Goal: Information Seeking & Learning: Compare options

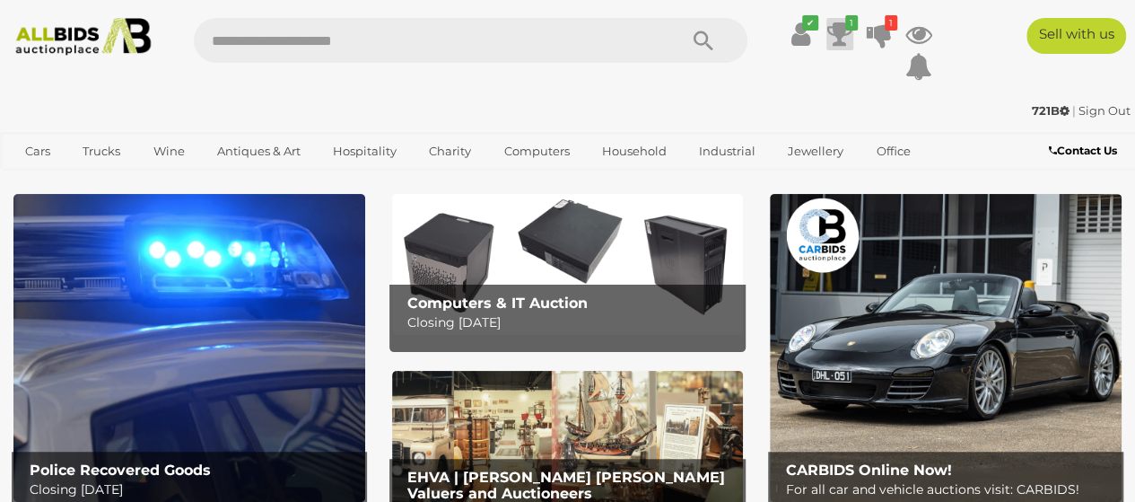
click at [838, 34] on icon at bounding box center [839, 34] width 25 height 32
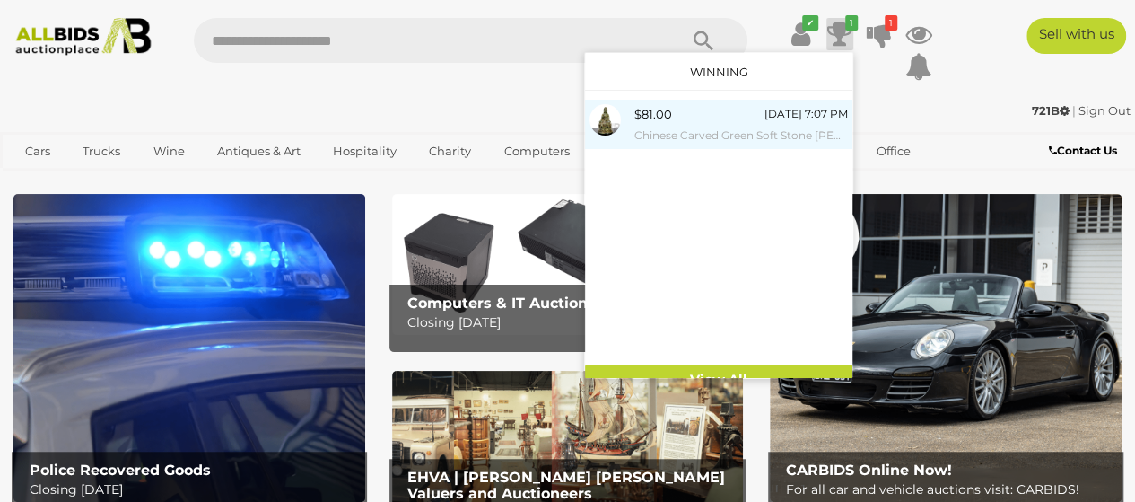
click at [719, 137] on small "Chinese Carved Green Soft Stone [PERSON_NAME] on Lotus Throne Statue" at bounding box center [741, 136] width 214 height 20
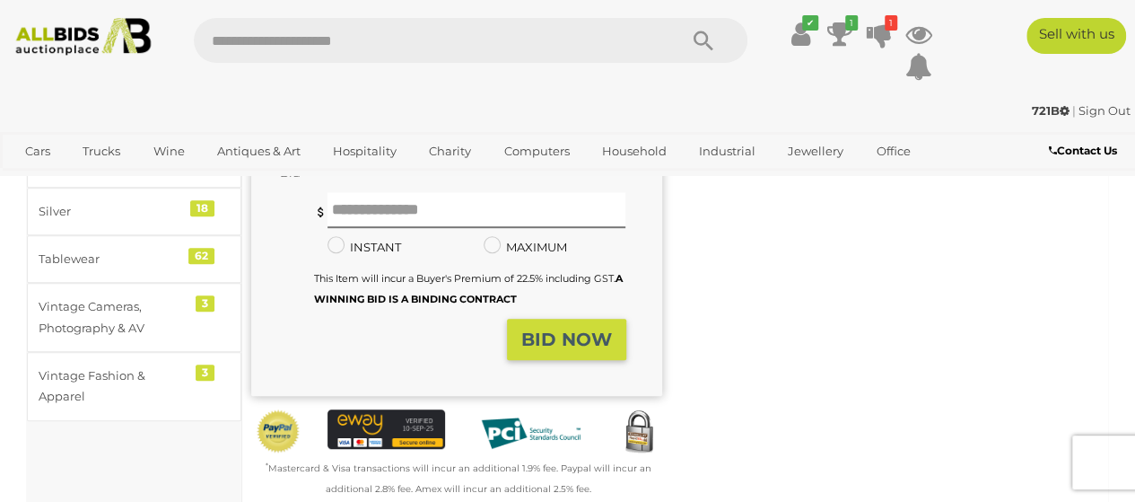
scroll to position [269, 0]
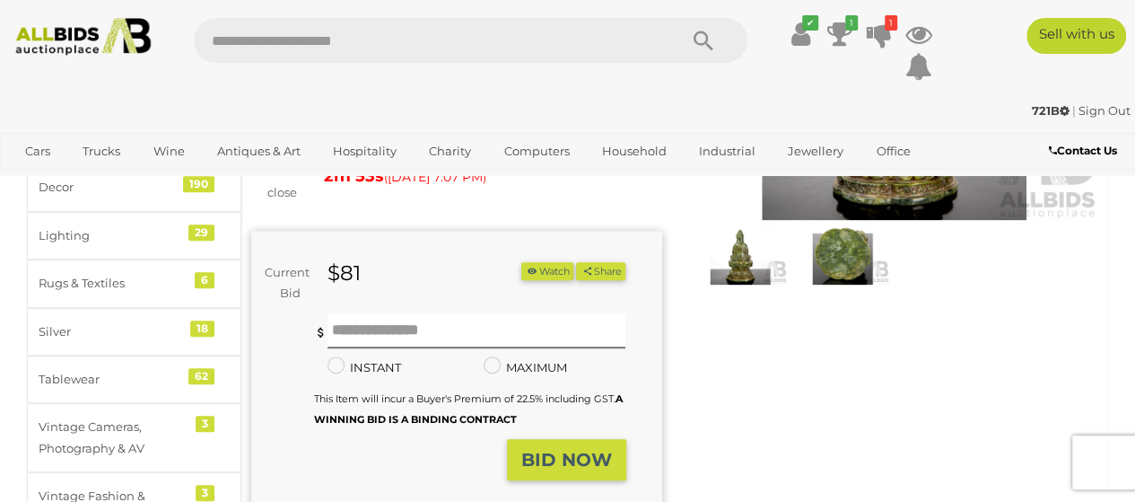
click at [841, 268] on img at bounding box center [842, 254] width 93 height 60
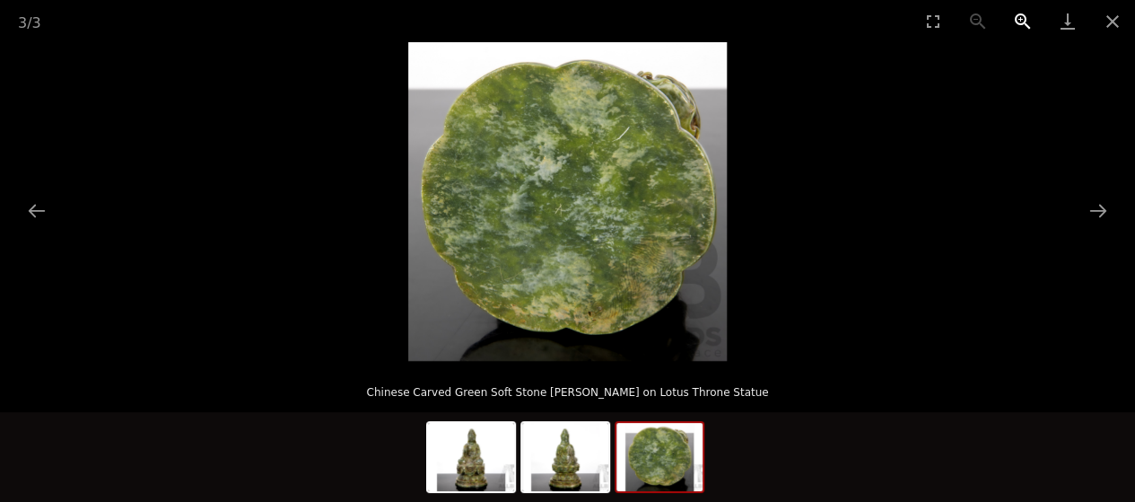
click at [1026, 19] on button "Zoom in" at bounding box center [1022, 21] width 45 height 42
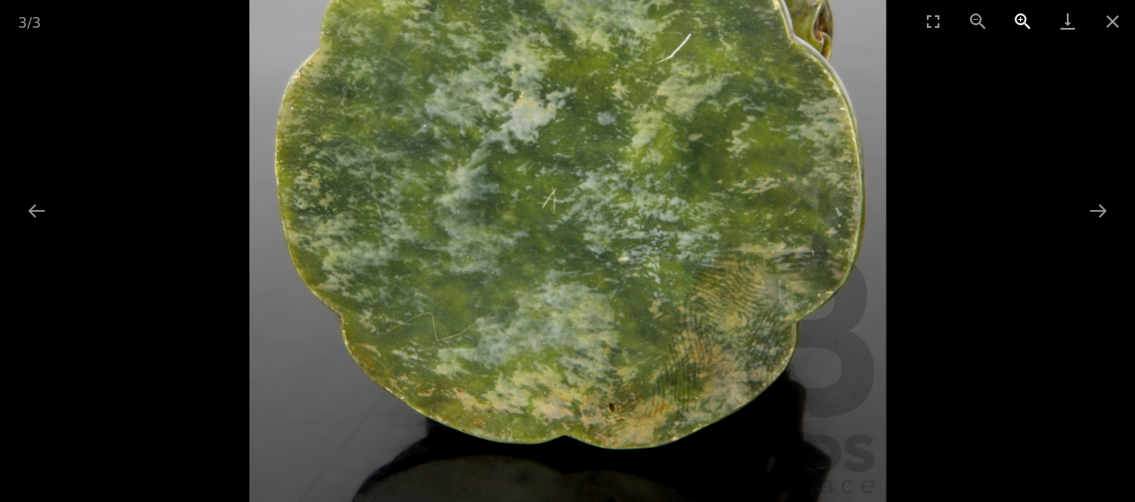
click at [1026, 18] on button "Zoom in" at bounding box center [1022, 21] width 45 height 42
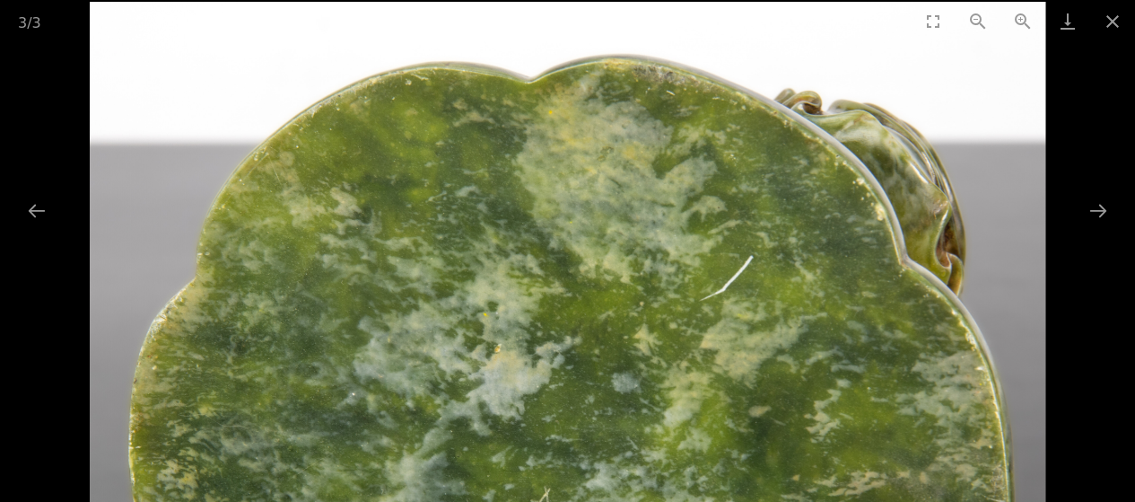
drag, startPoint x: 868, startPoint y: 91, endPoint x: 575, endPoint y: 430, distance: 447.9
click at [575, 430] on img at bounding box center [568, 480] width 956 height 956
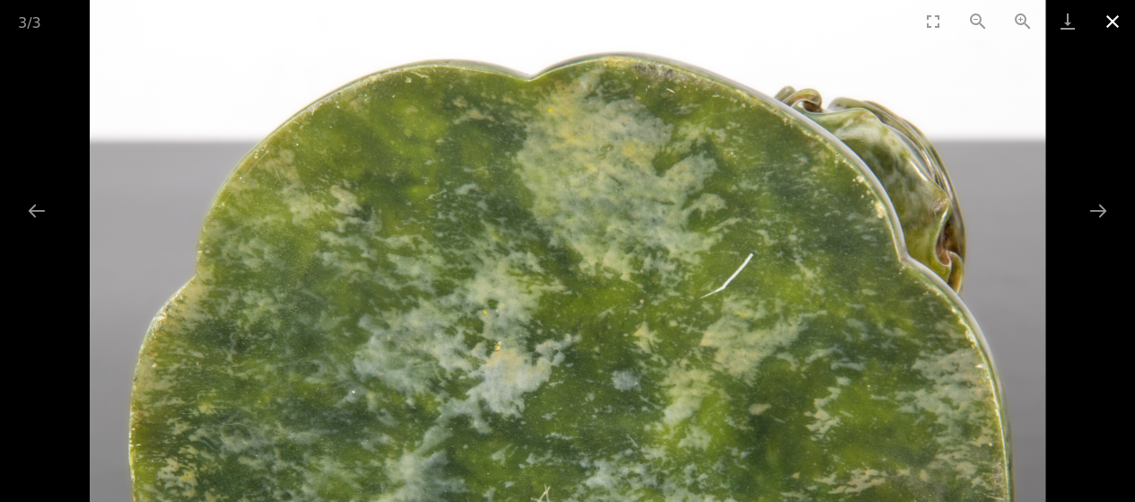
click at [1110, 17] on button "Close gallery" at bounding box center [1112, 21] width 45 height 42
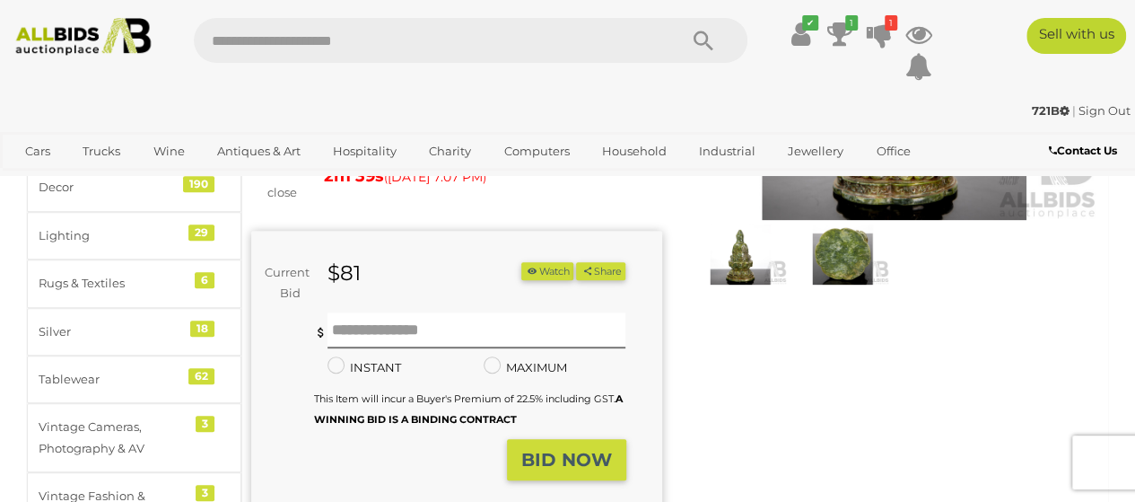
click at [739, 266] on img at bounding box center [740, 254] width 93 height 60
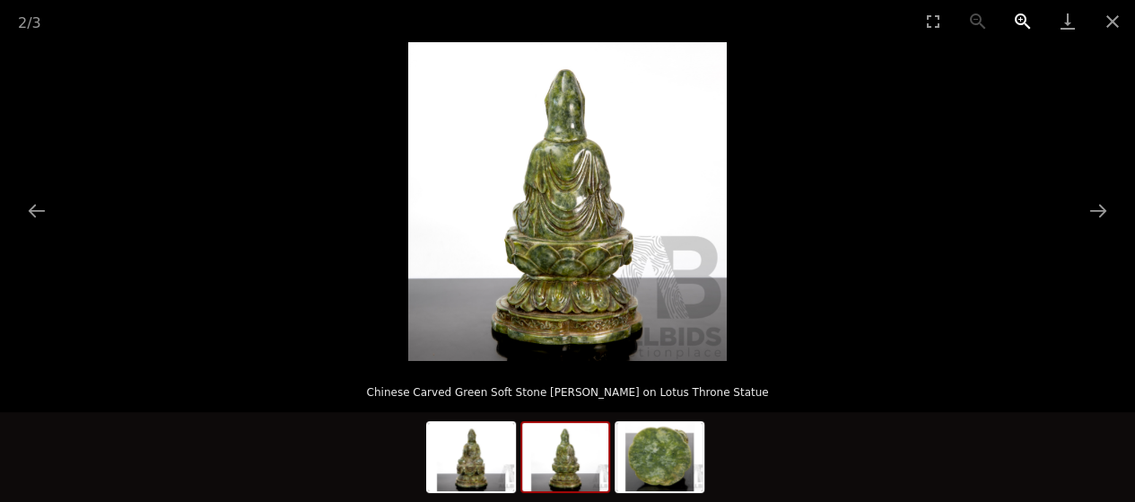
click at [1021, 21] on button "Zoom in" at bounding box center [1022, 21] width 45 height 42
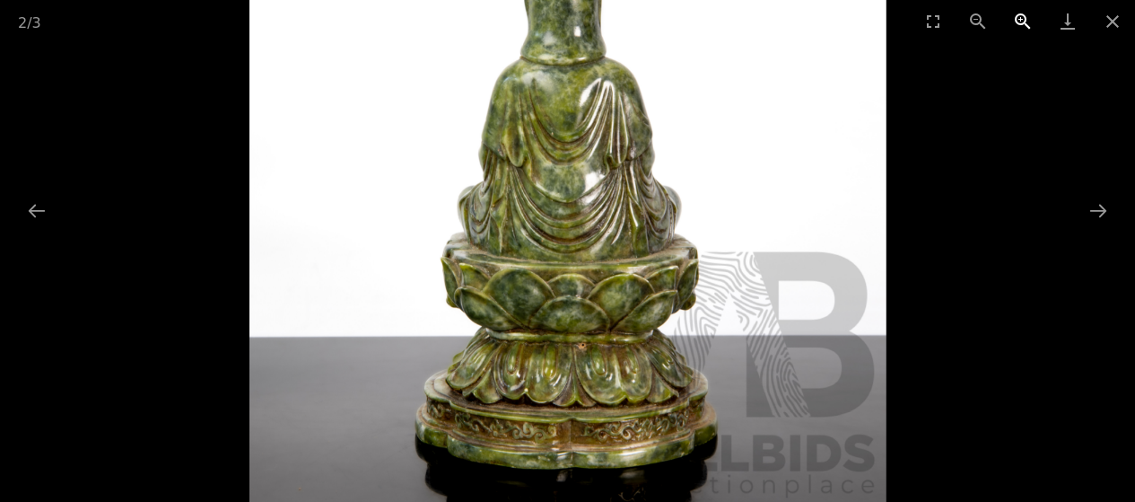
click at [1021, 21] on button "Zoom in" at bounding box center [1022, 21] width 45 height 42
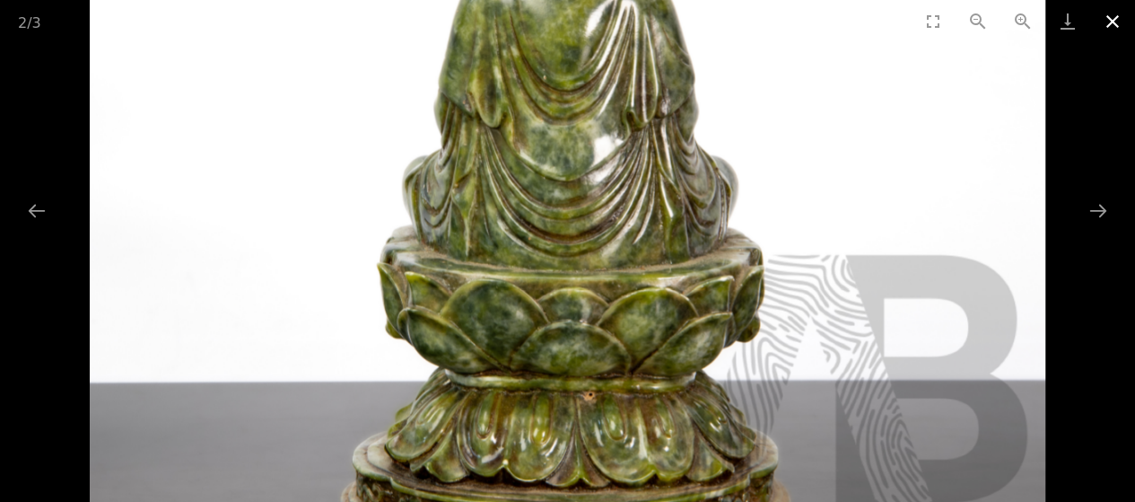
click at [1111, 17] on button "Close gallery" at bounding box center [1112, 21] width 45 height 42
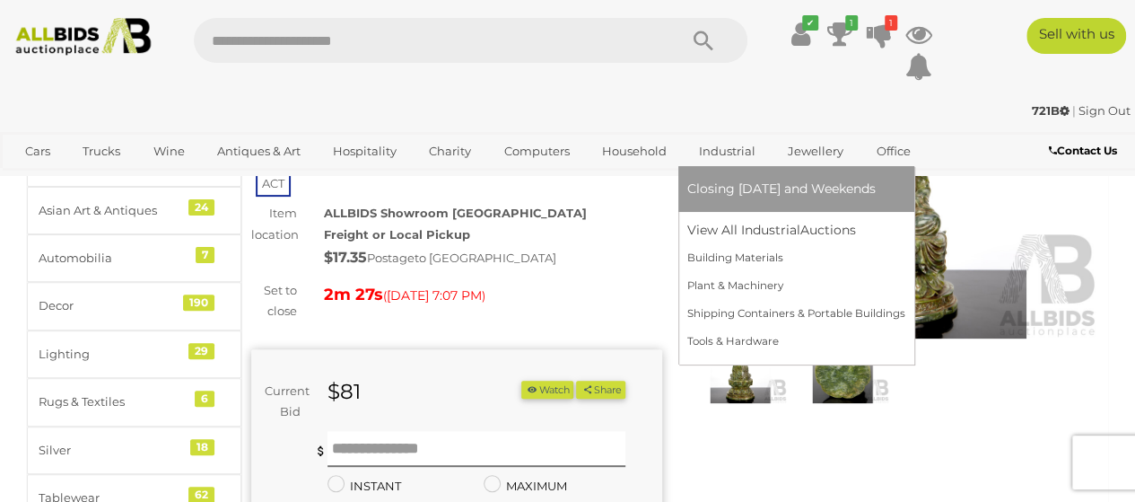
scroll to position [179, 0]
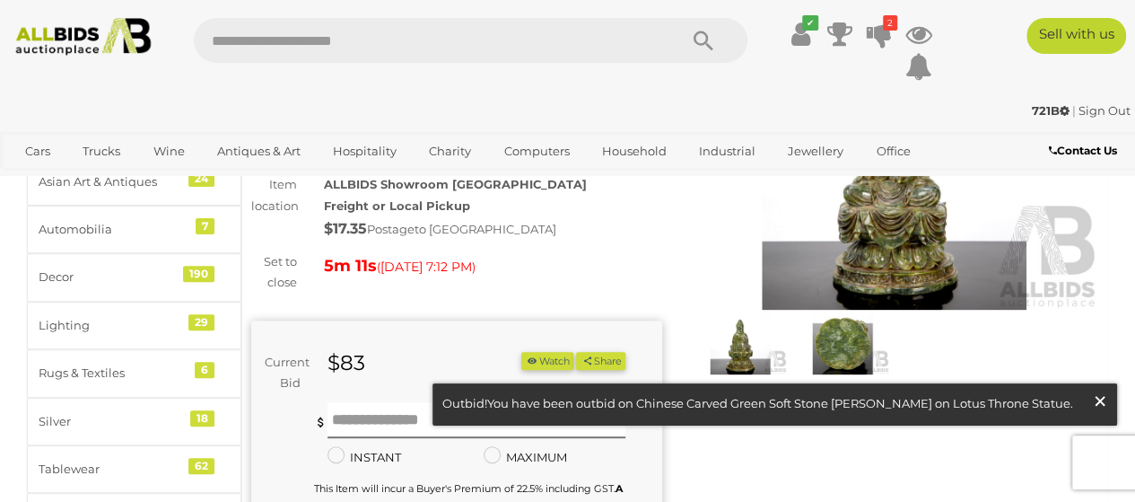
click at [1098, 397] on span "×" at bounding box center [1100, 400] width 16 height 35
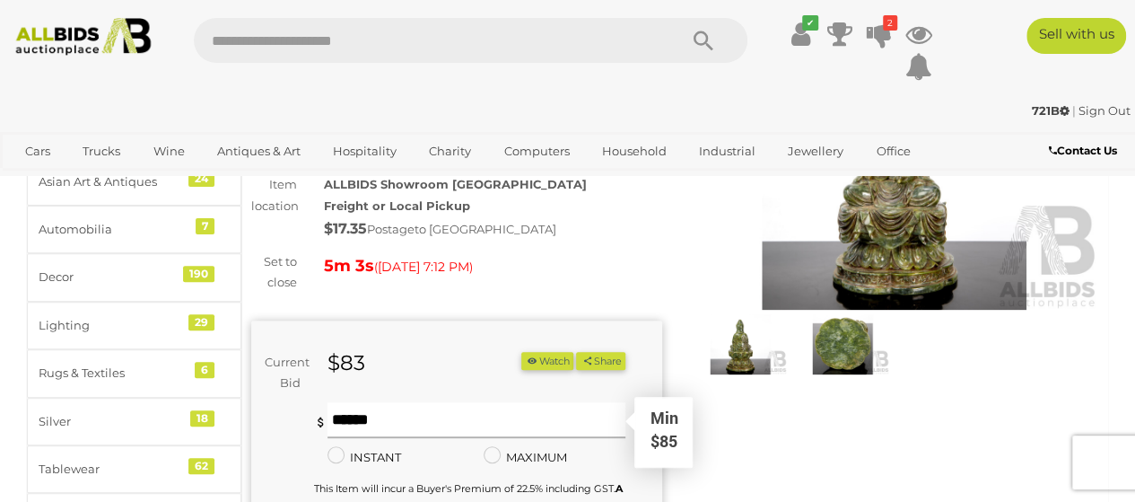
click at [467, 409] on input "text" at bounding box center [476, 420] width 299 height 36
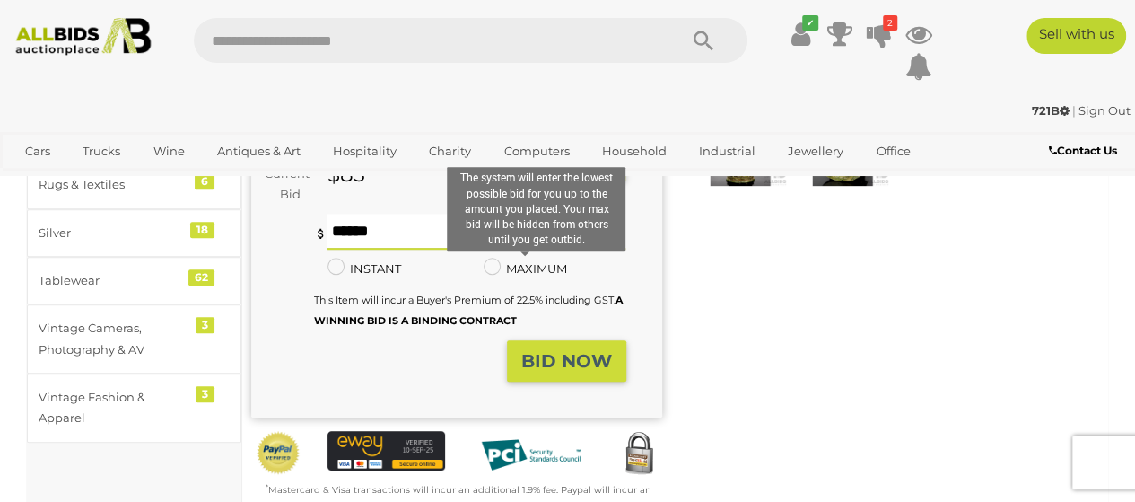
scroll to position [269, 0]
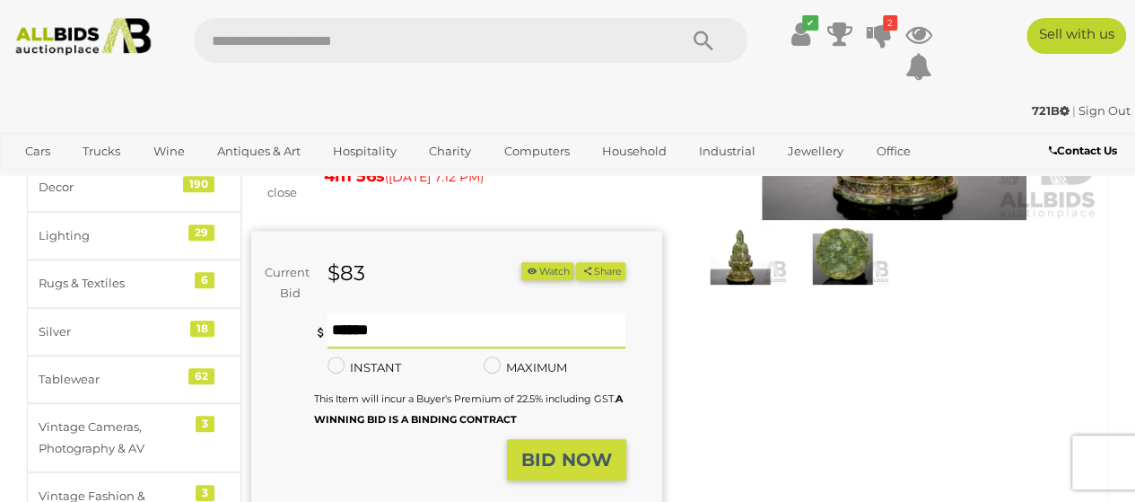
type input "**"
click at [570, 449] on strong "BID NOW" at bounding box center [566, 460] width 91 height 22
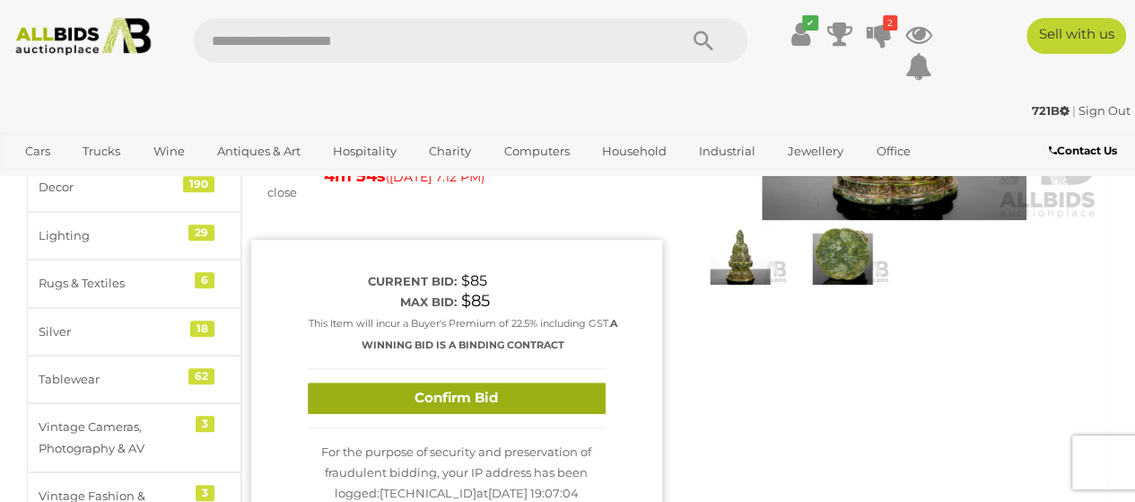
click at [537, 382] on button "Confirm Bid" at bounding box center [457, 397] width 298 height 31
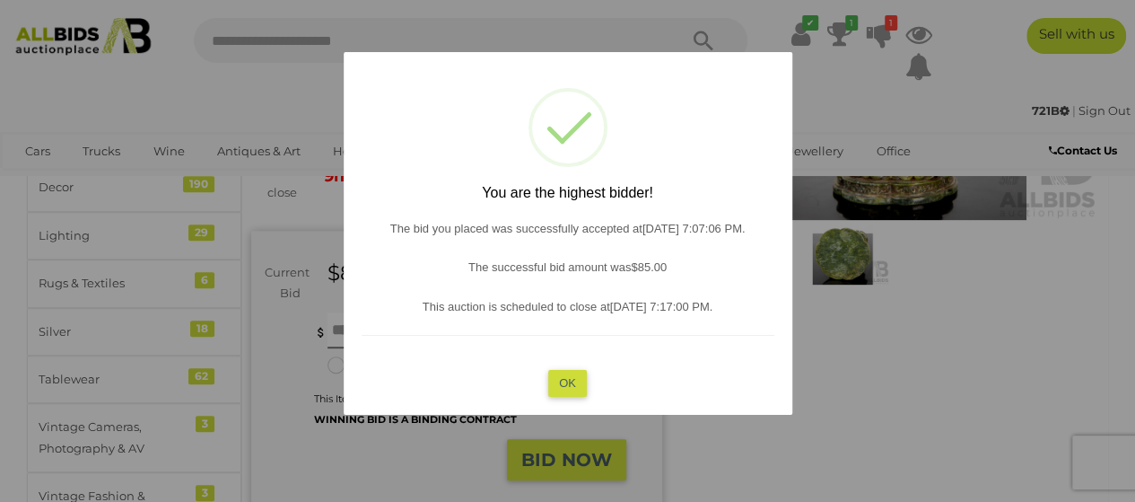
click at [565, 383] on button "OK" at bounding box center [567, 383] width 39 height 26
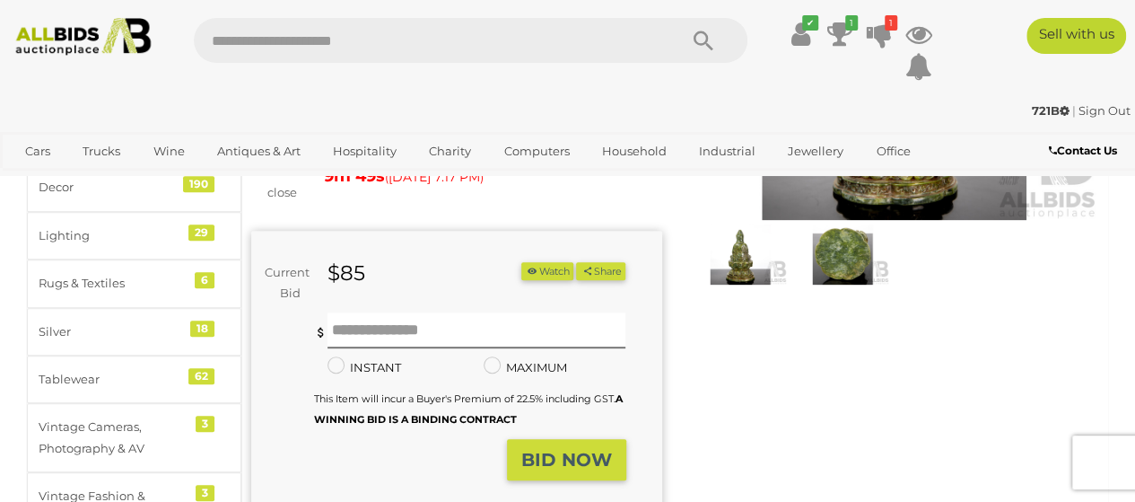
scroll to position [90, 0]
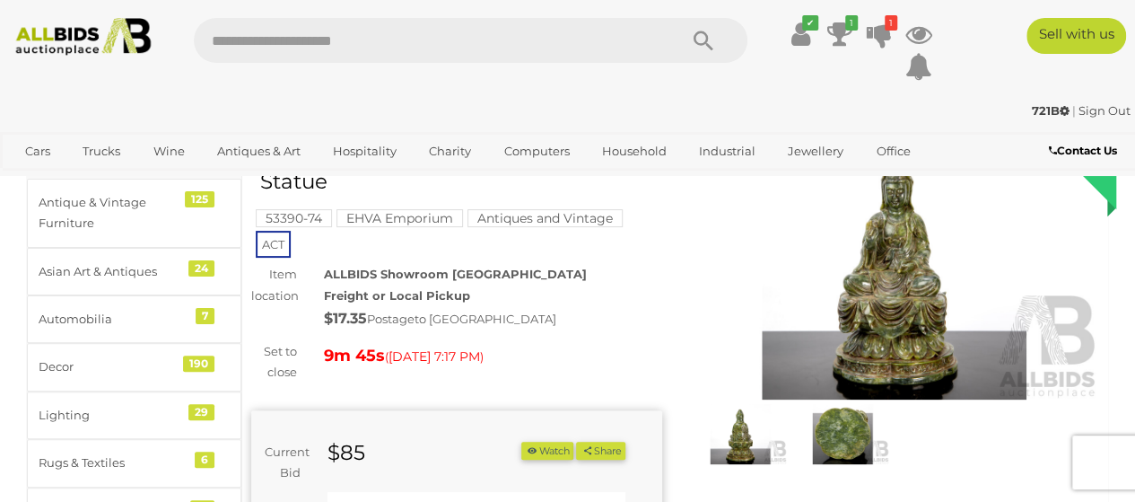
click at [928, 297] on img at bounding box center [894, 267] width 411 height 265
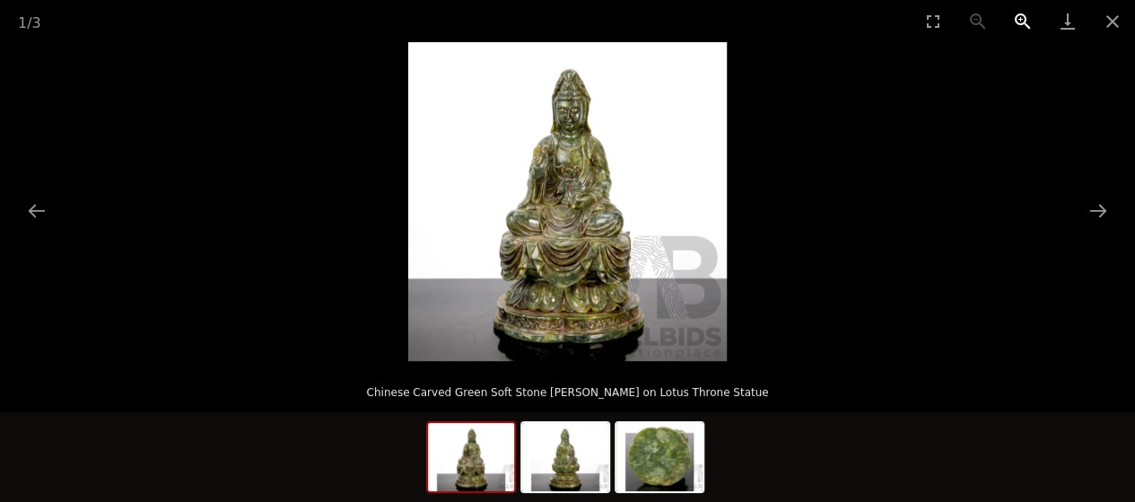
click at [1017, 16] on button "Zoom in" at bounding box center [1022, 21] width 45 height 42
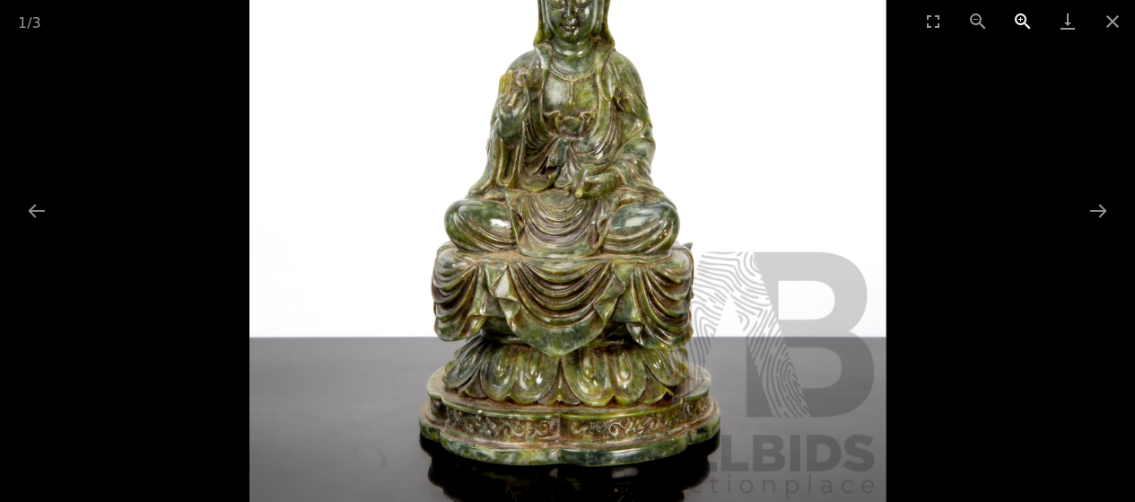
click at [1017, 16] on button "Zoom in" at bounding box center [1022, 21] width 45 height 42
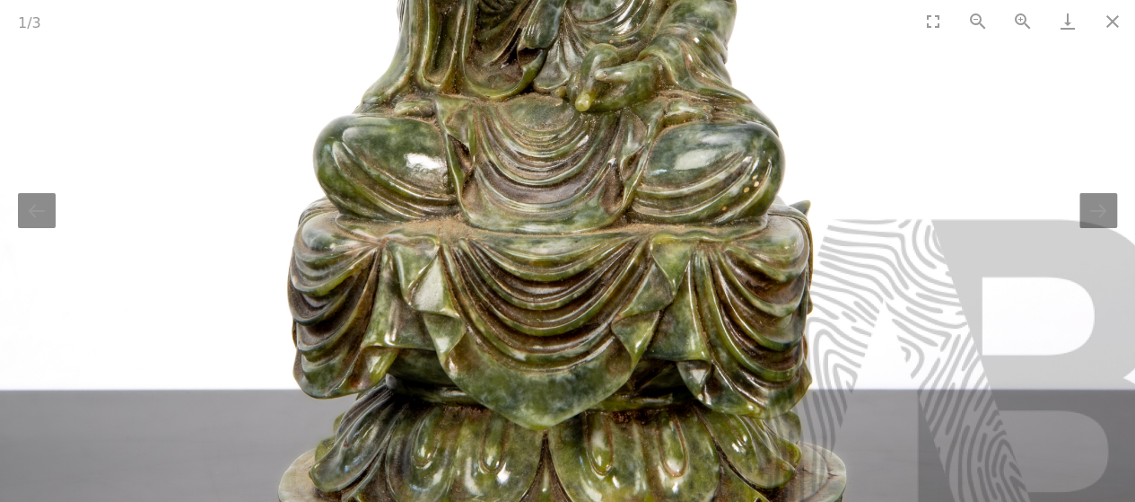
drag, startPoint x: 677, startPoint y: 290, endPoint x: 650, endPoint y: 259, distance: 41.3
click at [679, 286] on img at bounding box center [561, 83] width 1274 height 1274
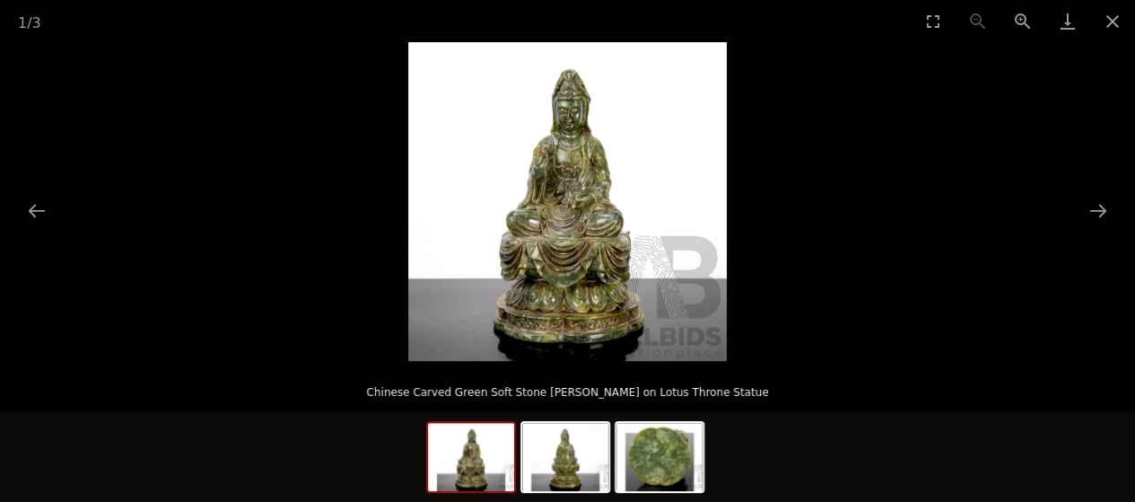
scroll to position [90, 0]
click at [1109, 15] on button "Close gallery" at bounding box center [1112, 21] width 45 height 42
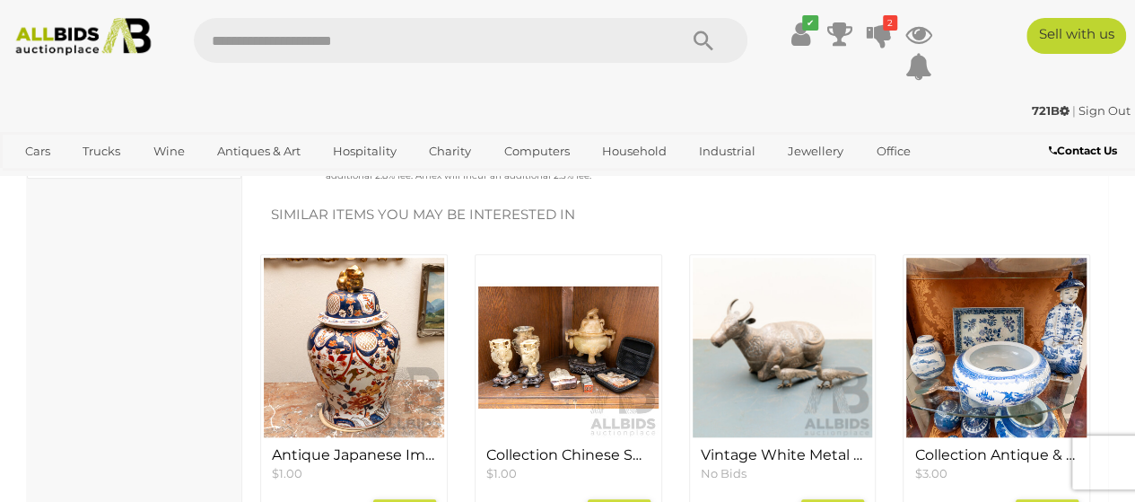
scroll to position [807, 0]
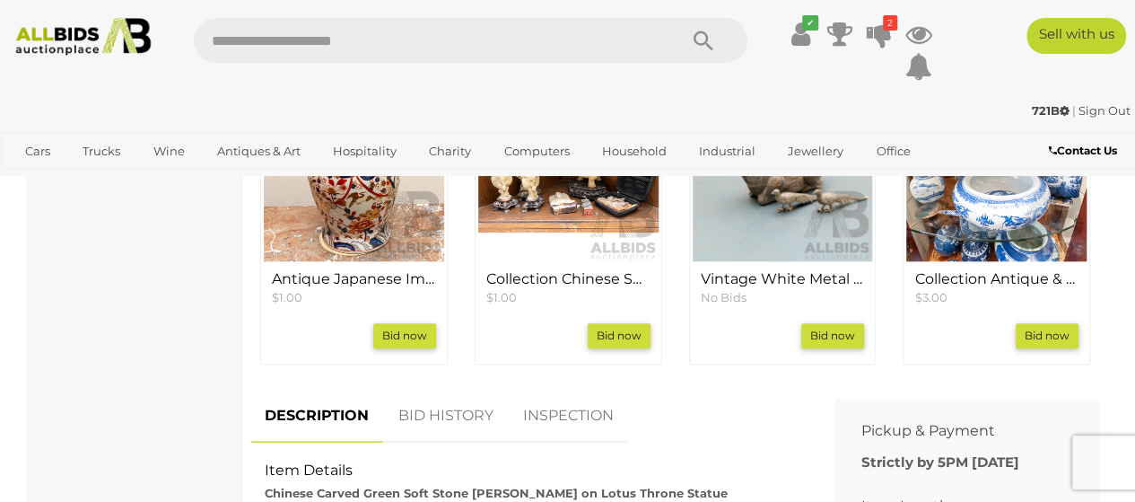
click at [478, 391] on link "BID HISTORY" at bounding box center [446, 415] width 122 height 53
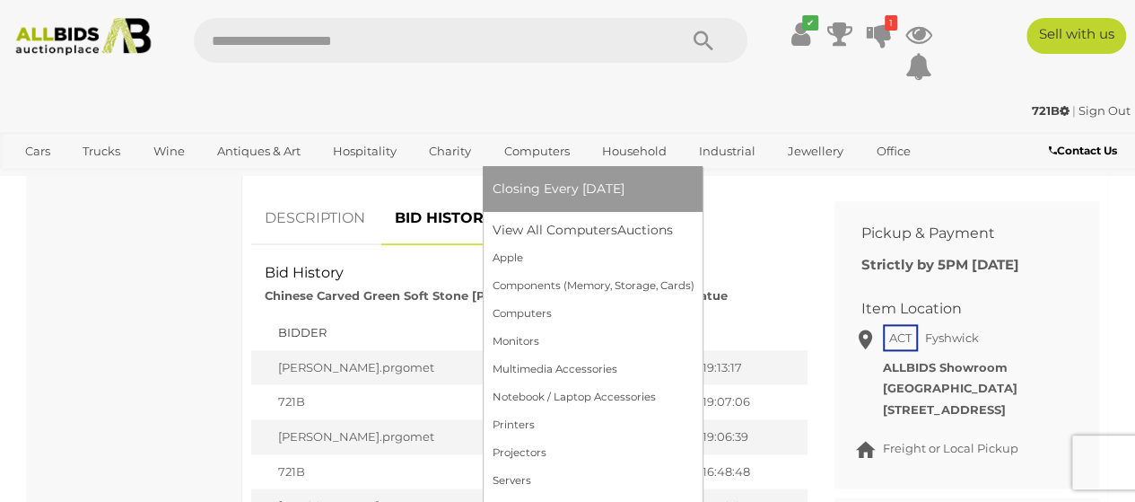
scroll to position [897, 0]
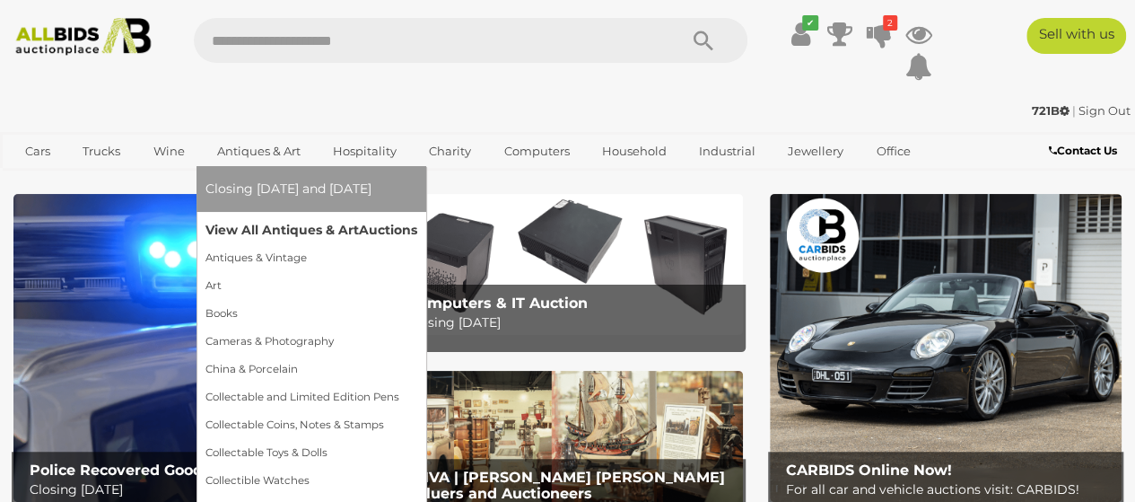
click at [305, 229] on link "View All Antiques & Art Auctions" at bounding box center [311, 230] width 212 height 28
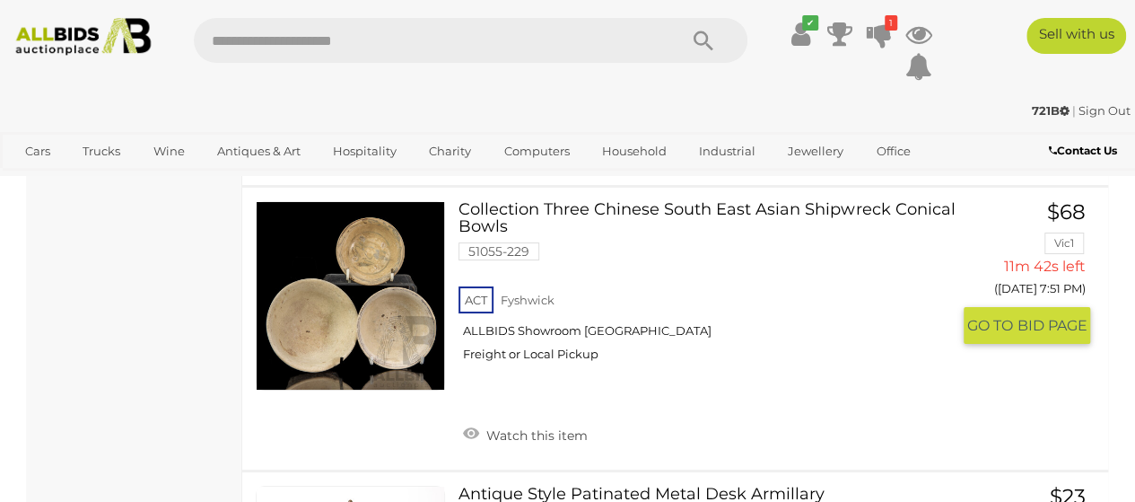
scroll to position [3230, 0]
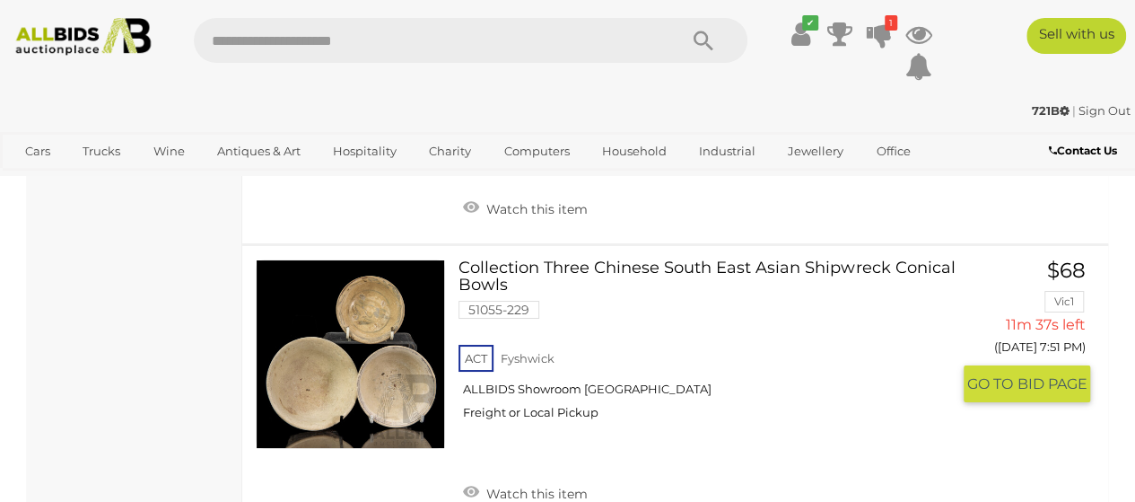
click at [388, 317] on link at bounding box center [350, 353] width 189 height 189
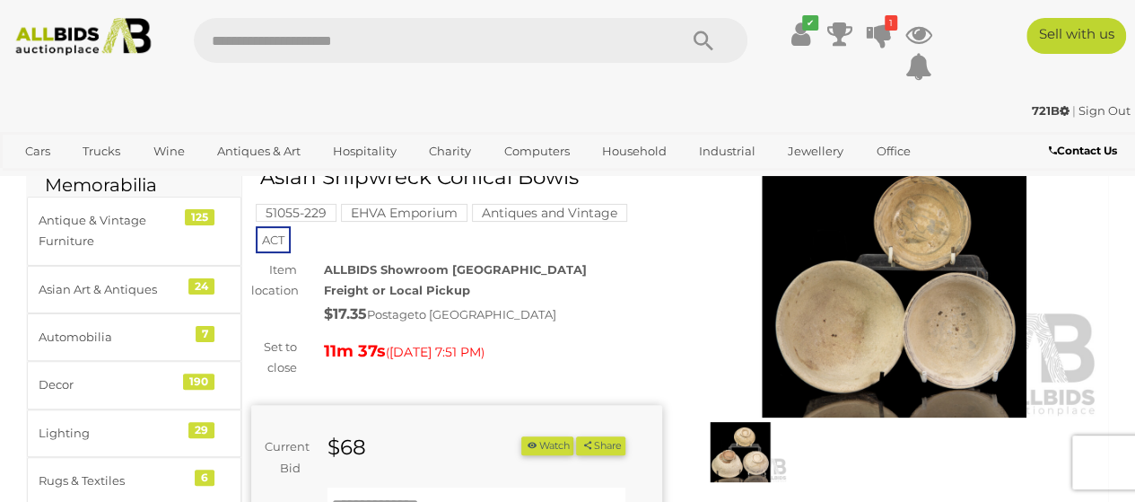
scroll to position [179, 0]
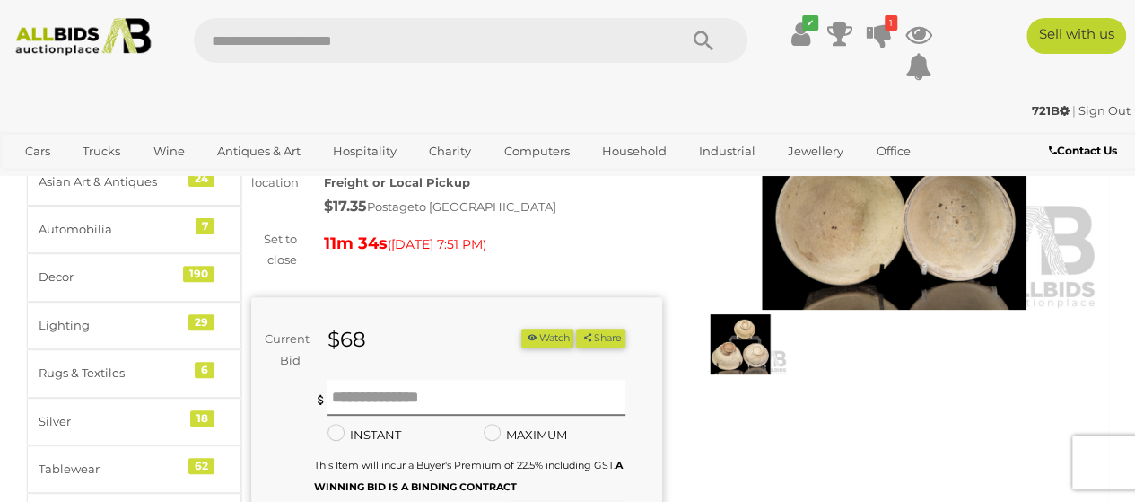
click at [734, 353] on img at bounding box center [740, 344] width 93 height 60
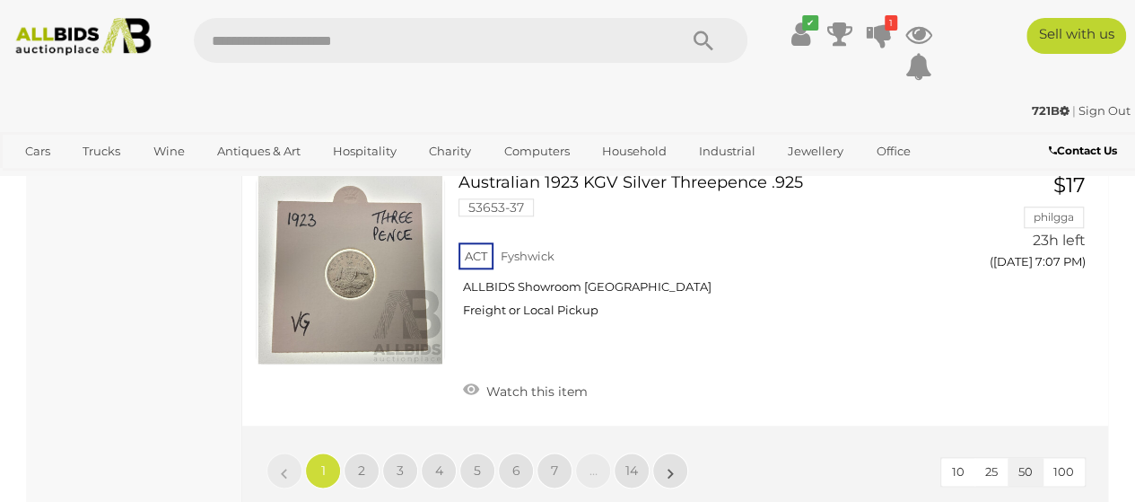
scroll to position [14496, 0]
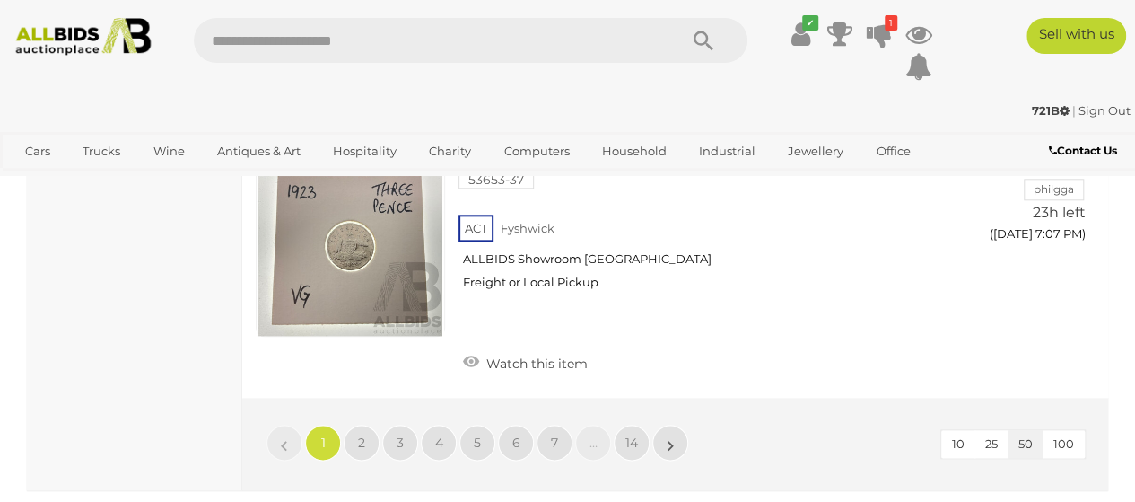
click at [1068, 436] on span "100" at bounding box center [1063, 443] width 21 height 14
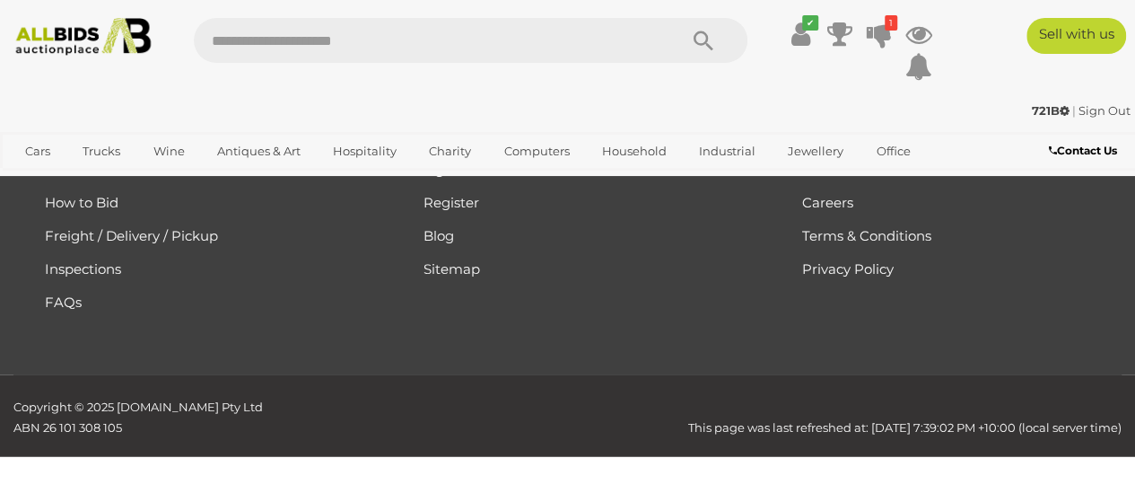
scroll to position [400, 0]
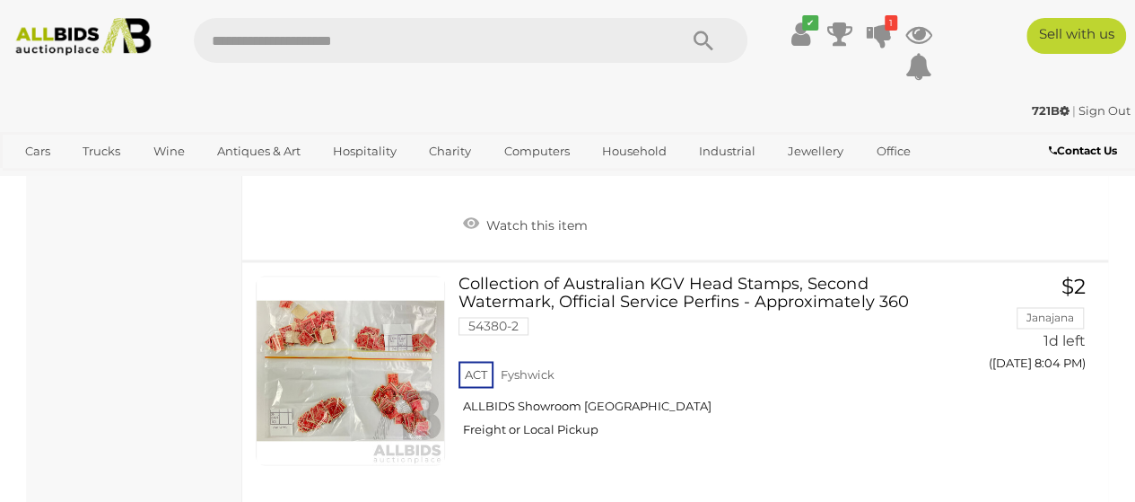
scroll to position [28387, 0]
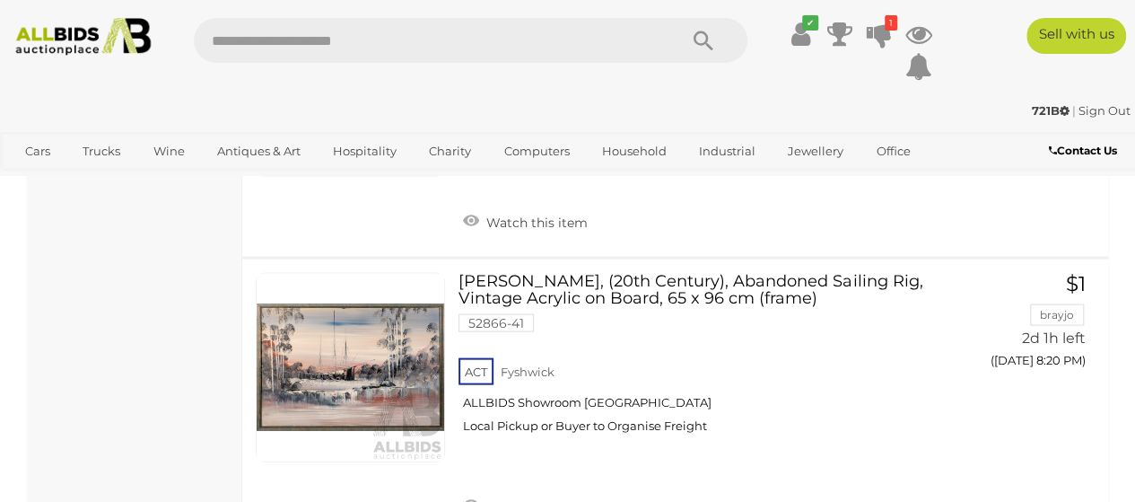
scroll to position [28969, 0]
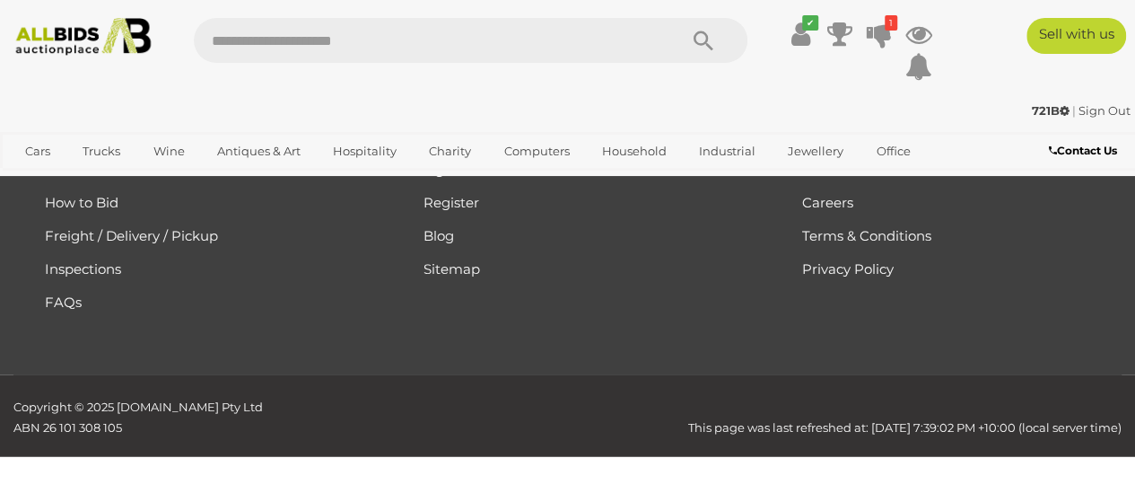
scroll to position [400, 0]
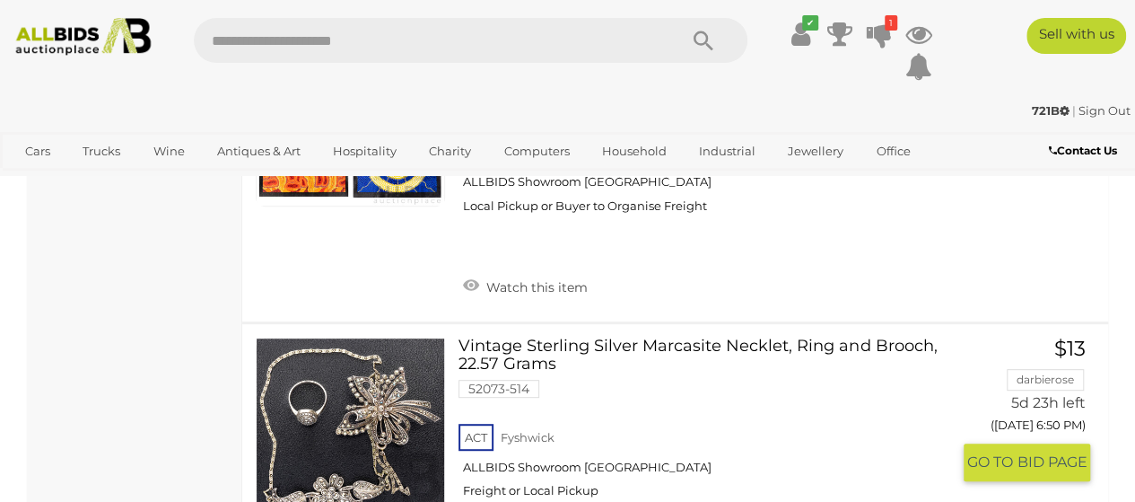
scroll to position [24176, 0]
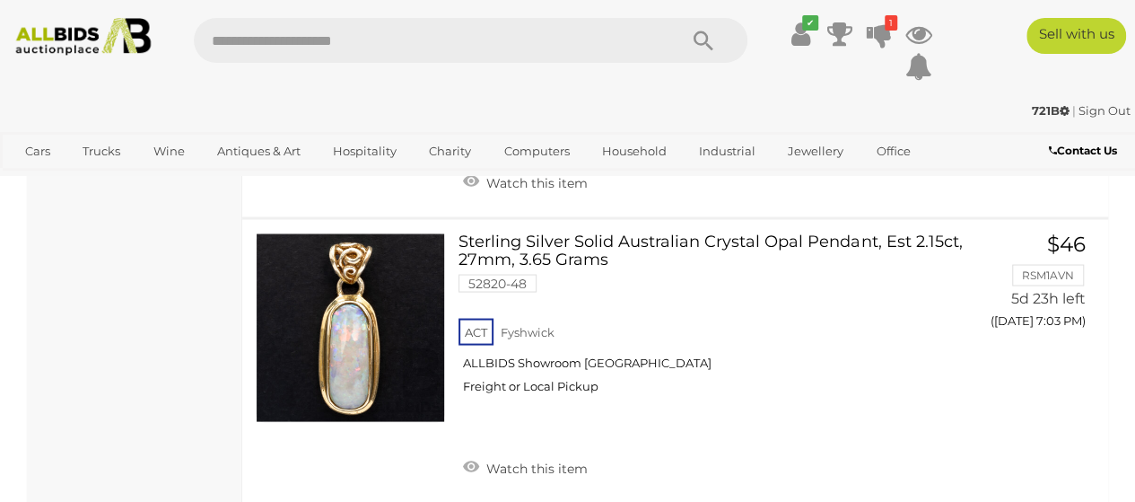
scroll to position [29111, 0]
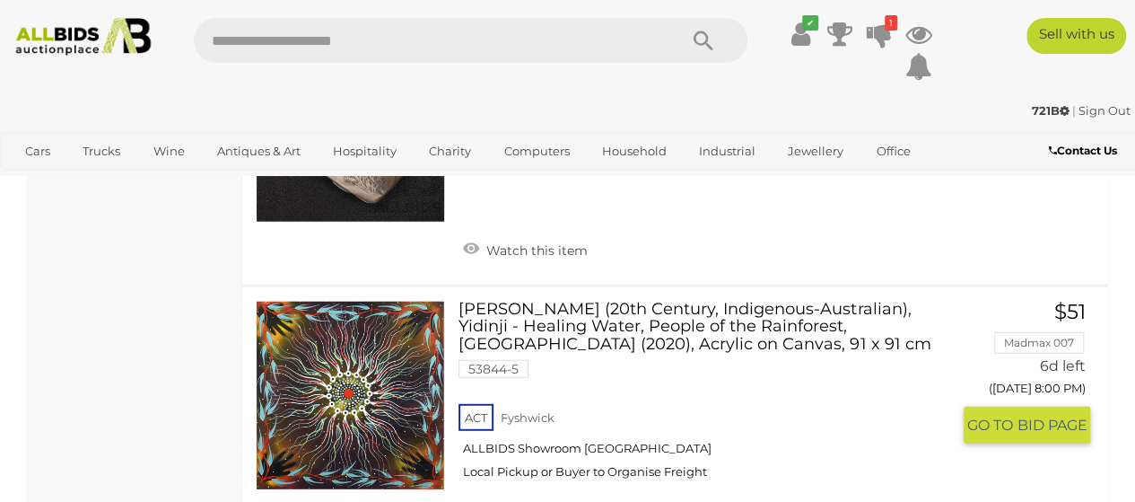
scroll to position [19511, 0]
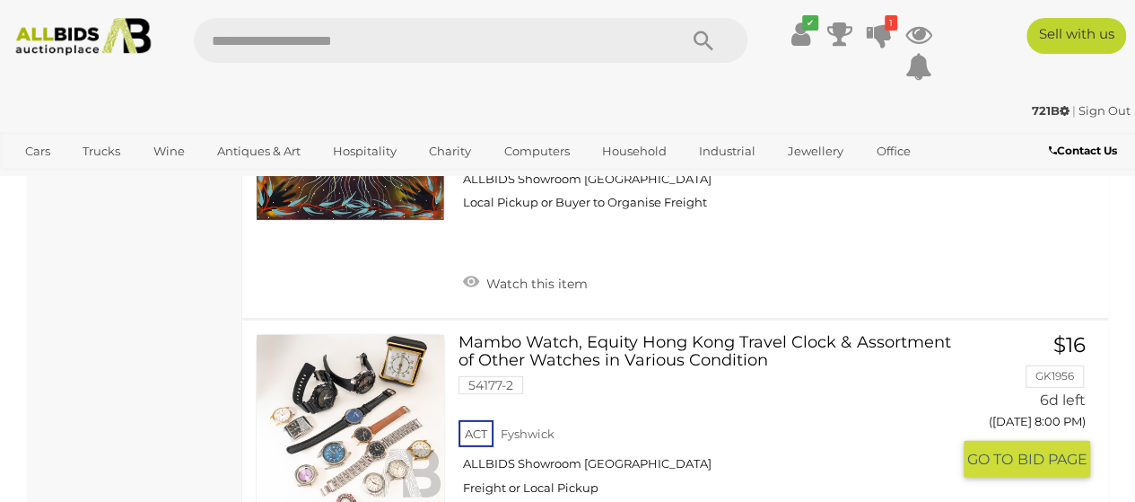
click at [377, 334] on link at bounding box center [350, 428] width 189 height 189
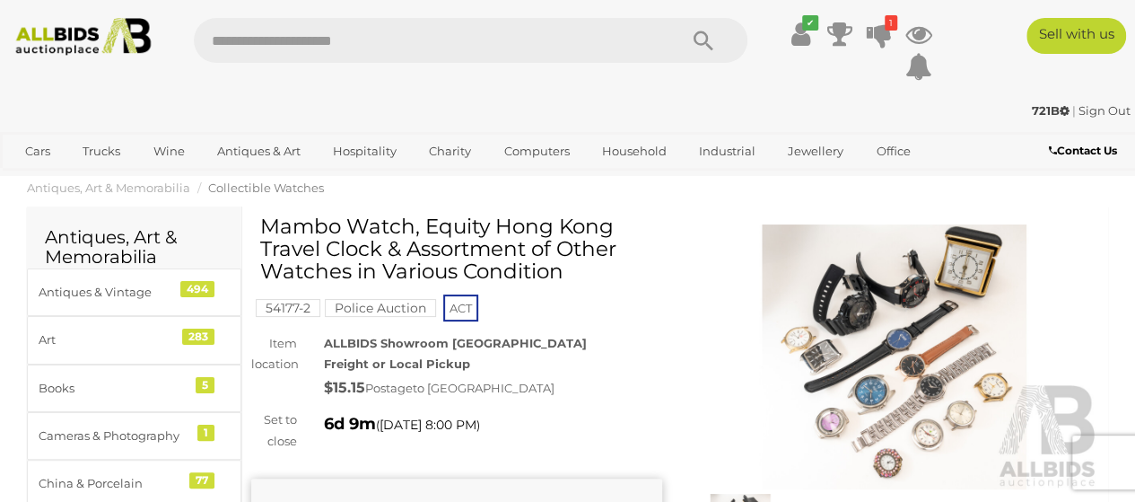
click at [924, 335] on img at bounding box center [894, 356] width 411 height 265
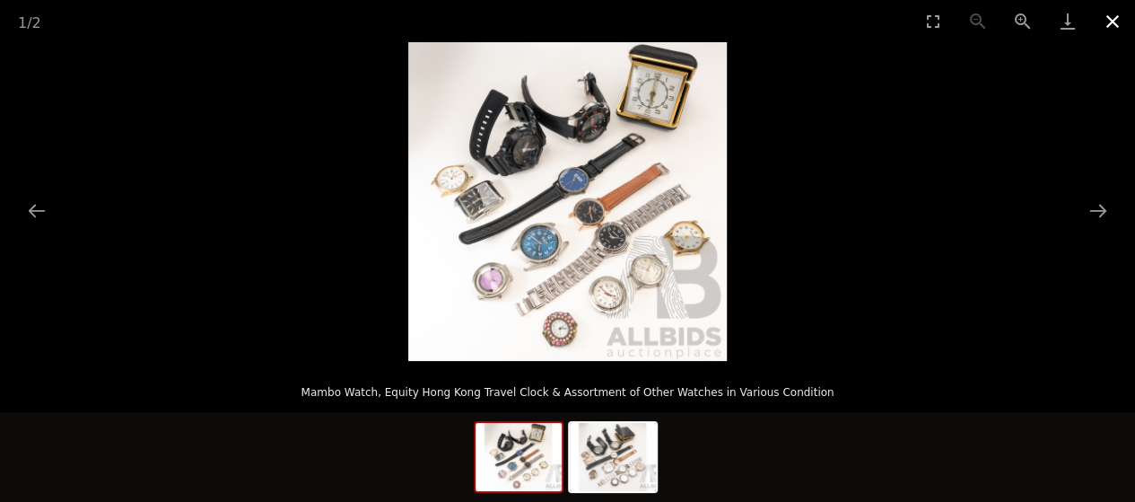
click at [1112, 22] on button "Close gallery" at bounding box center [1112, 21] width 45 height 42
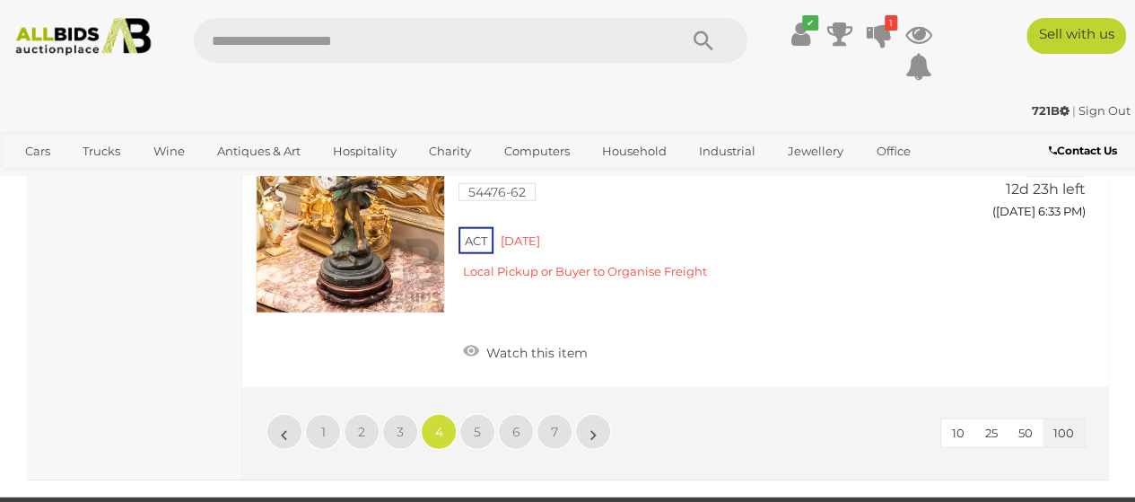
scroll to position [29244, 0]
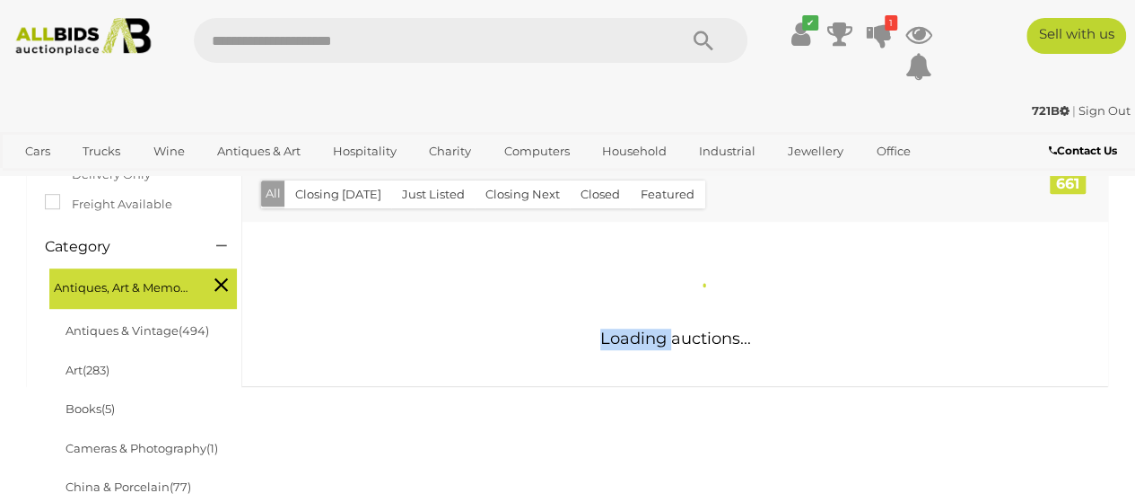
scroll to position [580, 0]
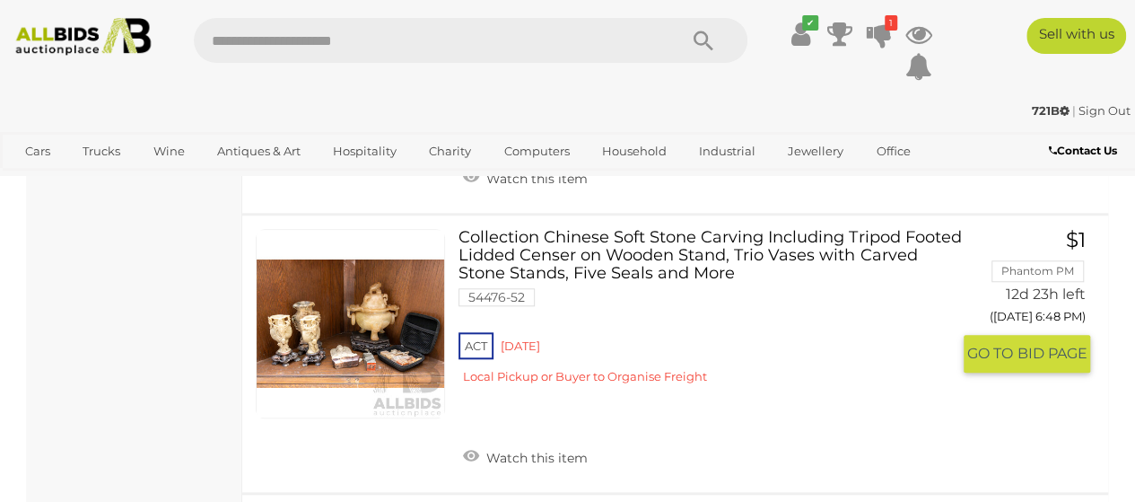
scroll to position [7488, 0]
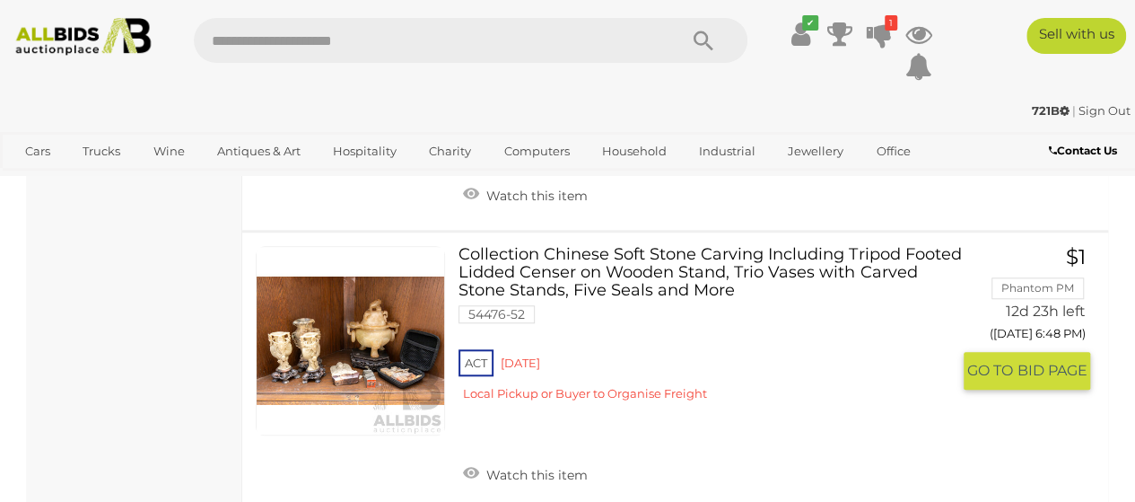
click at [372, 292] on link at bounding box center [350, 340] width 189 height 189
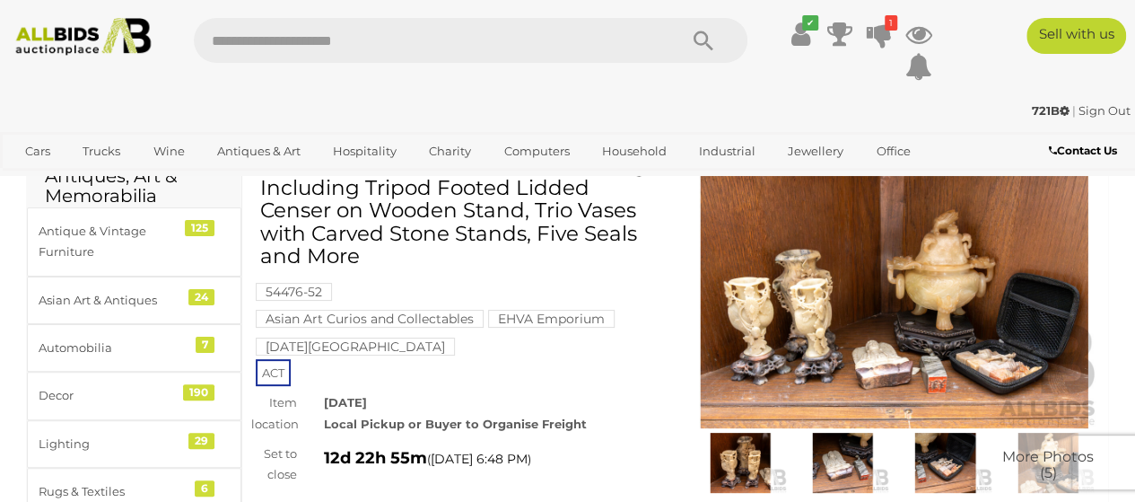
scroll to position [90, 0]
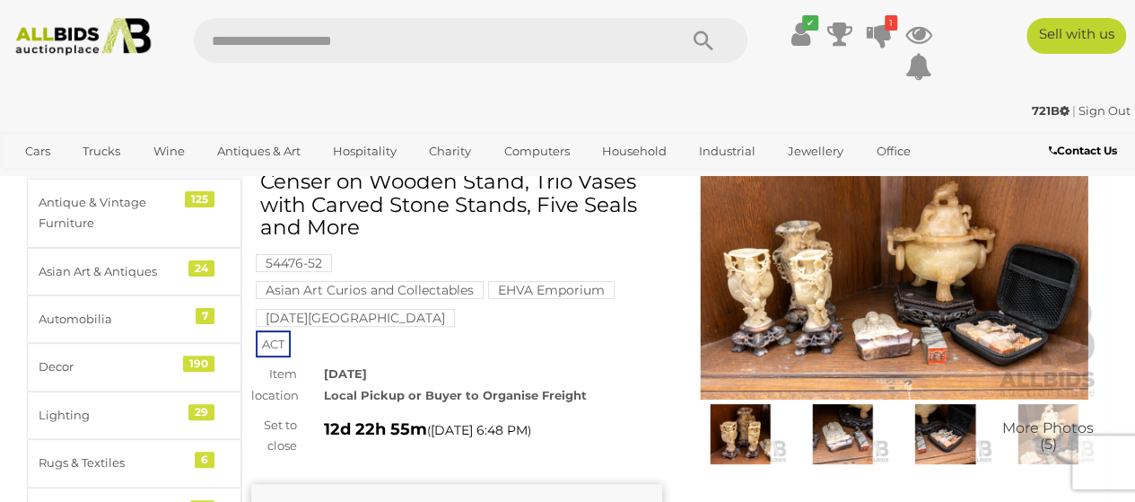
click at [956, 324] on img at bounding box center [894, 267] width 411 height 265
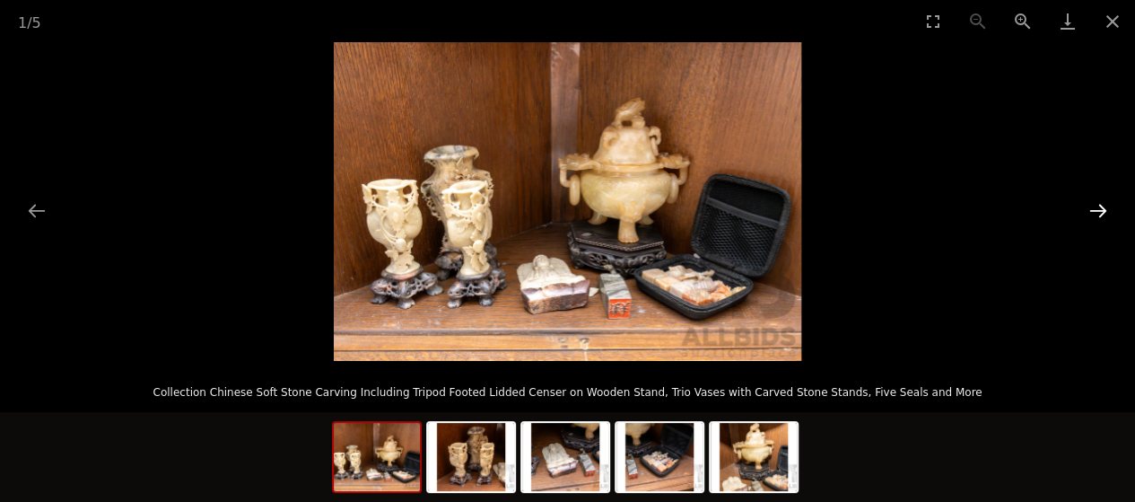
click at [1101, 213] on button "Next slide" at bounding box center [1098, 210] width 38 height 35
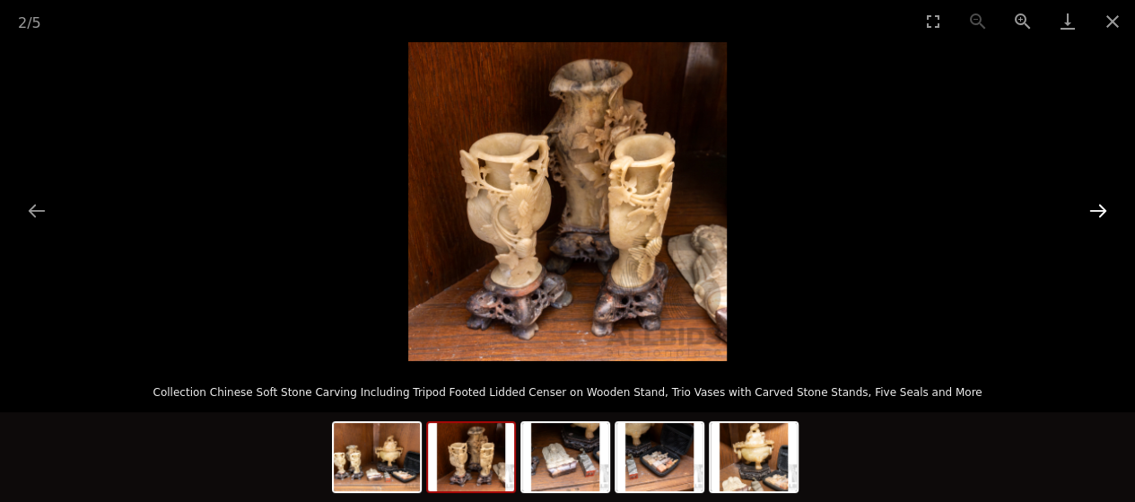
click at [1101, 213] on button "Next slide" at bounding box center [1098, 210] width 38 height 35
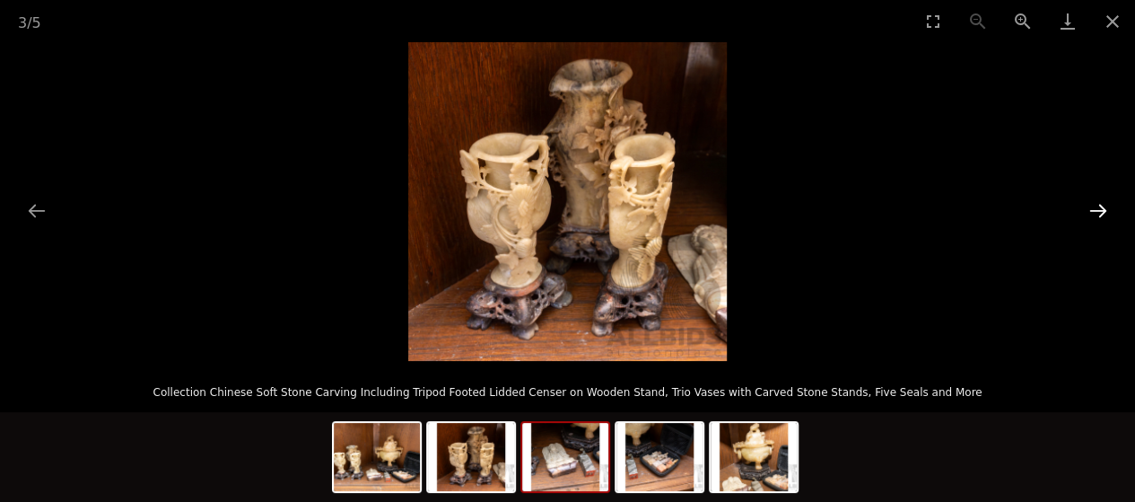
click at [1101, 213] on button "Next slide" at bounding box center [1098, 210] width 38 height 35
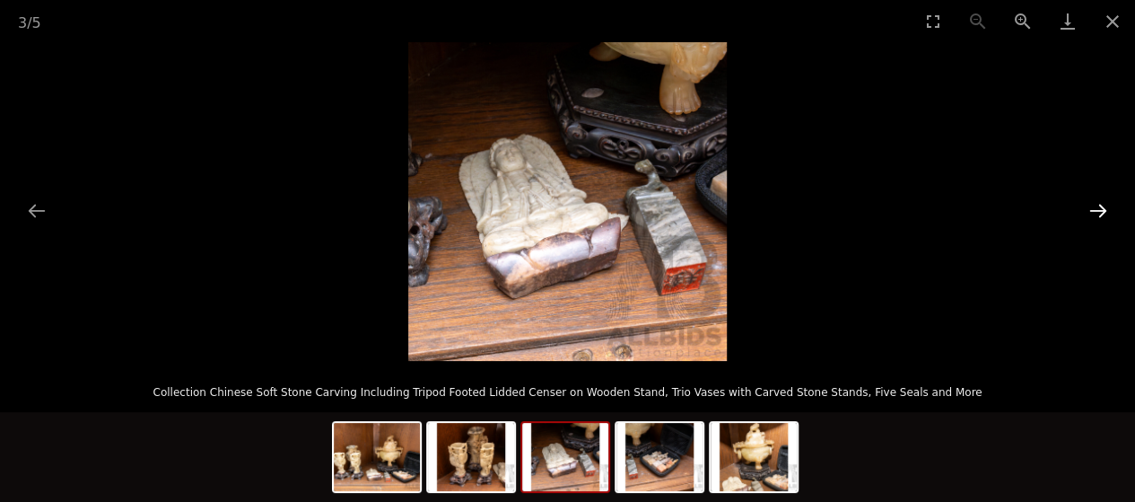
click at [1101, 213] on button "Next slide" at bounding box center [1098, 210] width 38 height 35
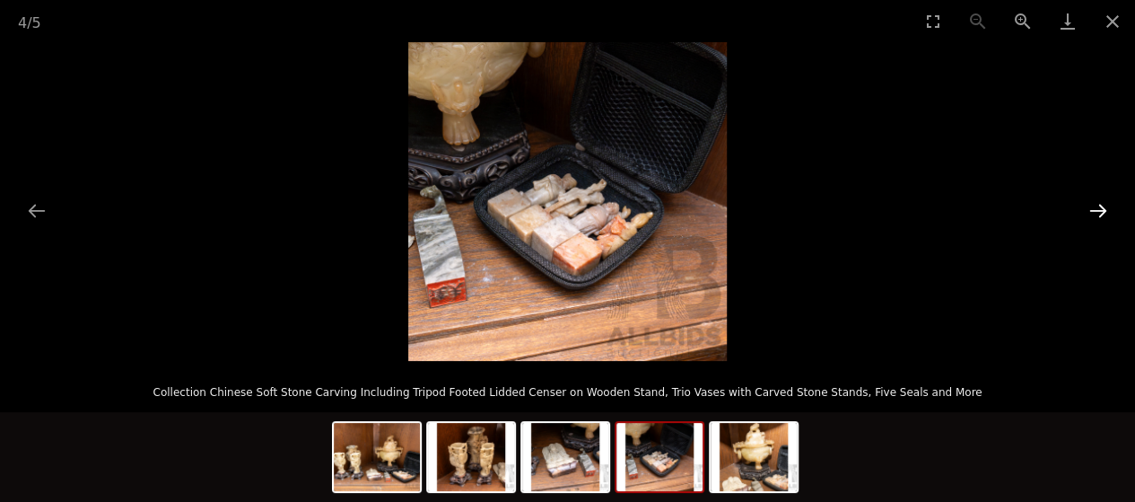
click at [1101, 213] on button "Next slide" at bounding box center [1098, 210] width 38 height 35
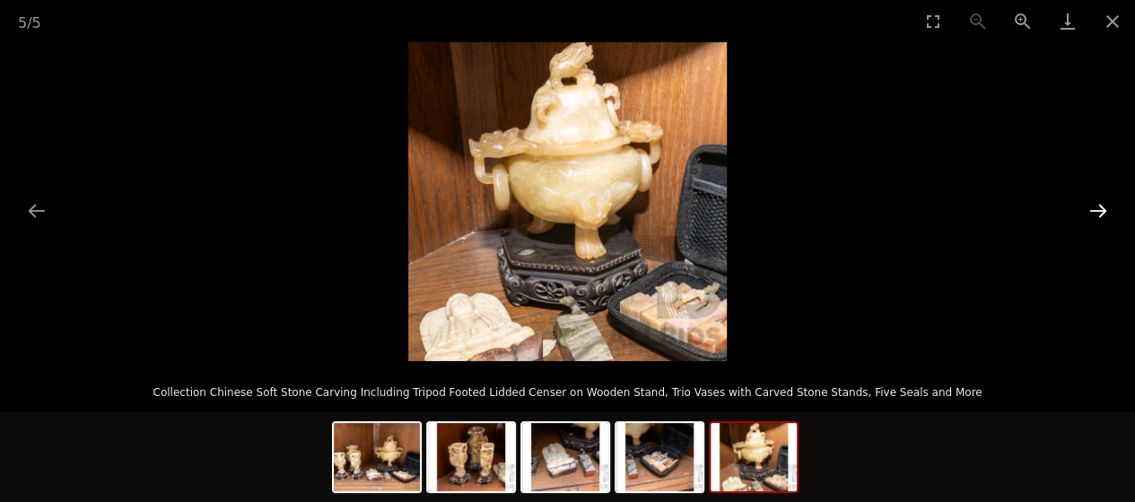
click at [1098, 213] on button "Next slide" at bounding box center [1098, 210] width 38 height 35
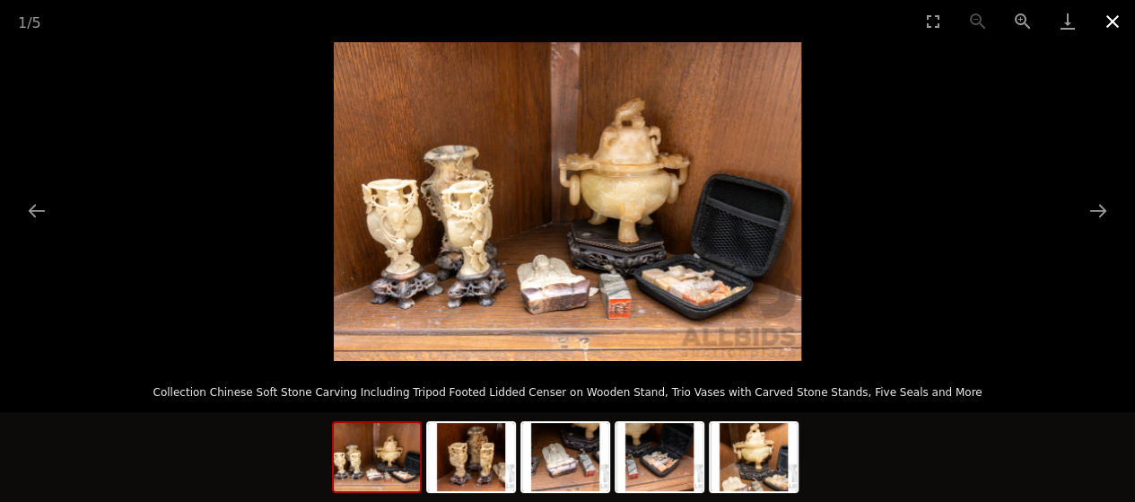
click at [1114, 14] on button "Close gallery" at bounding box center [1112, 21] width 45 height 42
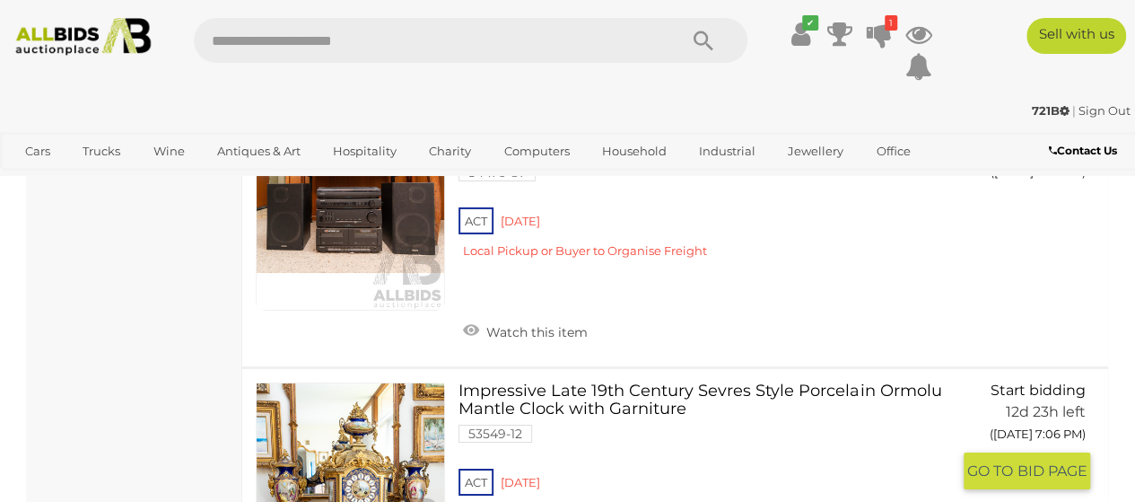
scroll to position [16619, 0]
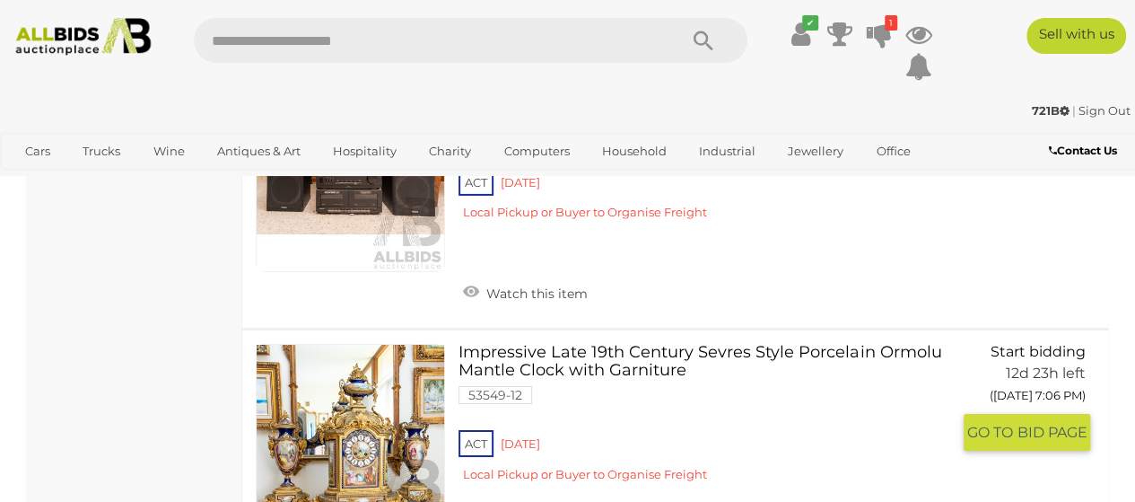
click at [375, 344] on link at bounding box center [350, 438] width 189 height 189
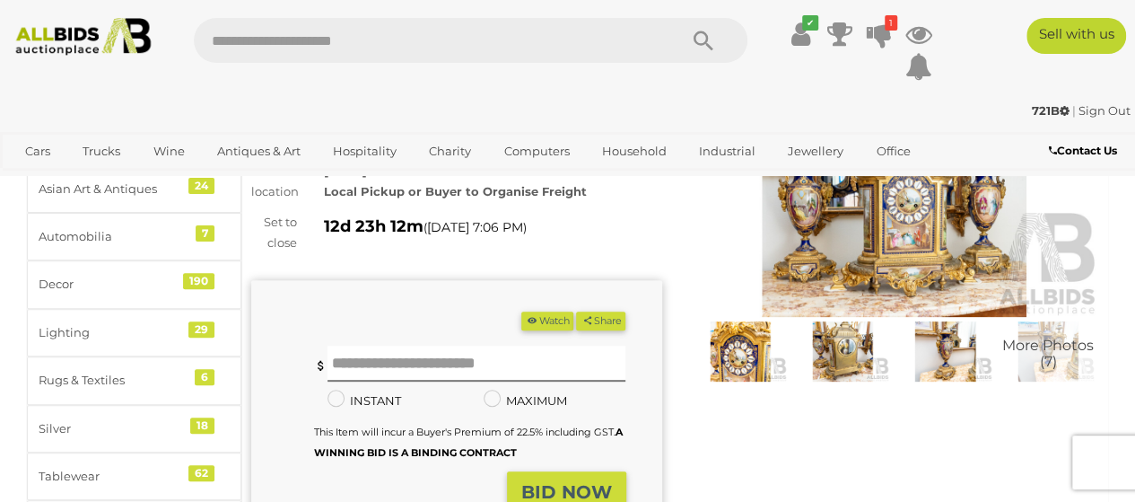
scroll to position [179, 0]
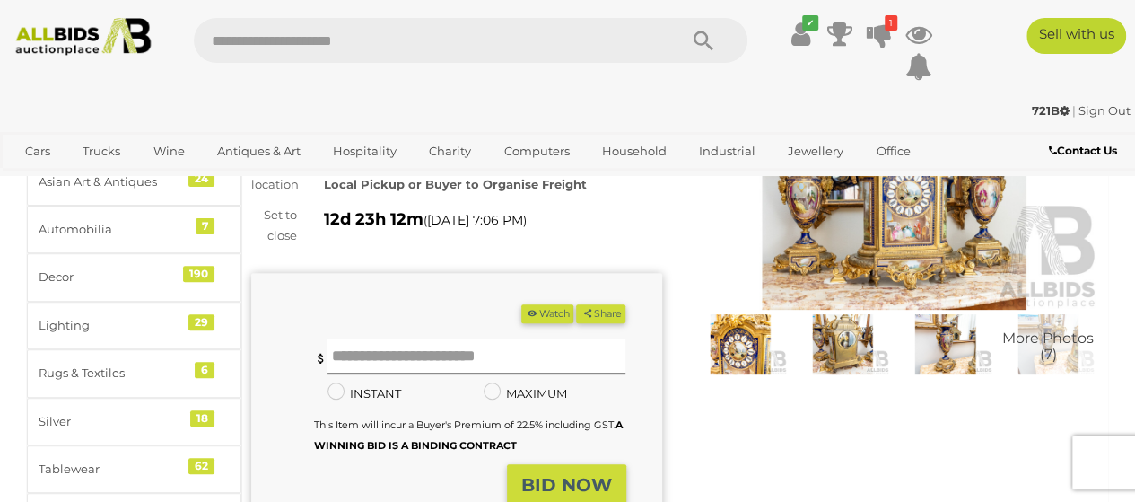
click at [892, 254] on img at bounding box center [894, 177] width 411 height 265
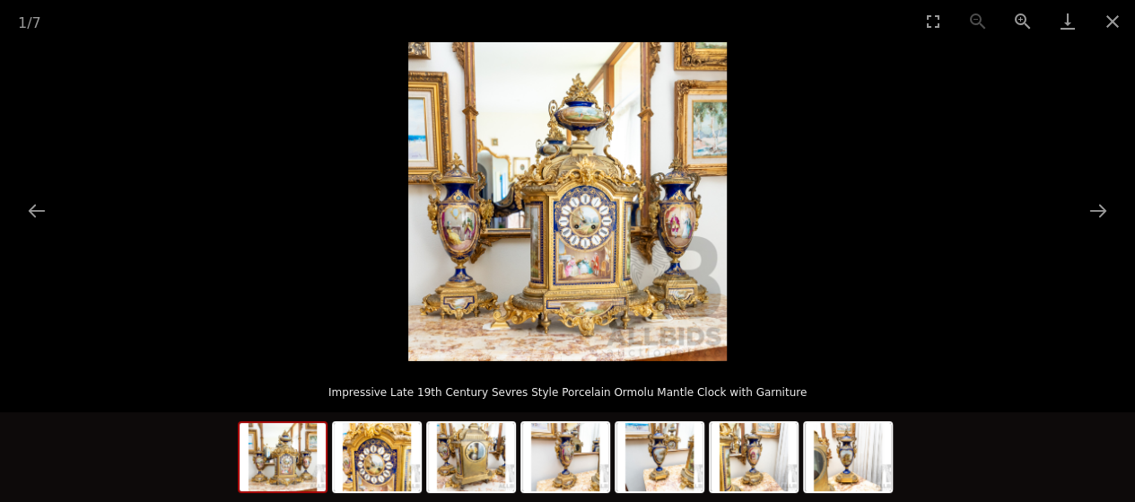
scroll to position [359, 0]
click at [1089, 206] on button "Next slide" at bounding box center [1098, 210] width 38 height 35
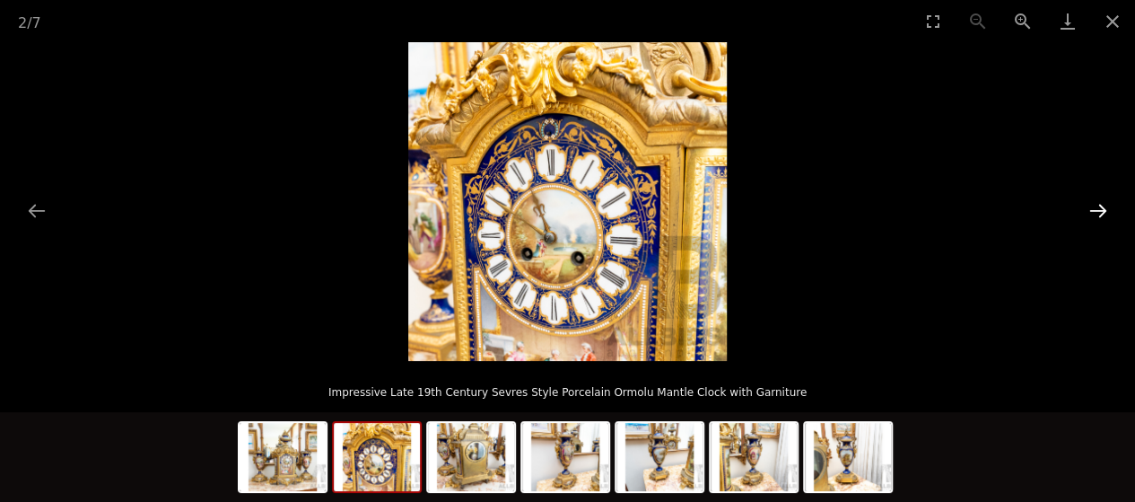
click at [1094, 208] on button "Next slide" at bounding box center [1098, 210] width 38 height 35
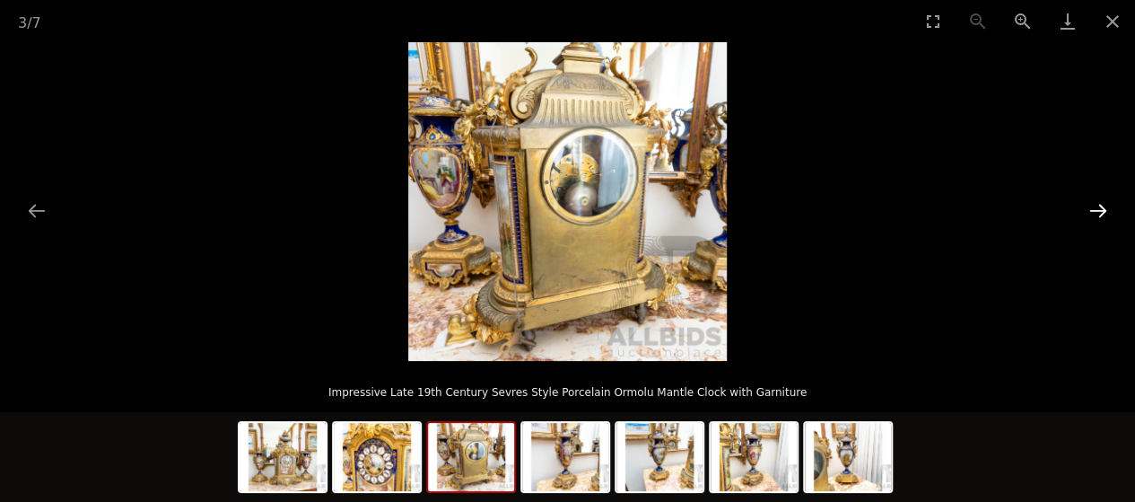
click at [1094, 208] on button "Next slide" at bounding box center [1098, 210] width 38 height 35
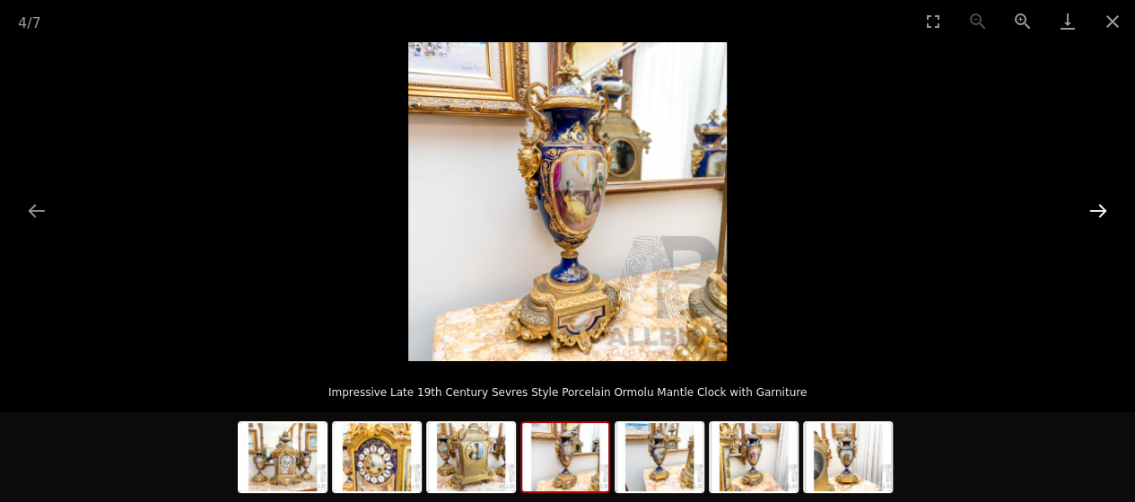
click at [1094, 208] on button "Next slide" at bounding box center [1098, 210] width 38 height 35
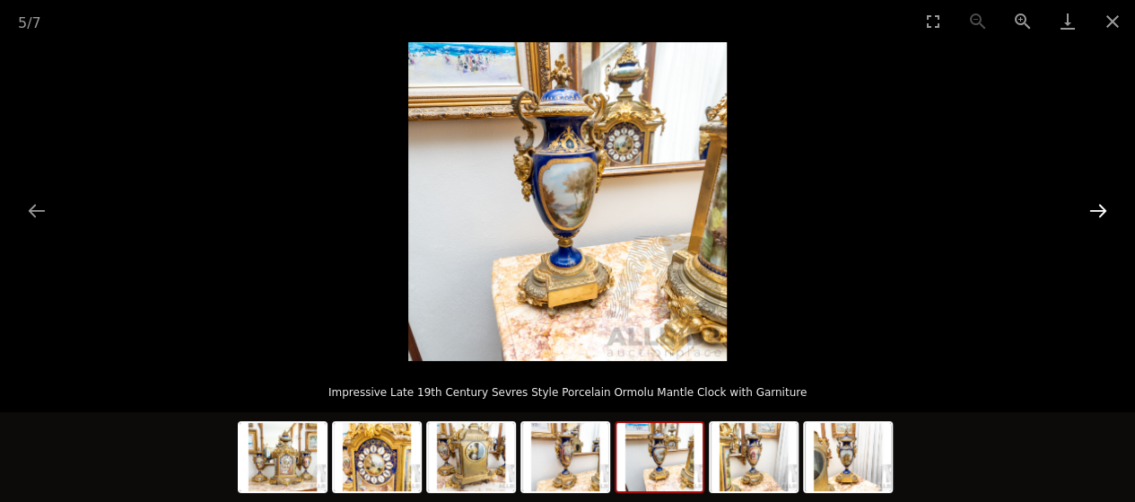
click at [1098, 207] on button "Next slide" at bounding box center [1098, 210] width 38 height 35
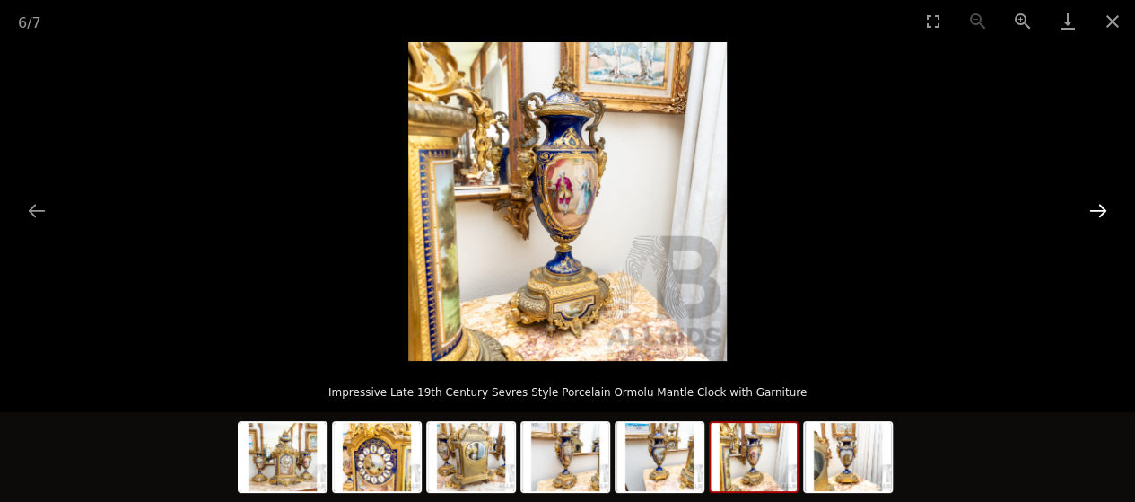
click at [1098, 207] on button "Next slide" at bounding box center [1098, 210] width 38 height 35
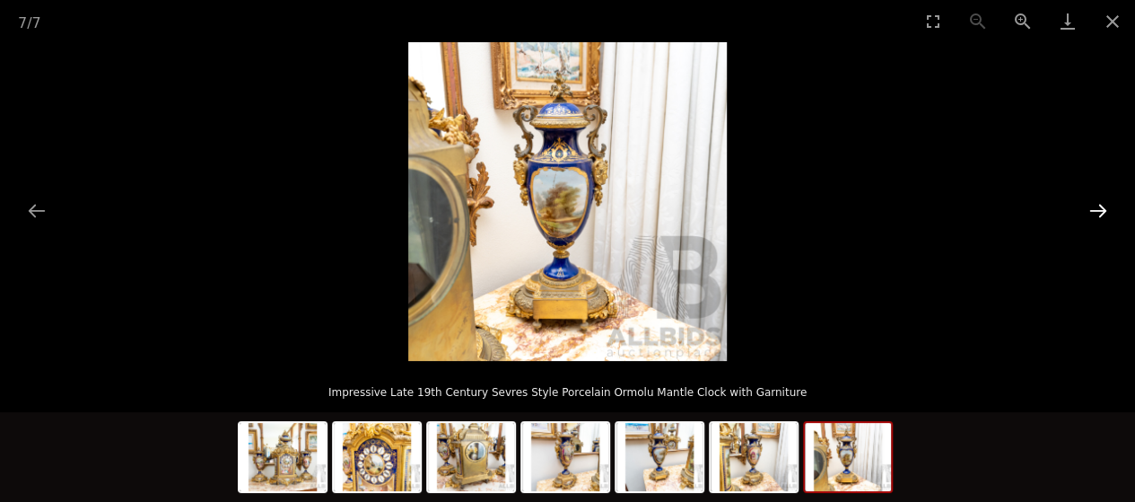
click at [1098, 207] on button "Next slide" at bounding box center [1098, 210] width 38 height 35
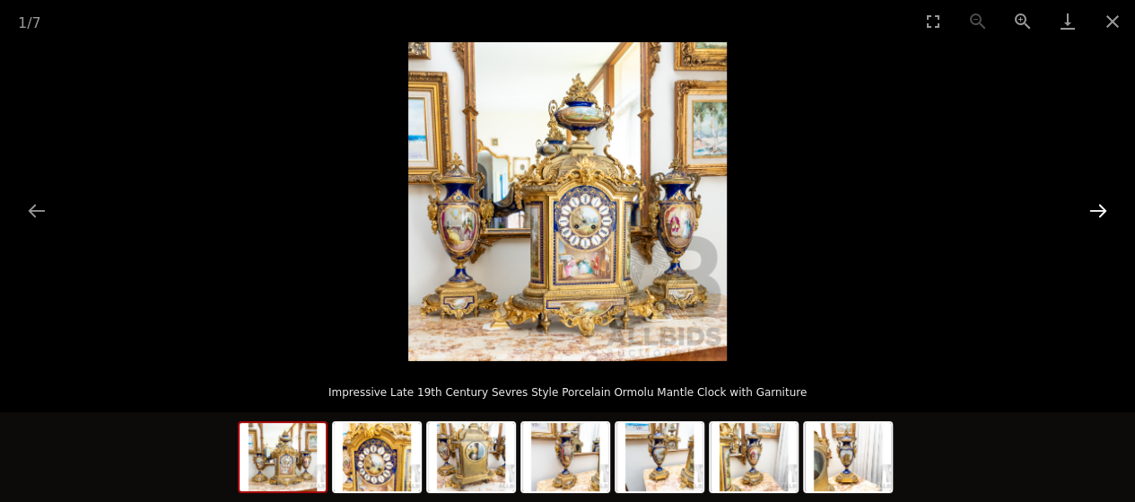
click at [1098, 207] on button "Next slide" at bounding box center [1098, 210] width 38 height 35
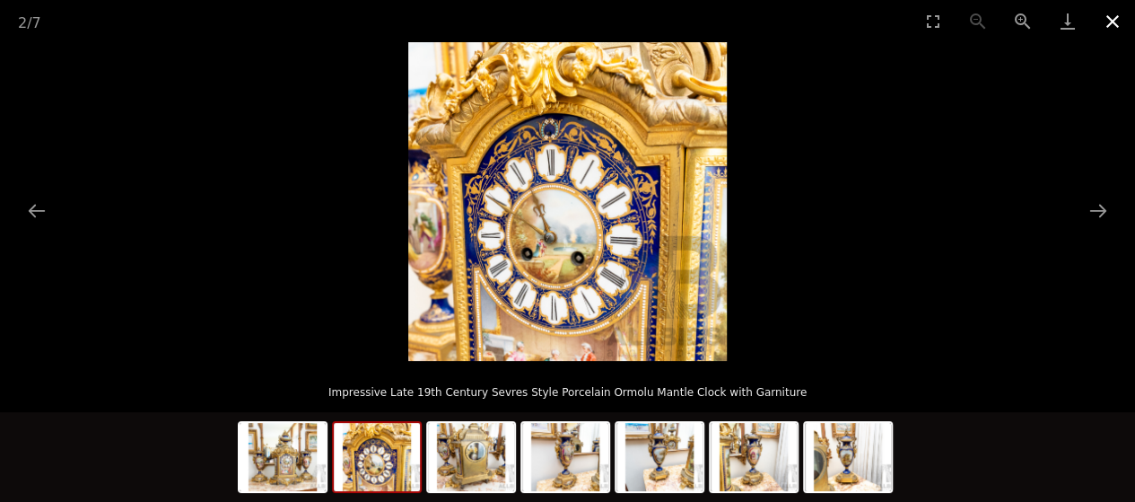
click at [1114, 19] on button "Close gallery" at bounding box center [1112, 21] width 45 height 42
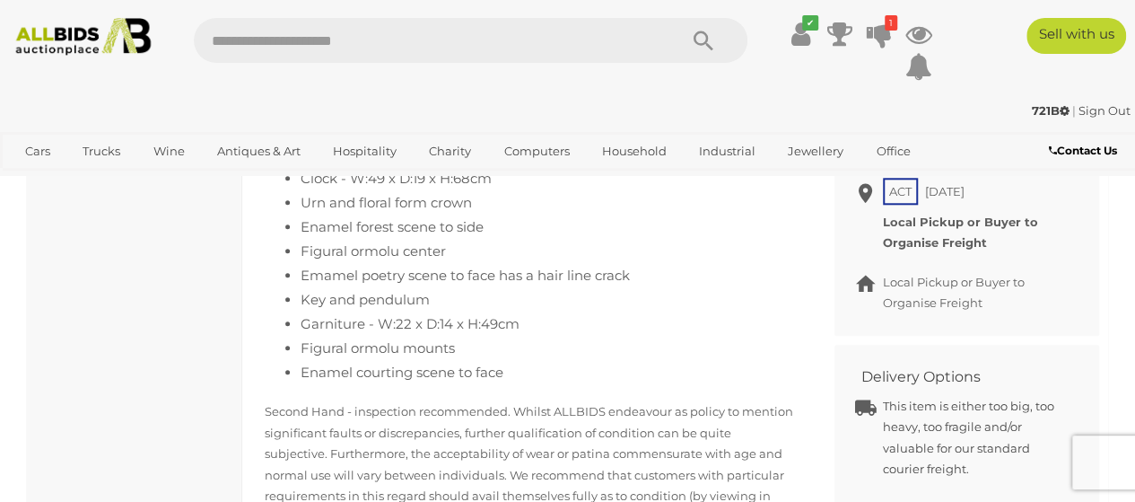
scroll to position [807, 0]
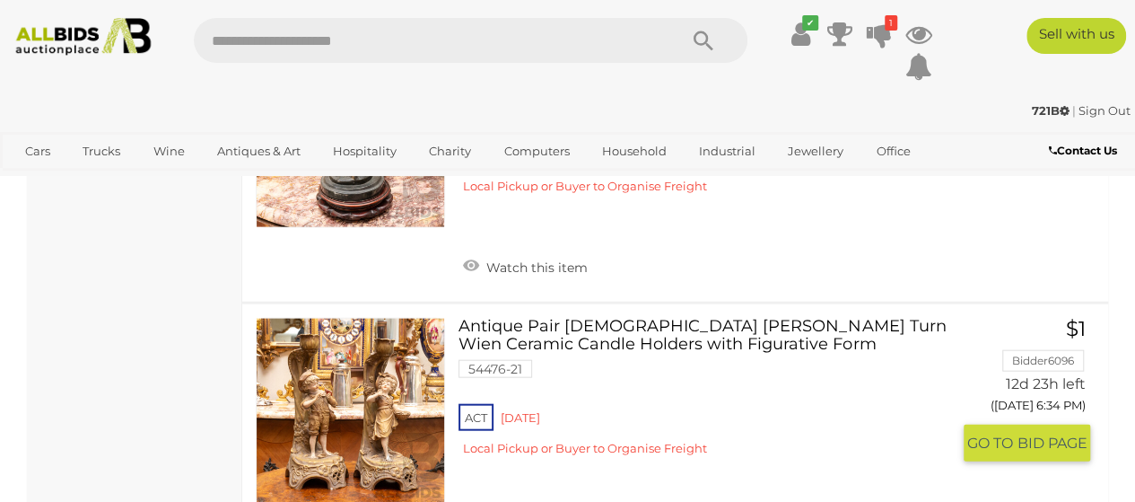
scroll to position [29219, 0]
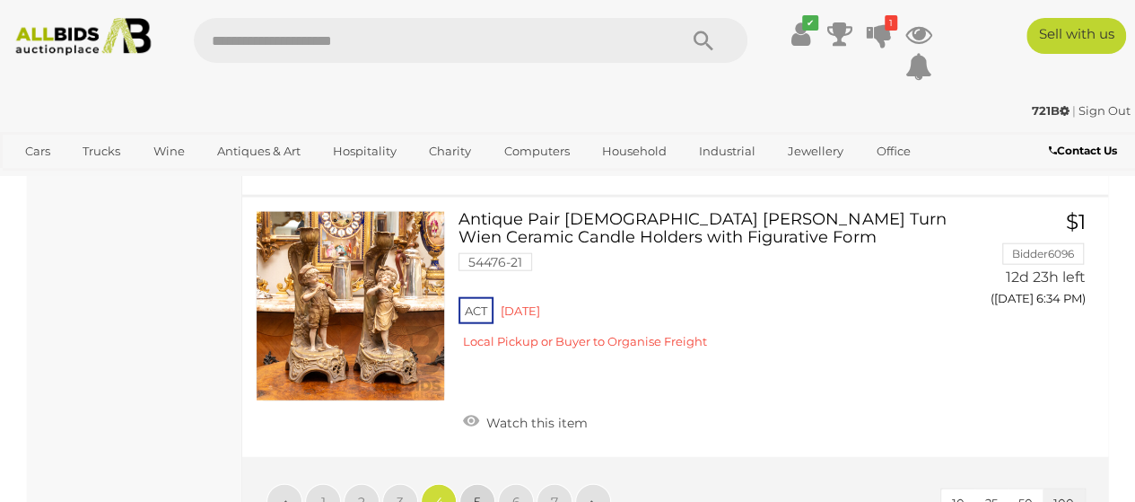
click at [477, 493] on span "5" at bounding box center [477, 501] width 7 height 16
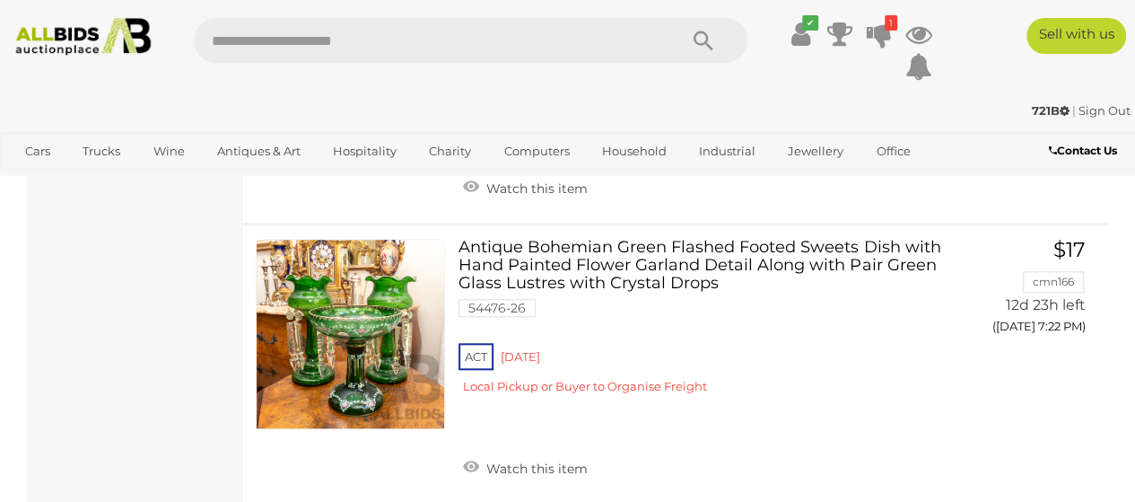
scroll to position [24654, 0]
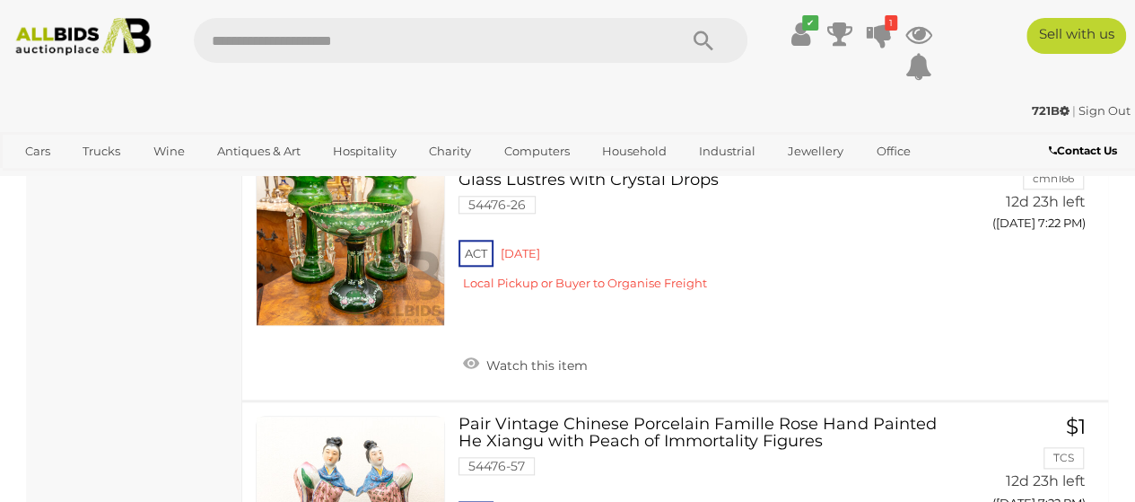
click at [375, 415] on link at bounding box center [350, 509] width 189 height 189
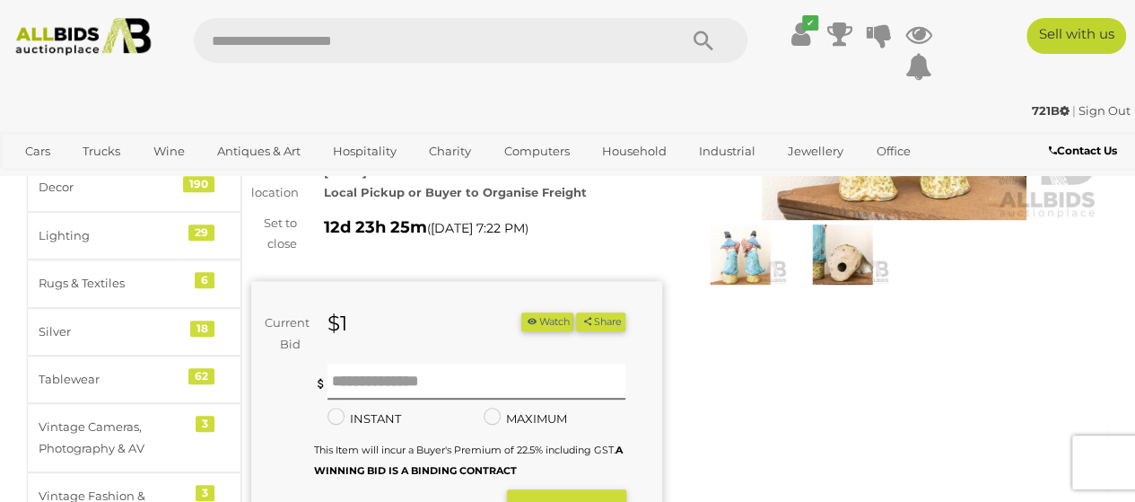
scroll to position [179, 0]
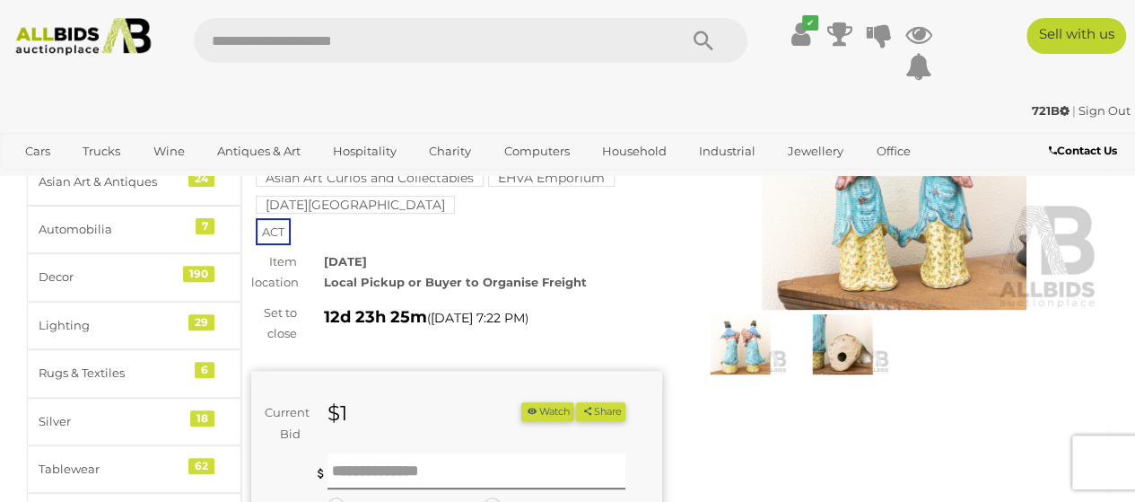
click at [845, 362] on img at bounding box center [842, 344] width 93 height 60
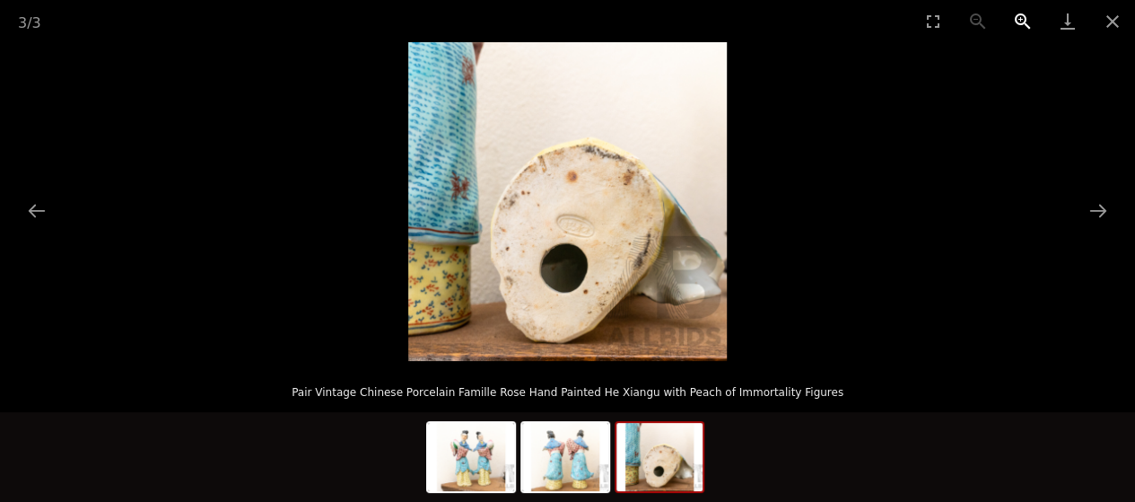
click at [1017, 14] on button "Zoom in" at bounding box center [1022, 21] width 45 height 42
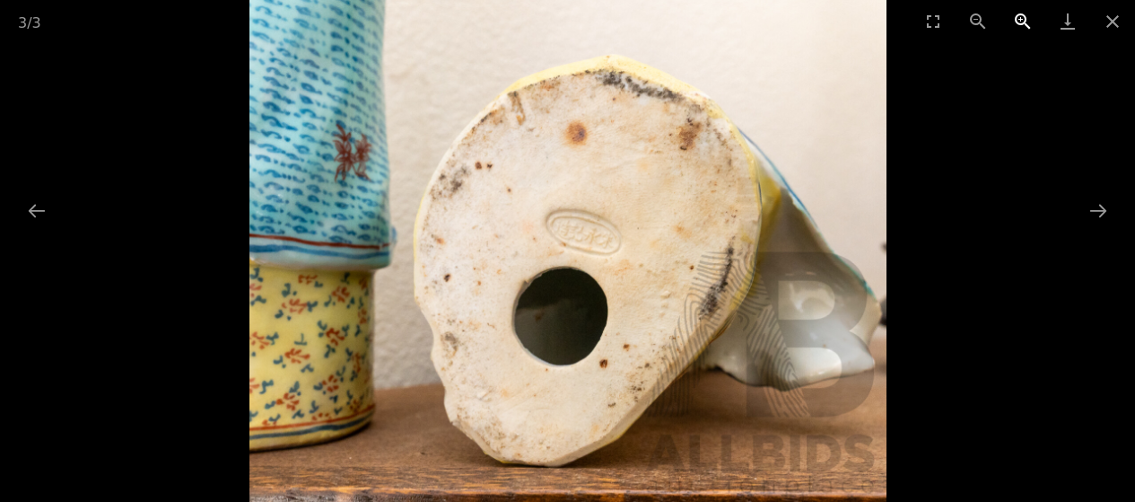
click at [1017, 14] on button "Zoom in" at bounding box center [1022, 21] width 45 height 42
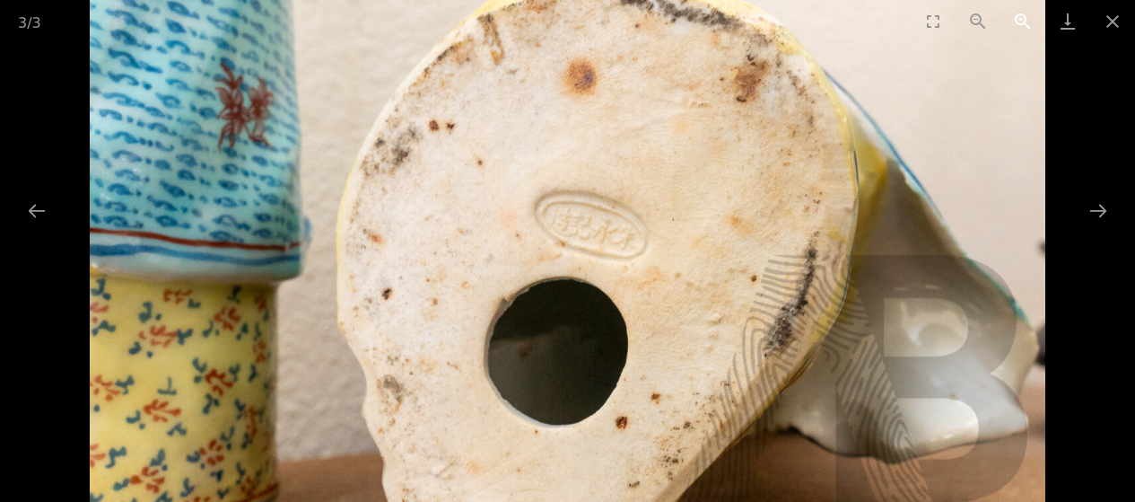
click at [1017, 14] on button "Zoom in" at bounding box center [1022, 21] width 45 height 42
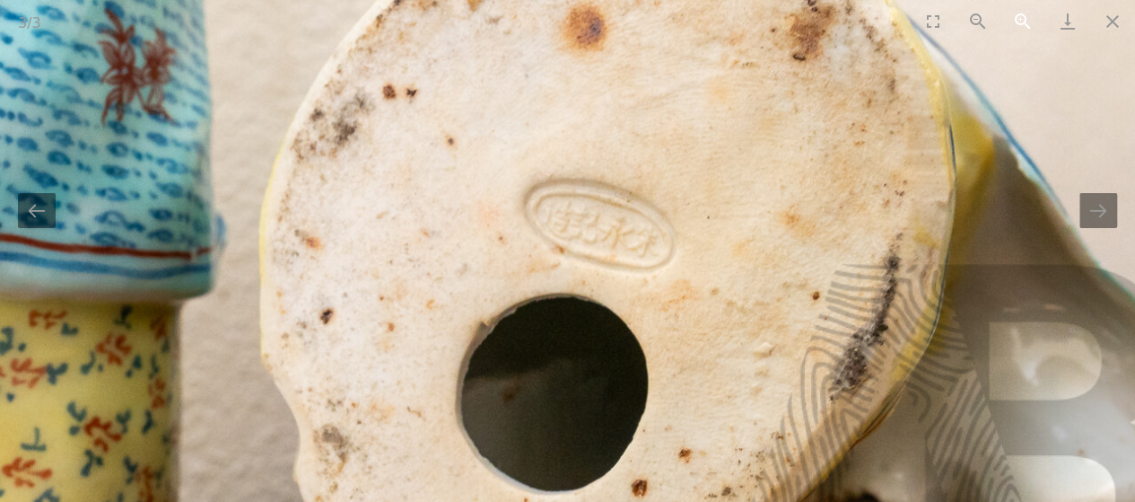
click at [1017, 14] on button "Zoom in" at bounding box center [1022, 21] width 45 height 42
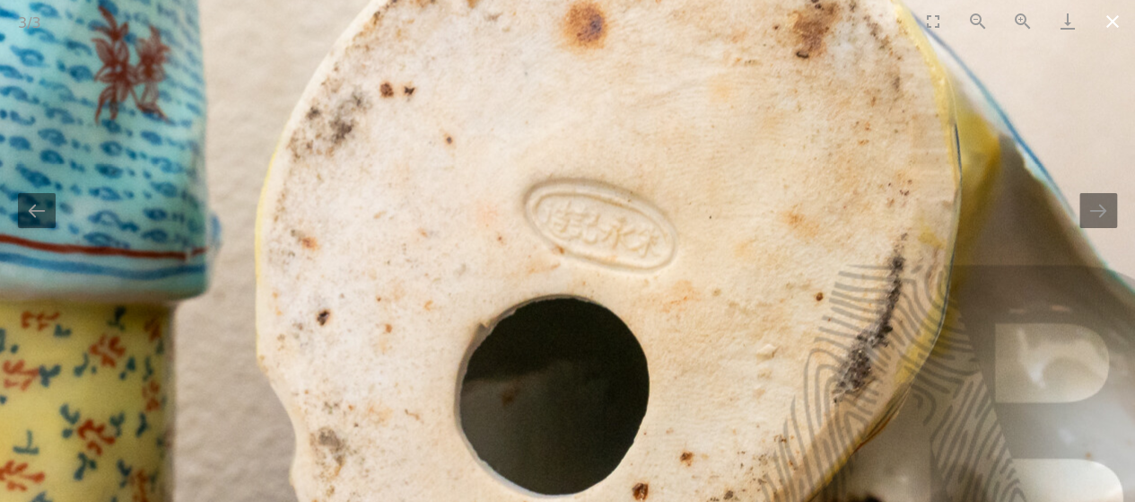
click at [1112, 19] on button "Close gallery" at bounding box center [1112, 21] width 45 height 42
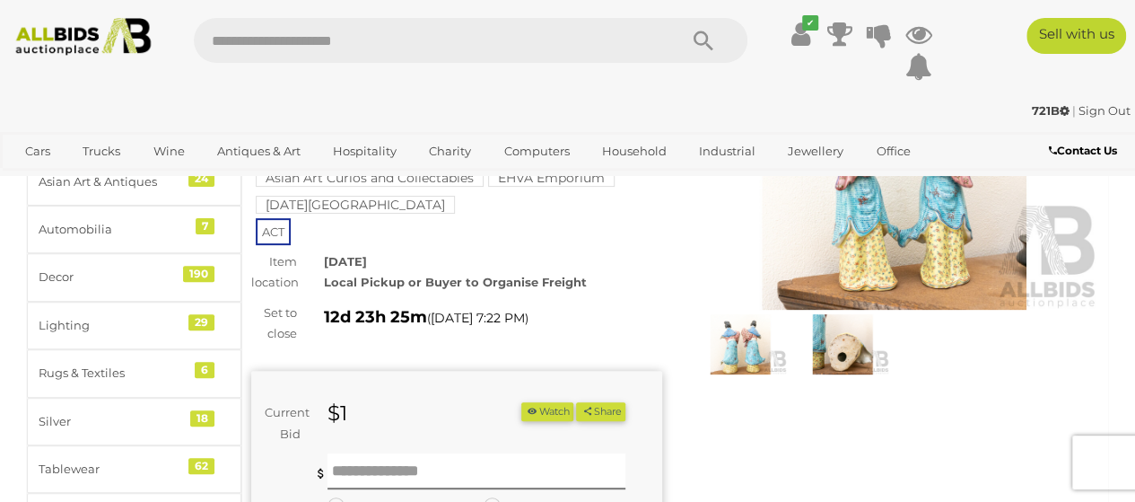
click at [877, 247] on img at bounding box center [894, 177] width 411 height 265
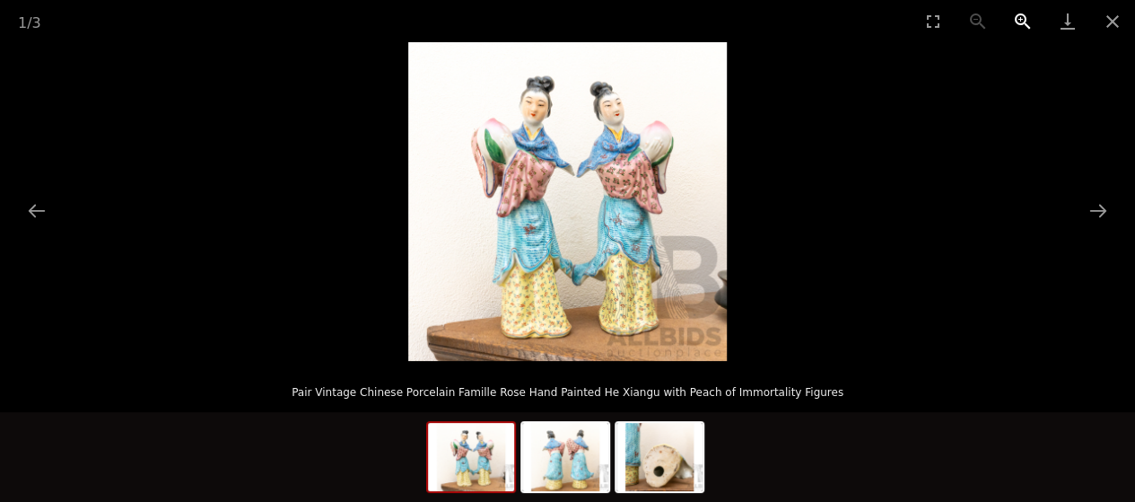
click at [1023, 19] on button "Zoom in" at bounding box center [1022, 21] width 45 height 42
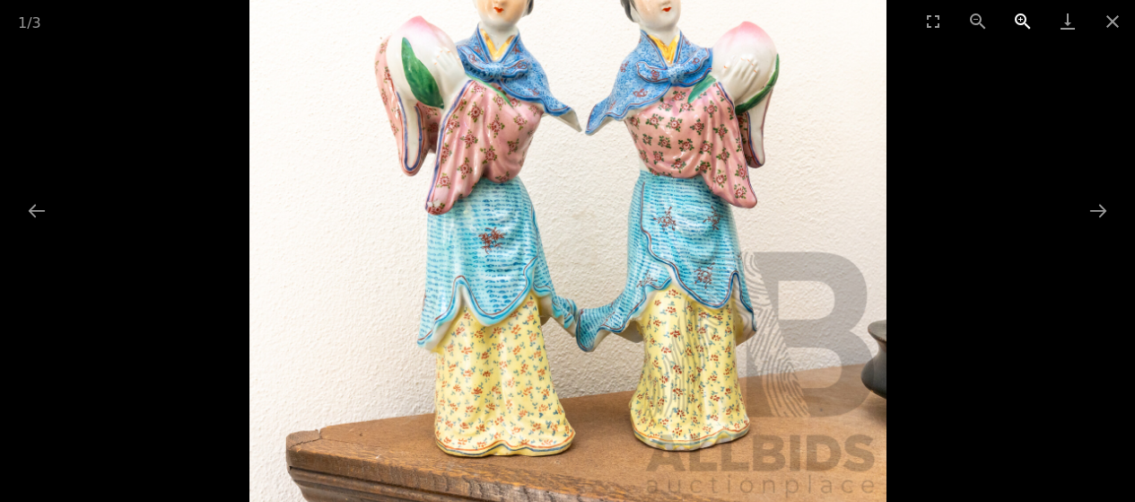
click at [1023, 19] on button "Zoom in" at bounding box center [1022, 21] width 45 height 42
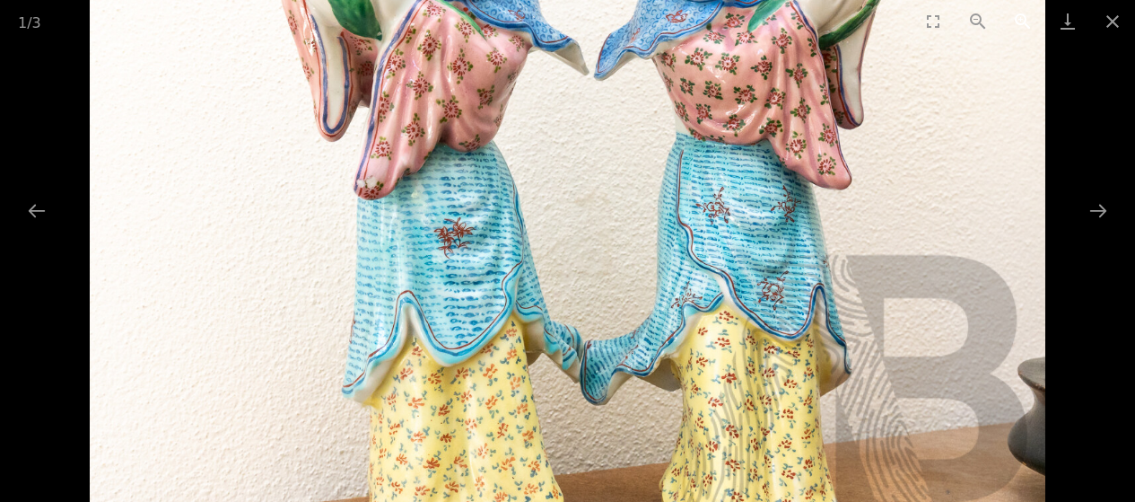
click at [1023, 19] on button "Zoom in" at bounding box center [1022, 21] width 45 height 42
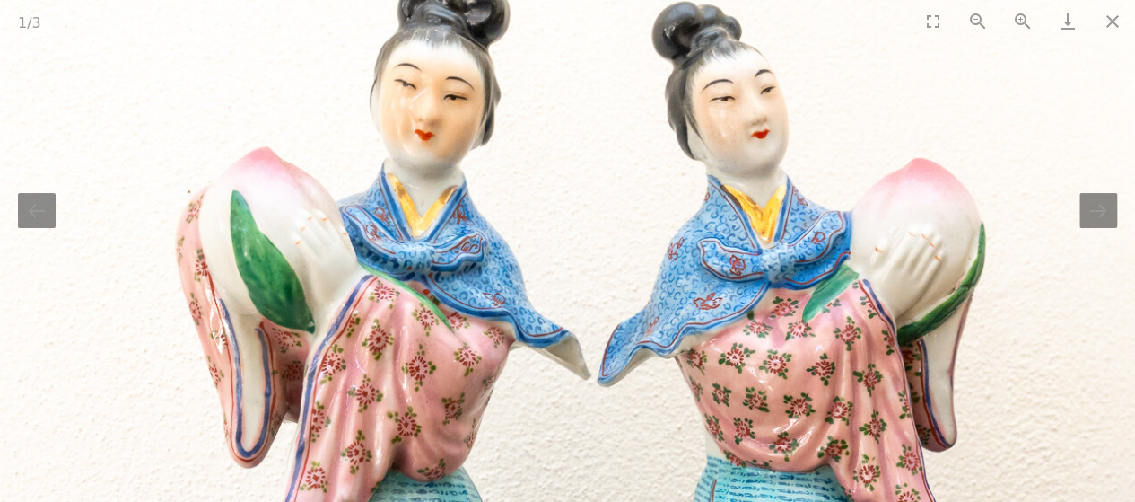
drag, startPoint x: 861, startPoint y: 182, endPoint x: 856, endPoint y: 537, distance: 354.4
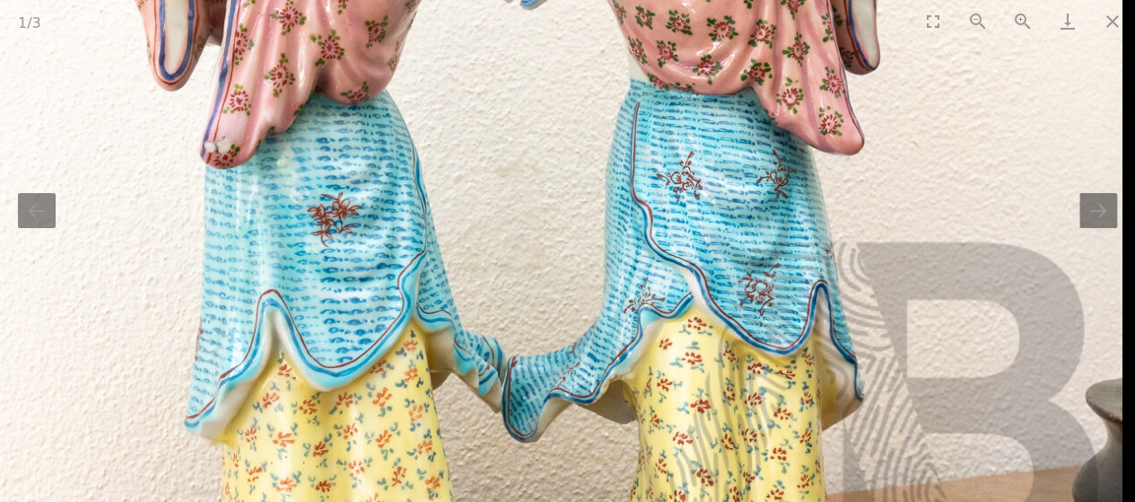
drag, startPoint x: 782, startPoint y: 214, endPoint x: 657, endPoint y: -109, distance: 346.6
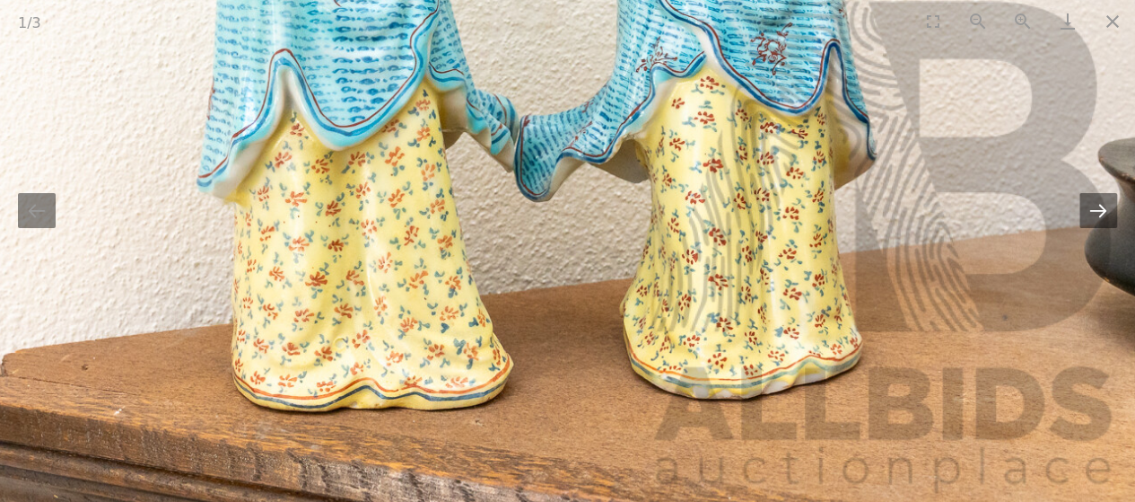
click at [1102, 226] on button "Next slide" at bounding box center [1098, 210] width 38 height 35
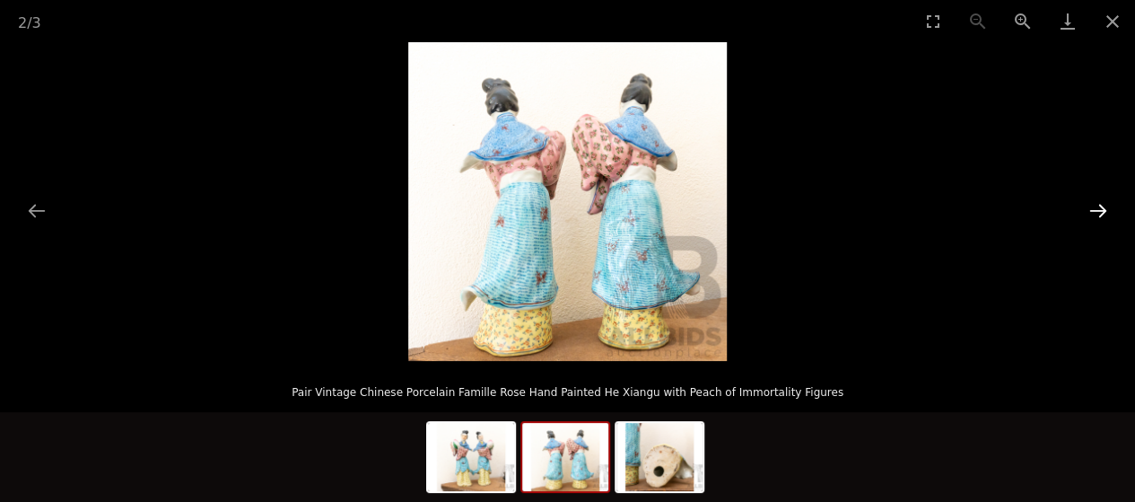
click at [1095, 205] on button "Next slide" at bounding box center [1098, 210] width 38 height 35
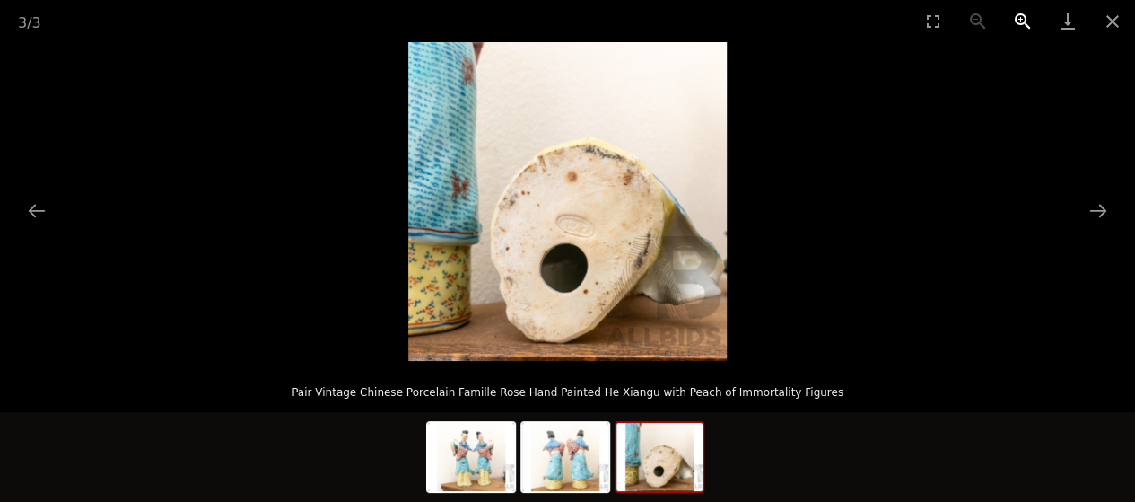
click at [1025, 15] on button "Zoom in" at bounding box center [1022, 21] width 45 height 42
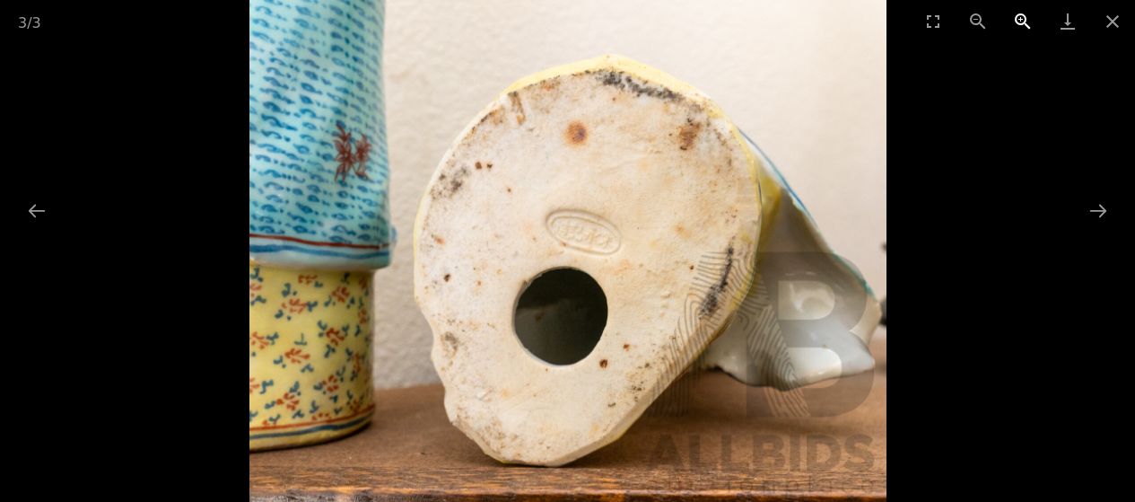
click at [1025, 15] on button "Zoom in" at bounding box center [1022, 21] width 45 height 42
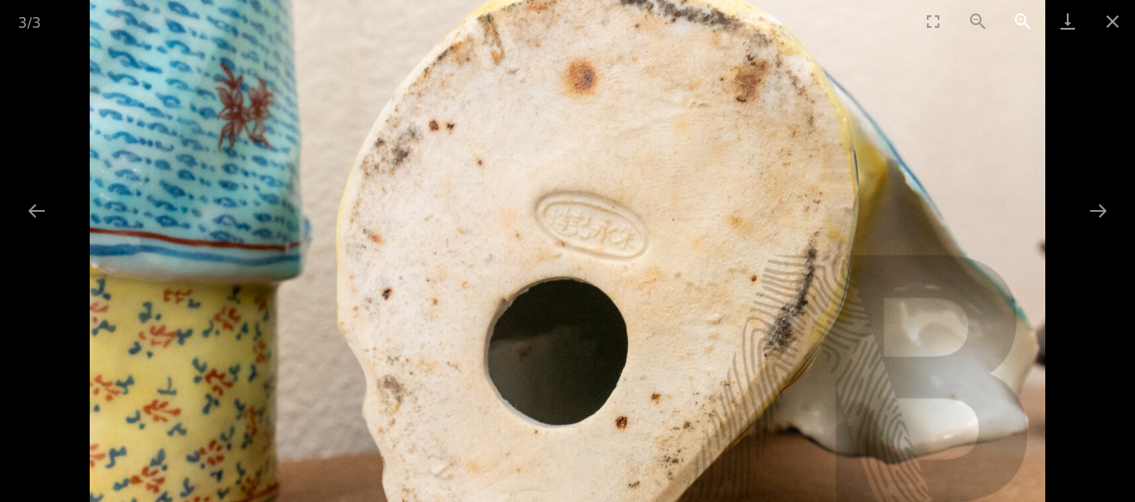
click at [1025, 15] on button "Zoom in" at bounding box center [1022, 21] width 45 height 42
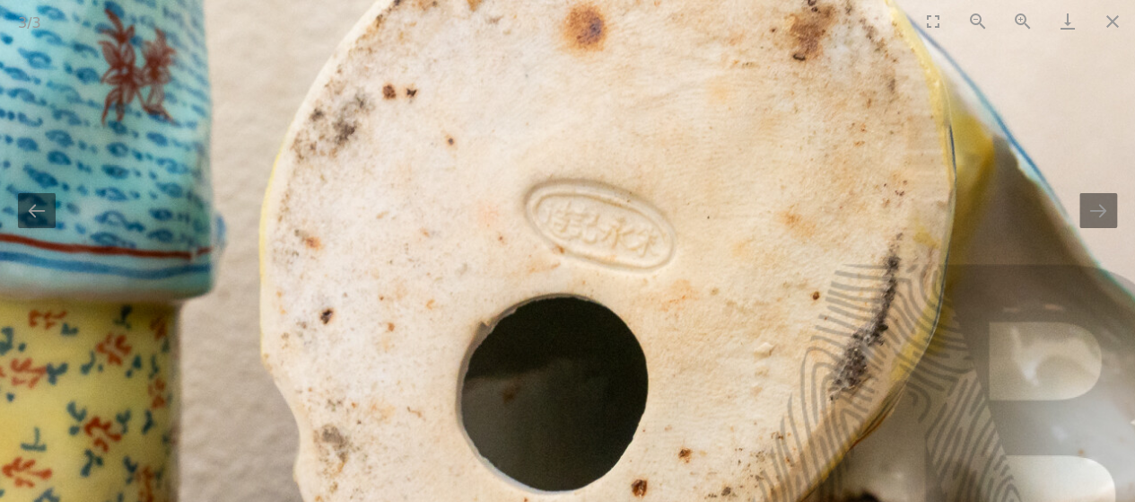
scroll to position [1166, 0]
click at [1110, 23] on button "Close gallery" at bounding box center [1112, 21] width 45 height 42
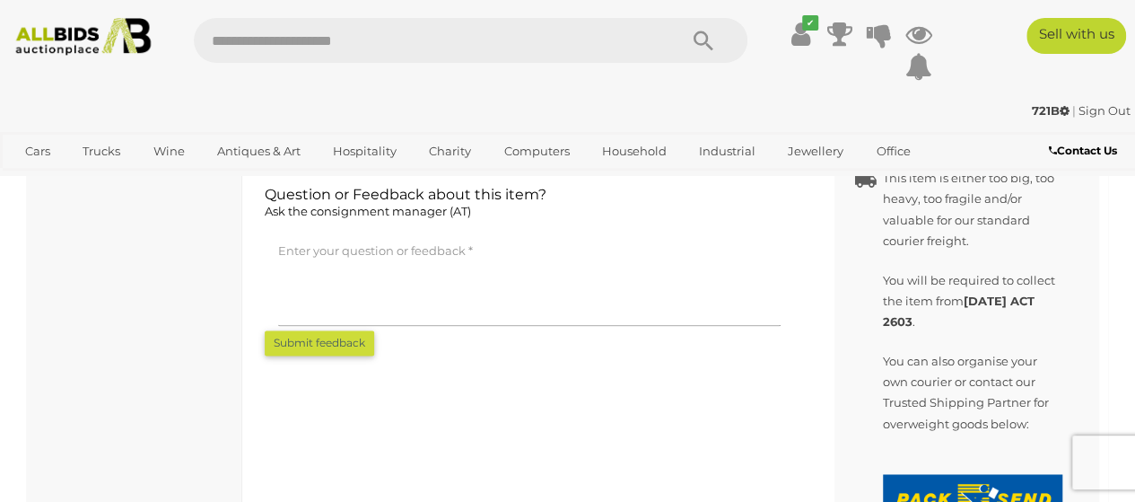
scroll to position [179, 0]
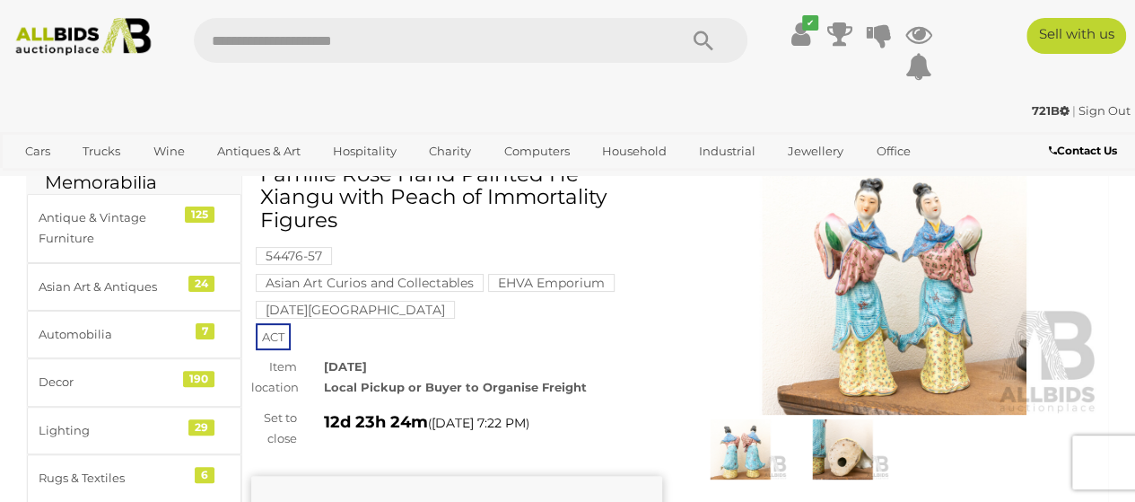
scroll to position [179, 0]
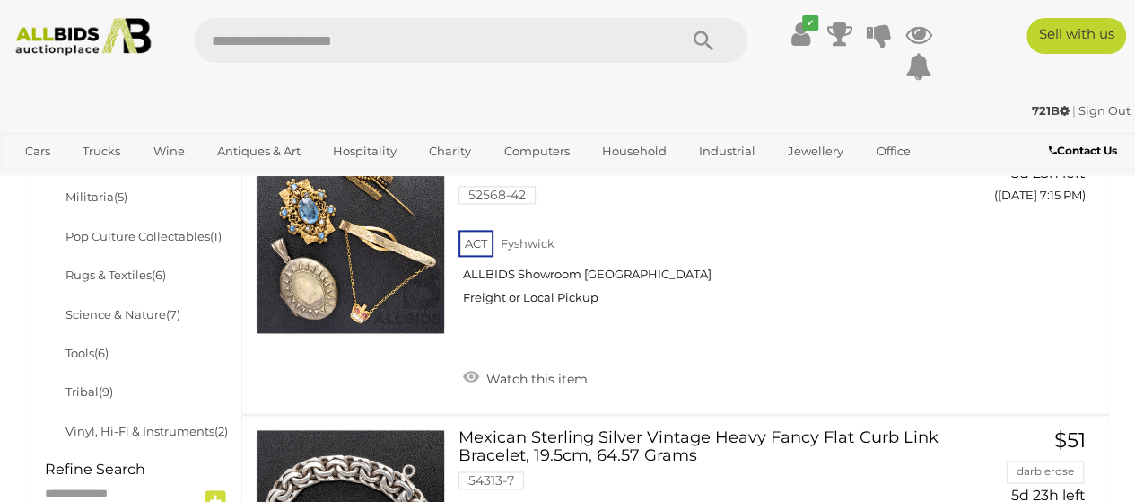
scroll to position [1441, 0]
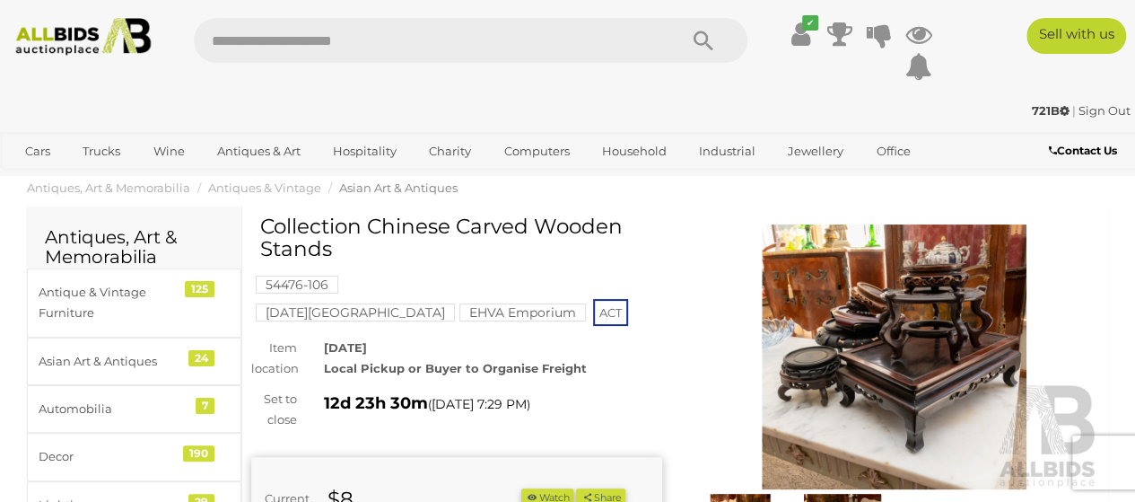
click at [946, 339] on img at bounding box center [894, 356] width 411 height 265
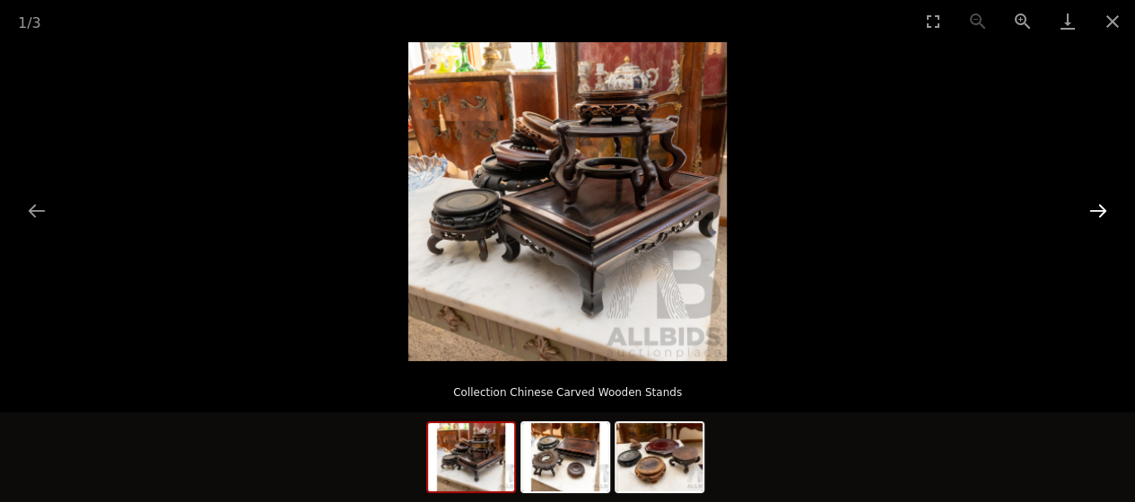
click at [1099, 211] on button "Next slide" at bounding box center [1098, 210] width 38 height 35
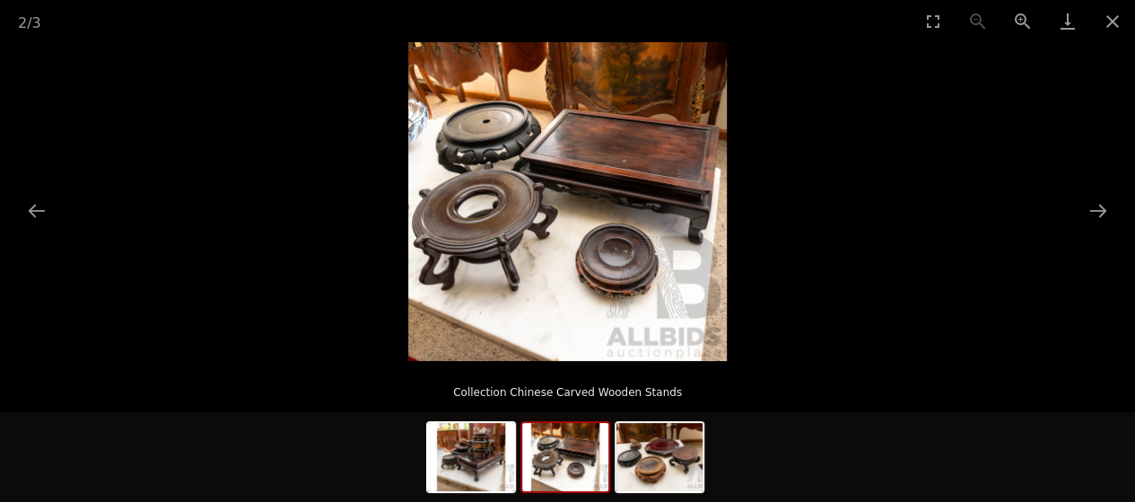
scroll to position [179, 0]
click at [1110, 16] on button "Close gallery" at bounding box center [1112, 21] width 45 height 42
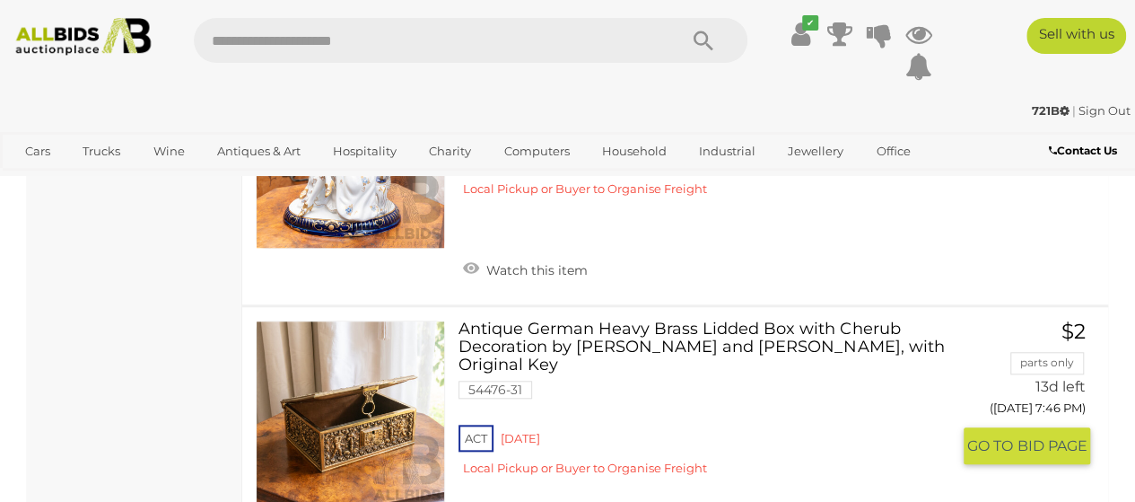
scroll to position [14446, 0]
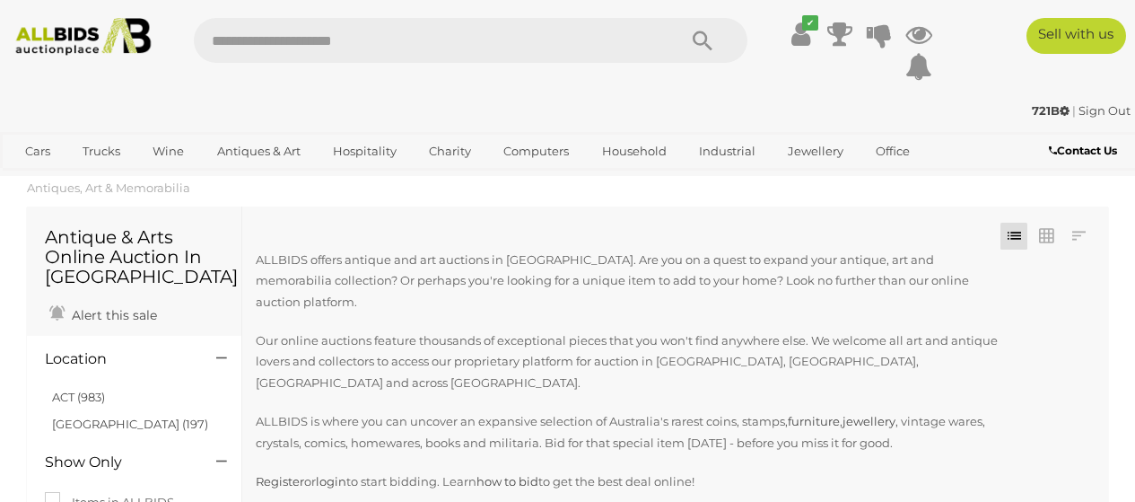
scroll to position [14446, 0]
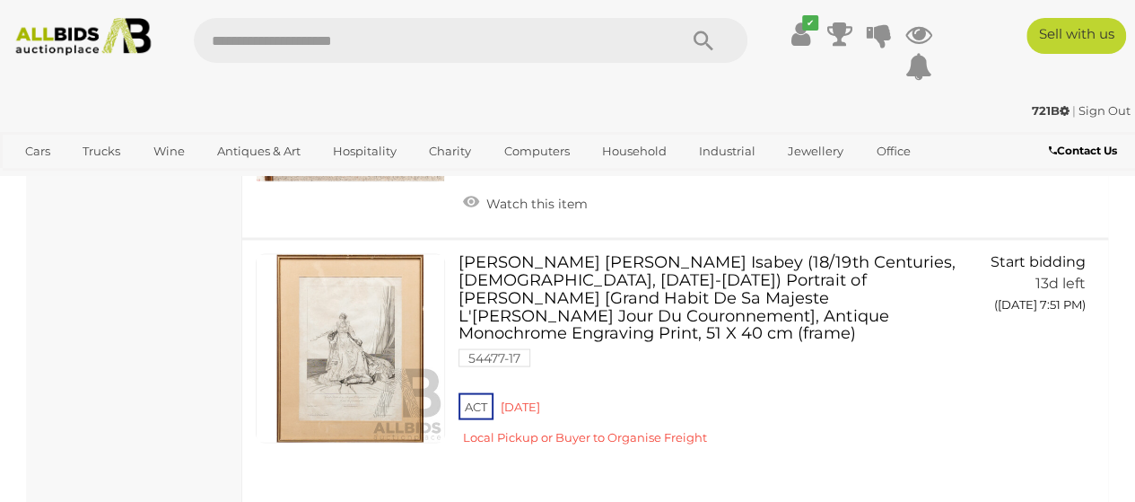
scroll to position [18753, 0]
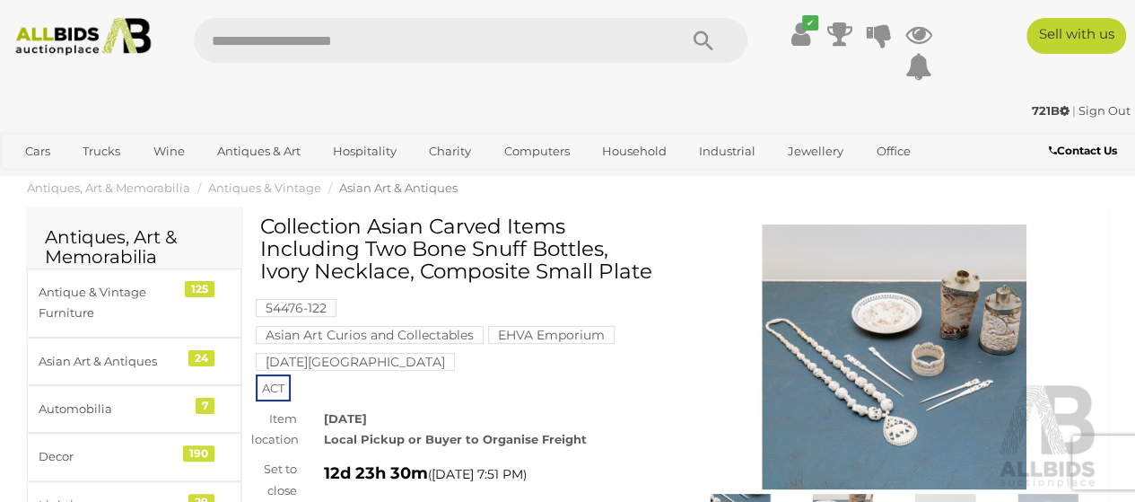
click at [852, 372] on img at bounding box center [894, 356] width 411 height 265
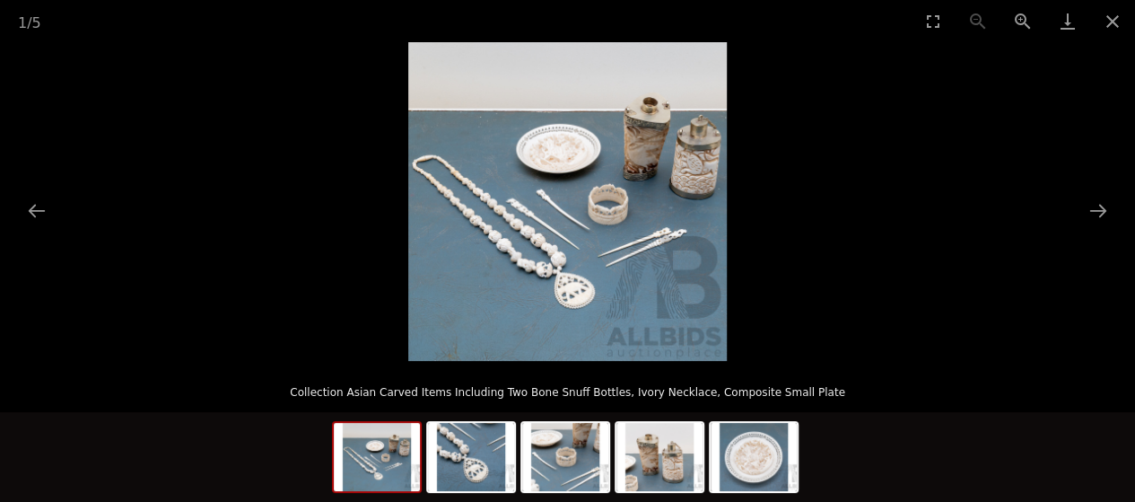
scroll to position [179, 0]
click at [755, 444] on img at bounding box center [754, 457] width 86 height 68
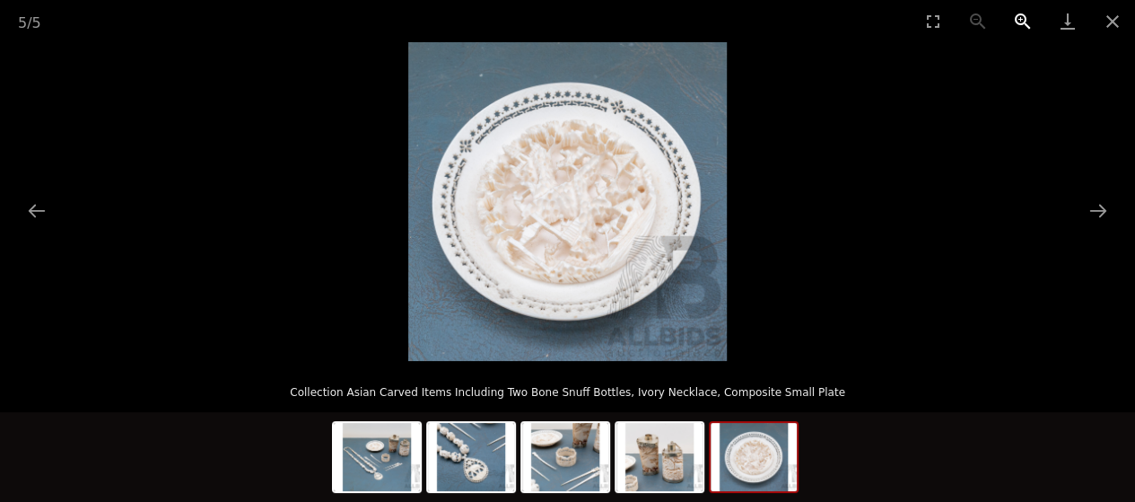
click at [1013, 17] on button "Zoom in" at bounding box center [1022, 21] width 45 height 42
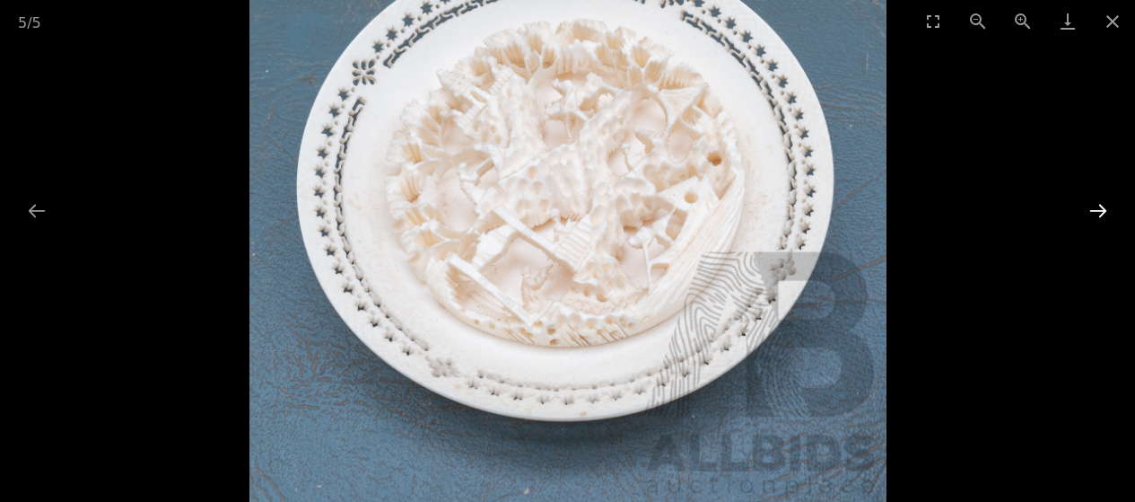
click at [1094, 209] on button "Next slide" at bounding box center [1098, 210] width 38 height 35
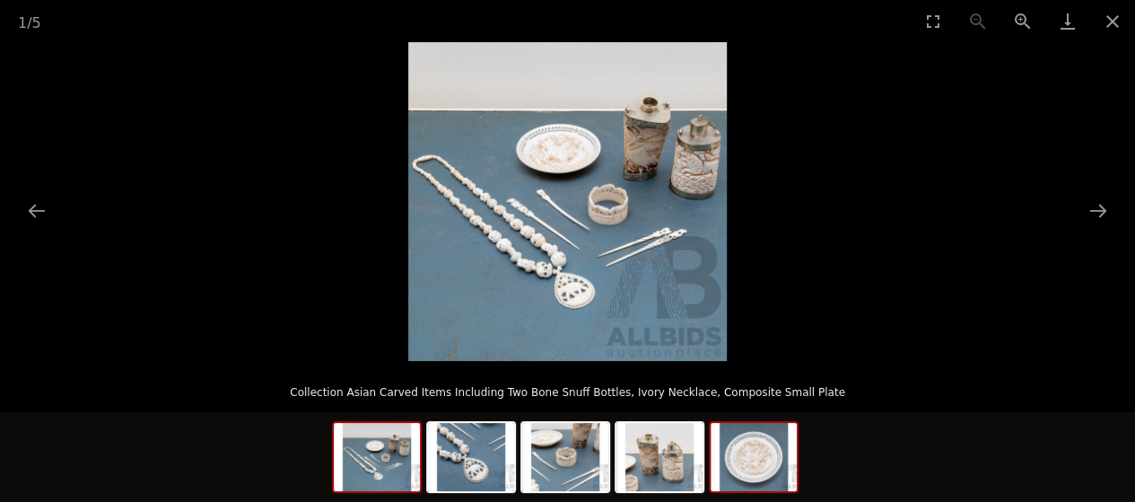
click at [751, 463] on img at bounding box center [754, 457] width 86 height 68
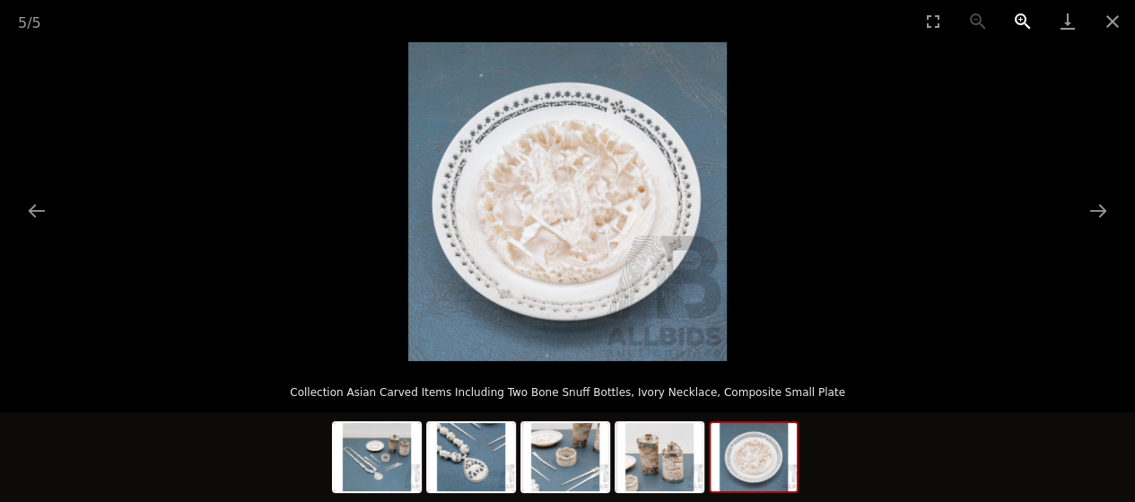
click at [1019, 16] on button "Zoom in" at bounding box center [1022, 21] width 45 height 42
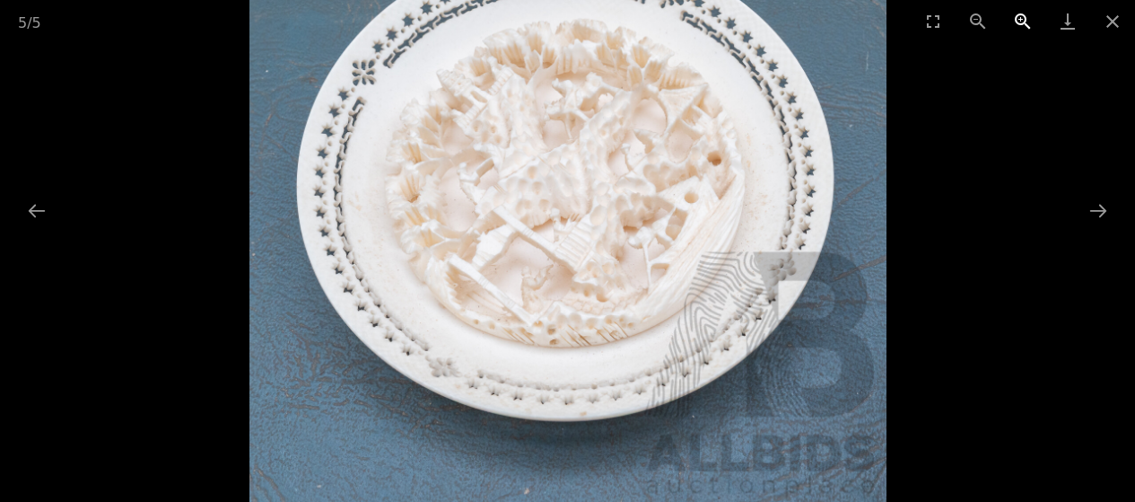
click at [1019, 16] on button "Zoom in" at bounding box center [1022, 21] width 45 height 42
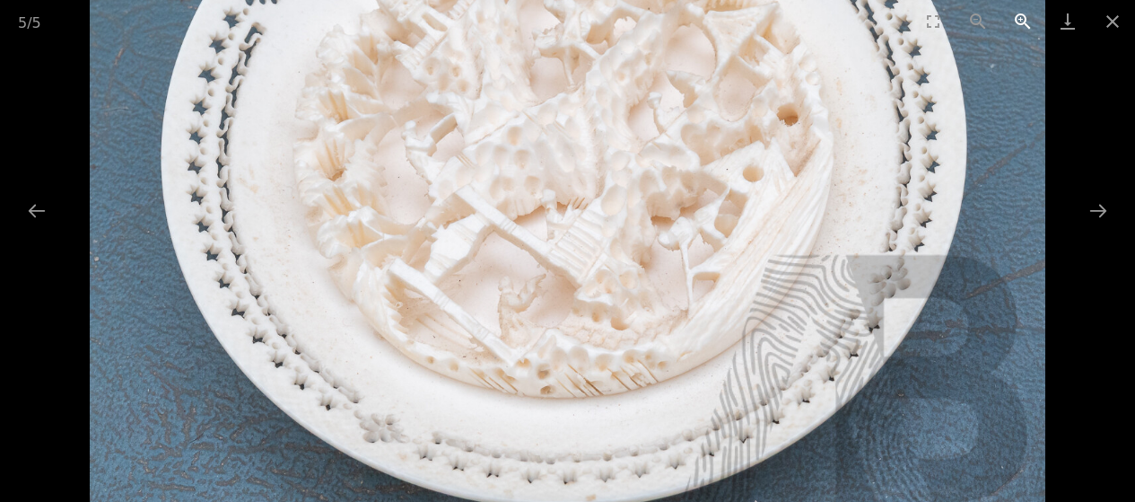
click at [1019, 16] on button "Zoom in" at bounding box center [1022, 21] width 45 height 42
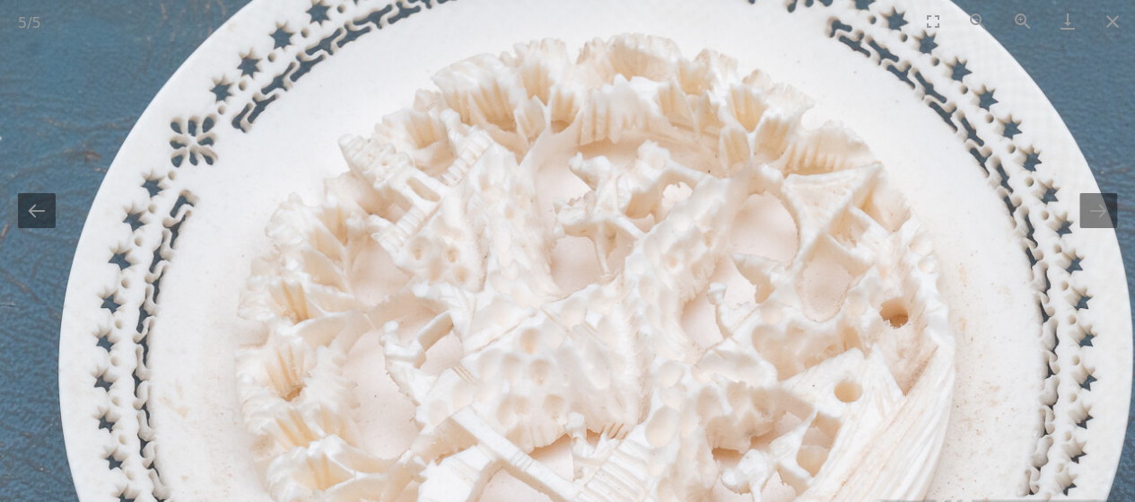
drag, startPoint x: 763, startPoint y: 166, endPoint x: 821, endPoint y: 387, distance: 228.3
click at [795, 402] on img at bounding box center [601, 362] width 1274 height 1274
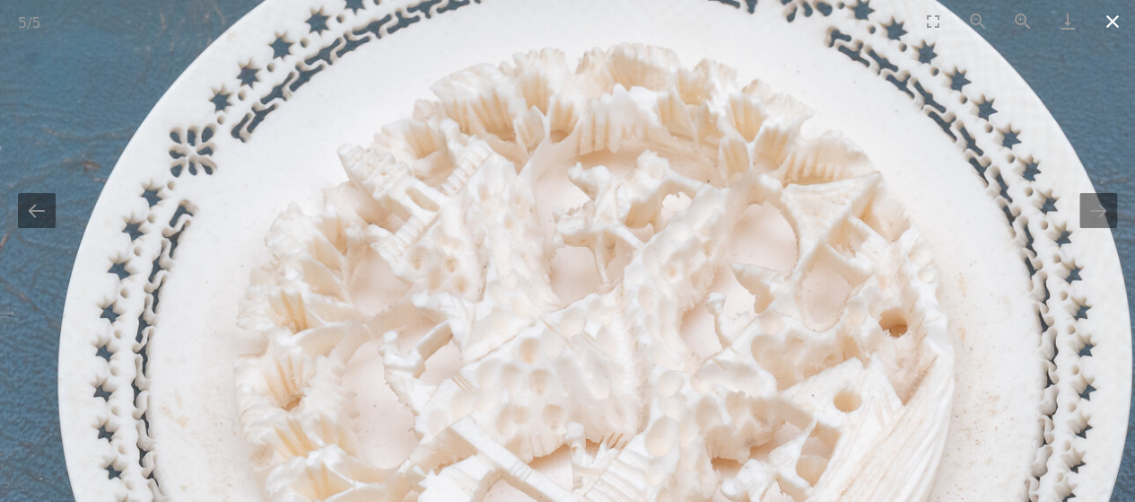
click at [1110, 29] on button "Close gallery" at bounding box center [1112, 21] width 45 height 42
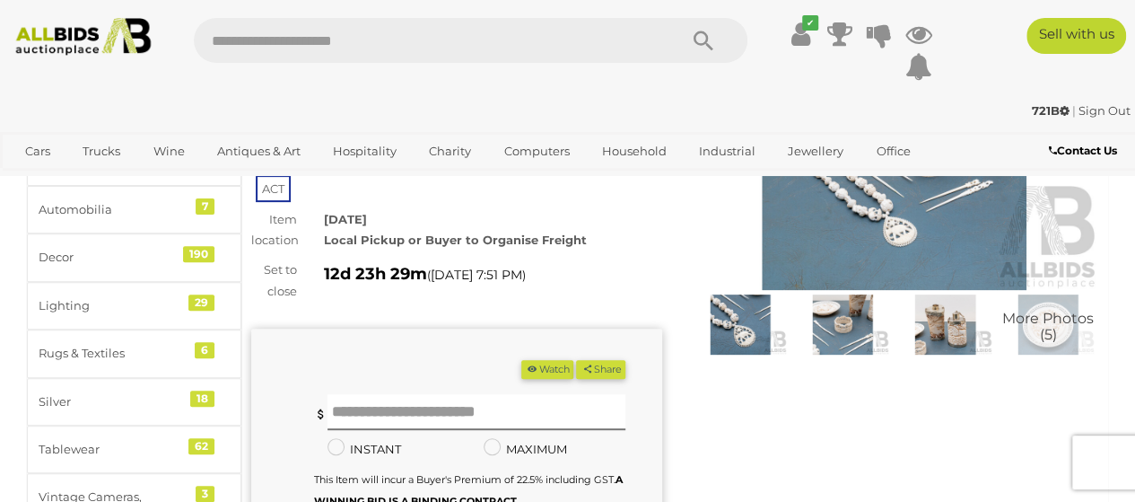
scroll to position [90, 0]
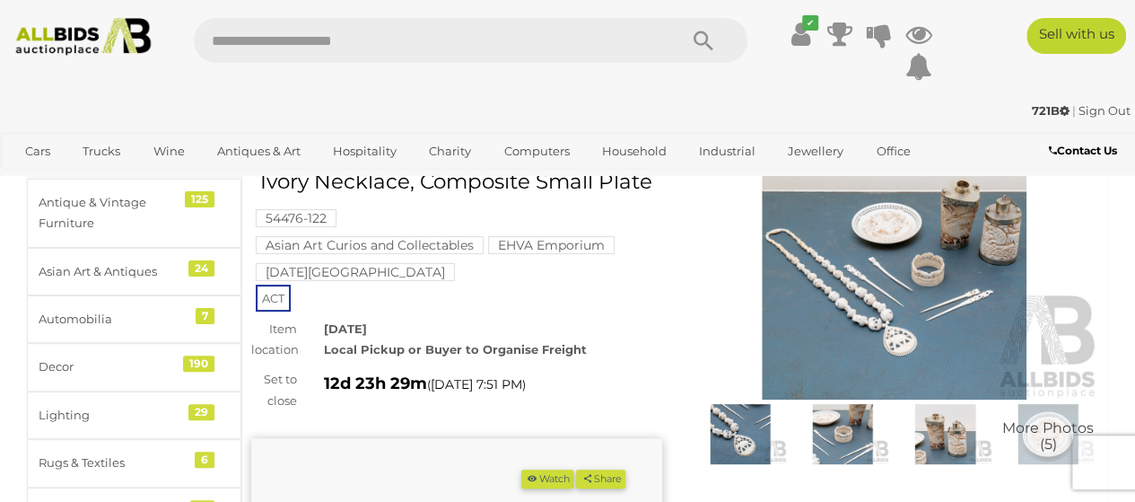
click at [853, 255] on img at bounding box center [894, 267] width 411 height 265
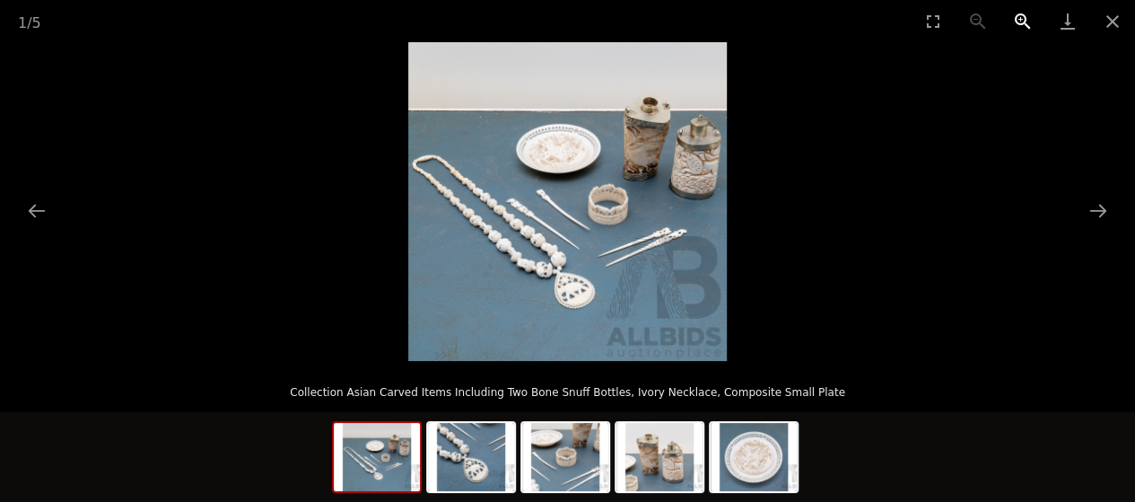
click at [1014, 17] on button "Zoom in" at bounding box center [1022, 21] width 45 height 42
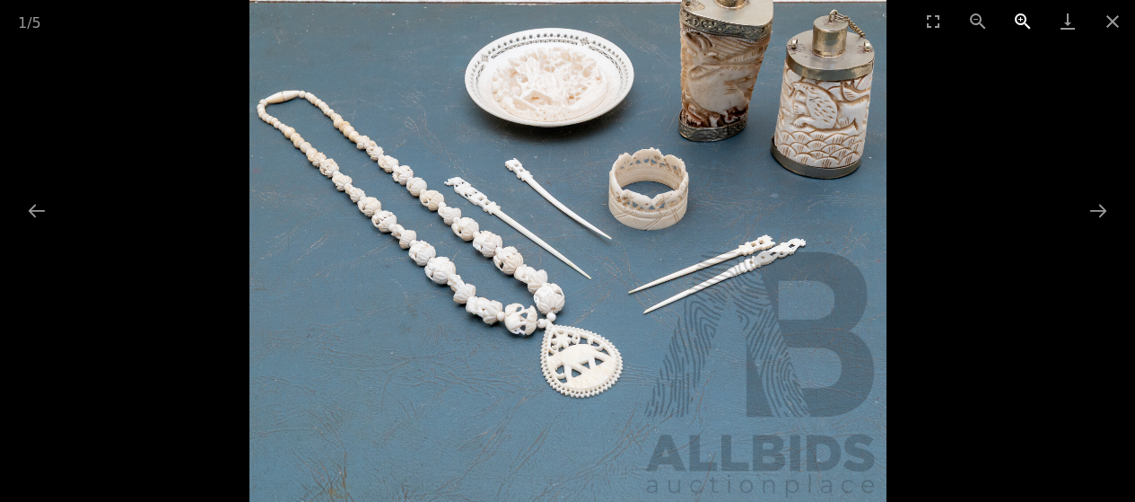
click at [1014, 17] on button "Zoom in" at bounding box center [1022, 21] width 45 height 42
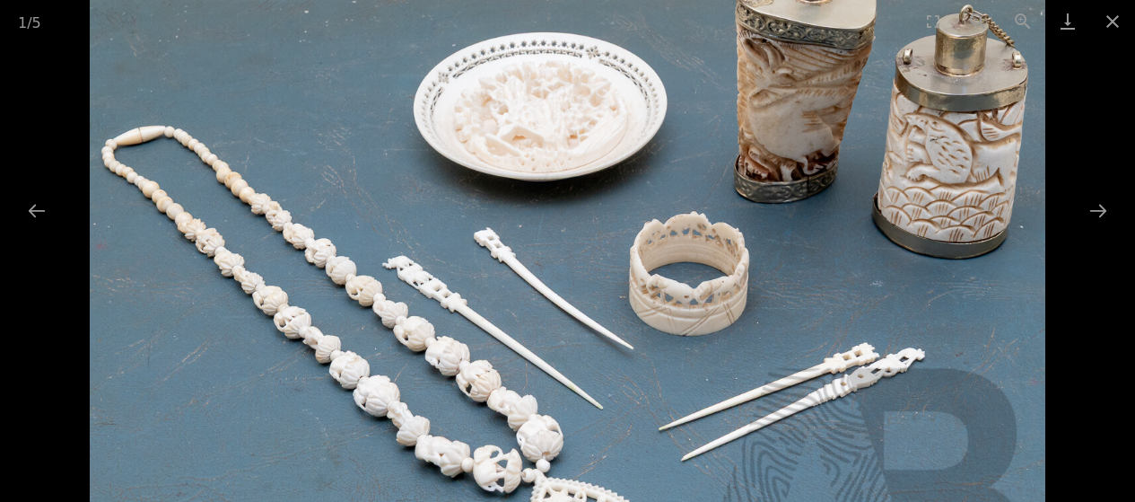
drag, startPoint x: 709, startPoint y: 146, endPoint x: 691, endPoint y: 258, distance: 113.6
click at [691, 258] on img at bounding box center [568, 265] width 956 height 956
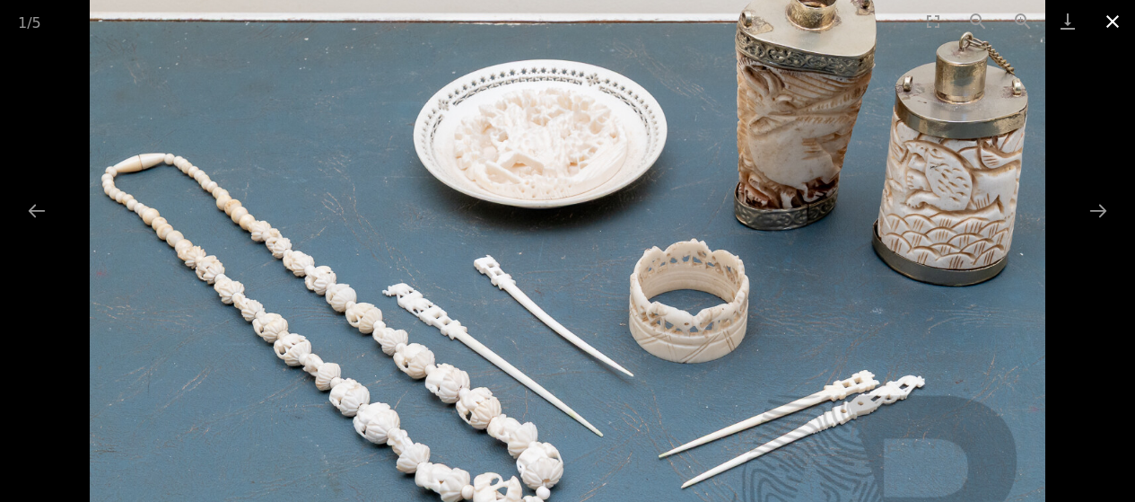
click at [1115, 18] on button "Close gallery" at bounding box center [1112, 21] width 45 height 42
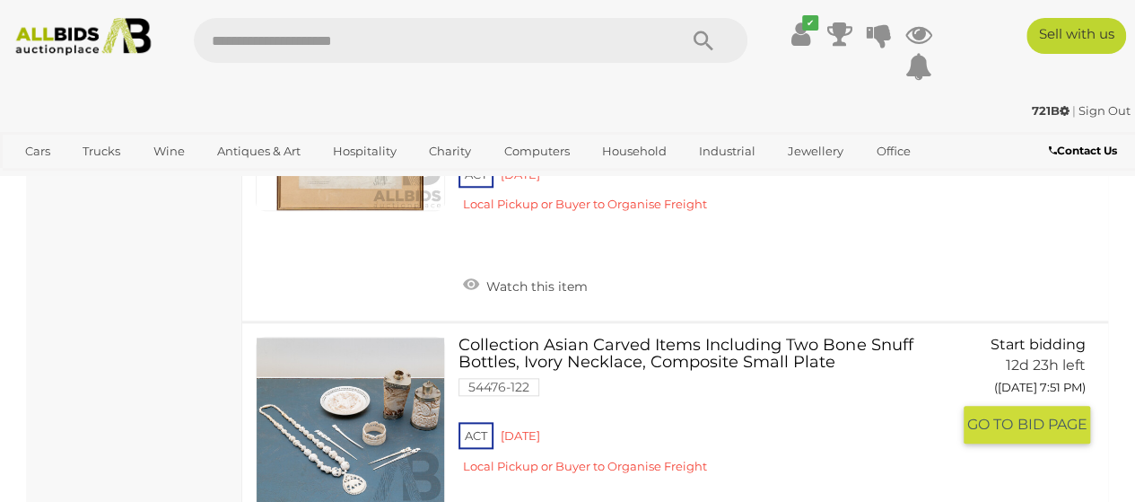
scroll to position [17882, 0]
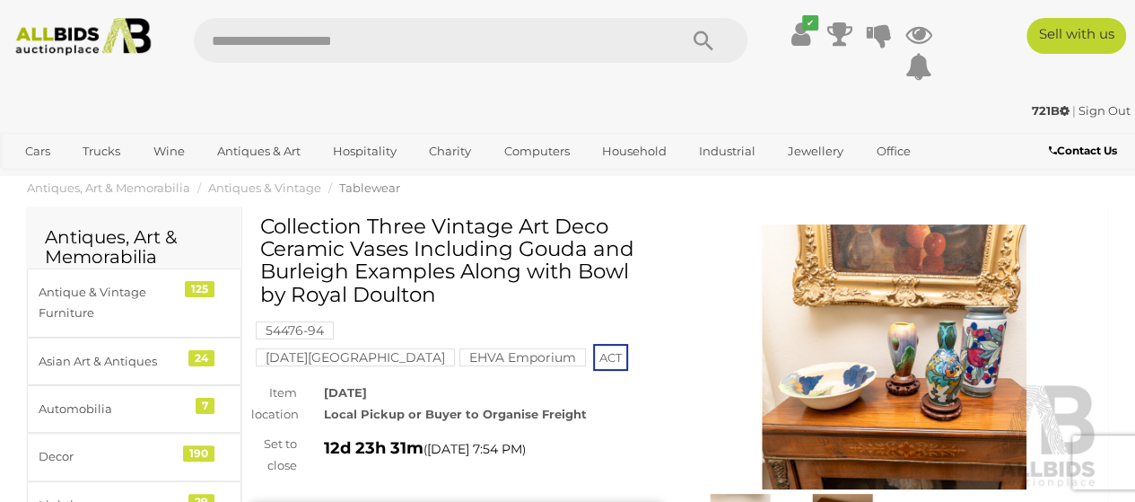
click at [908, 345] on img at bounding box center [894, 356] width 411 height 265
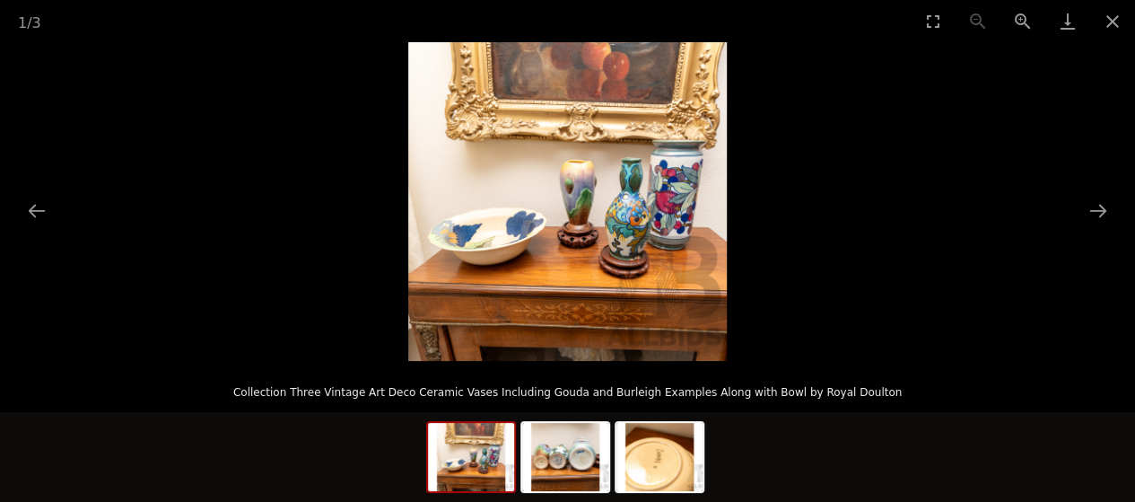
scroll to position [628, 0]
click at [593, 467] on img at bounding box center [565, 457] width 86 height 68
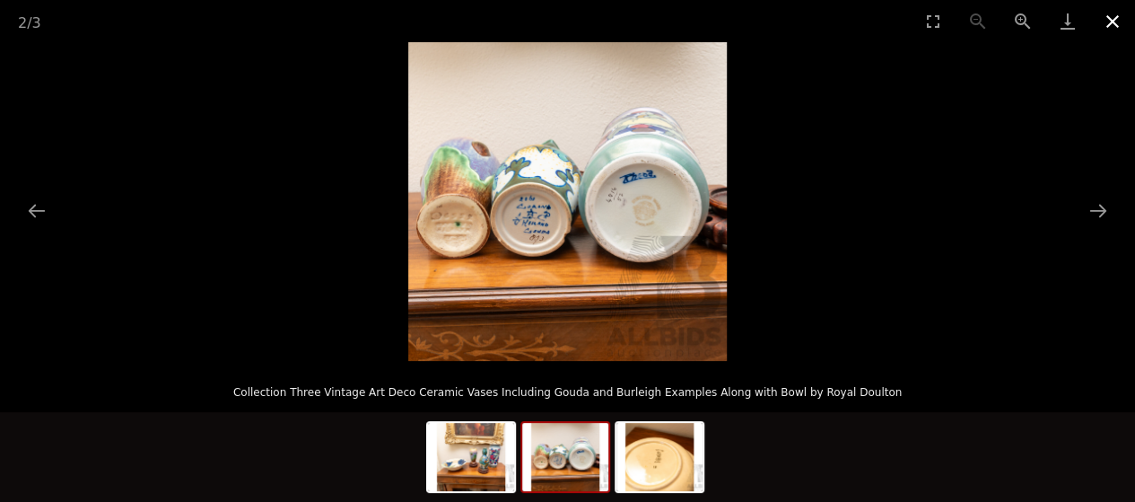
click at [1115, 21] on button "Close gallery" at bounding box center [1112, 21] width 45 height 42
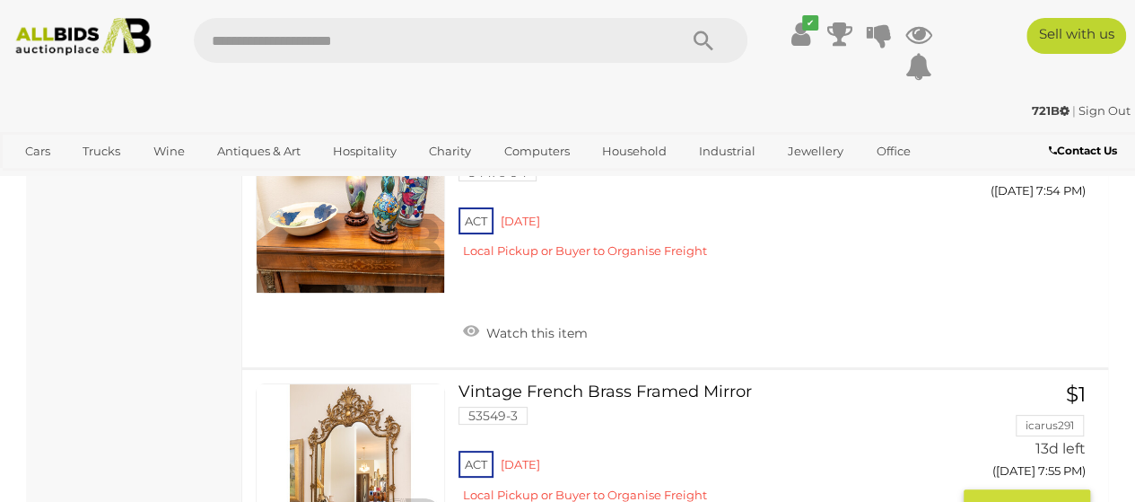
scroll to position [20142, 0]
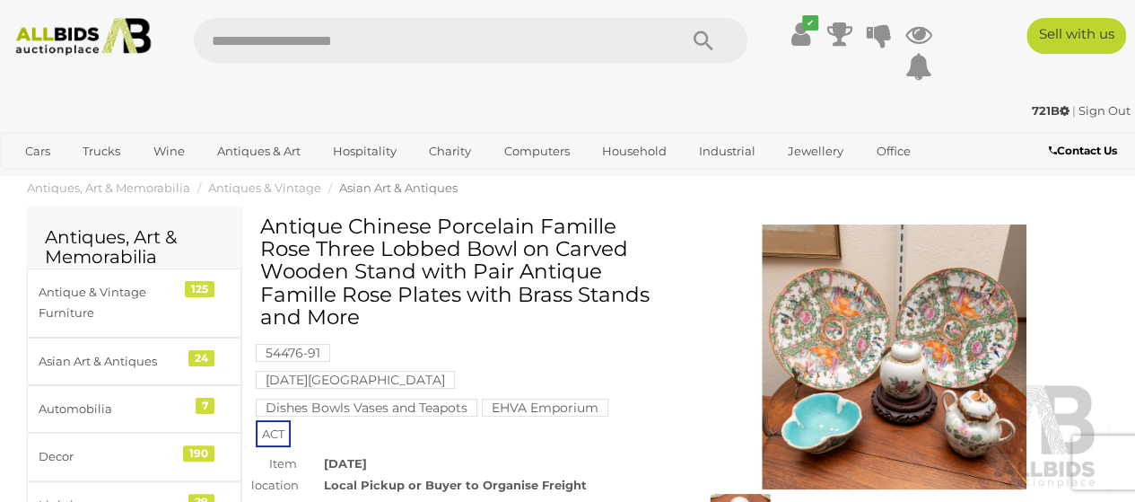
click at [936, 388] on img at bounding box center [894, 356] width 411 height 265
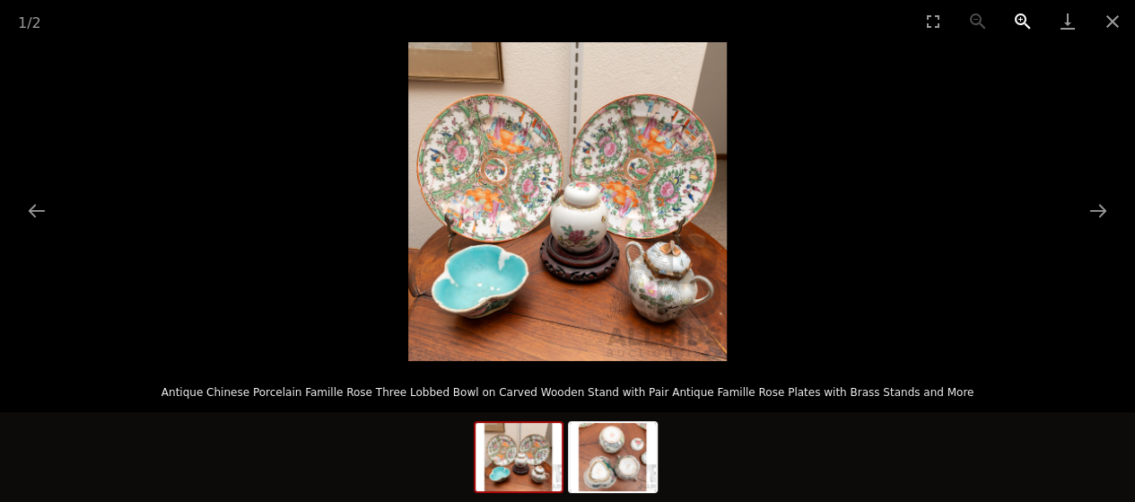
click at [1019, 17] on button "Zoom in" at bounding box center [1022, 21] width 45 height 42
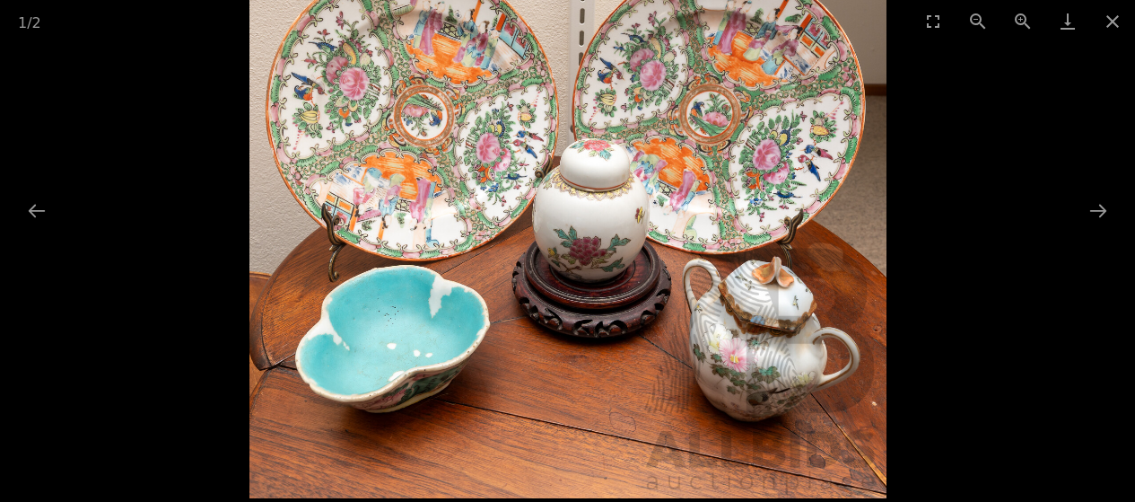
drag, startPoint x: 691, startPoint y: 169, endPoint x: 673, endPoint y: 146, distance: 28.7
click at [673, 146] on img at bounding box center [567, 179] width 637 height 637
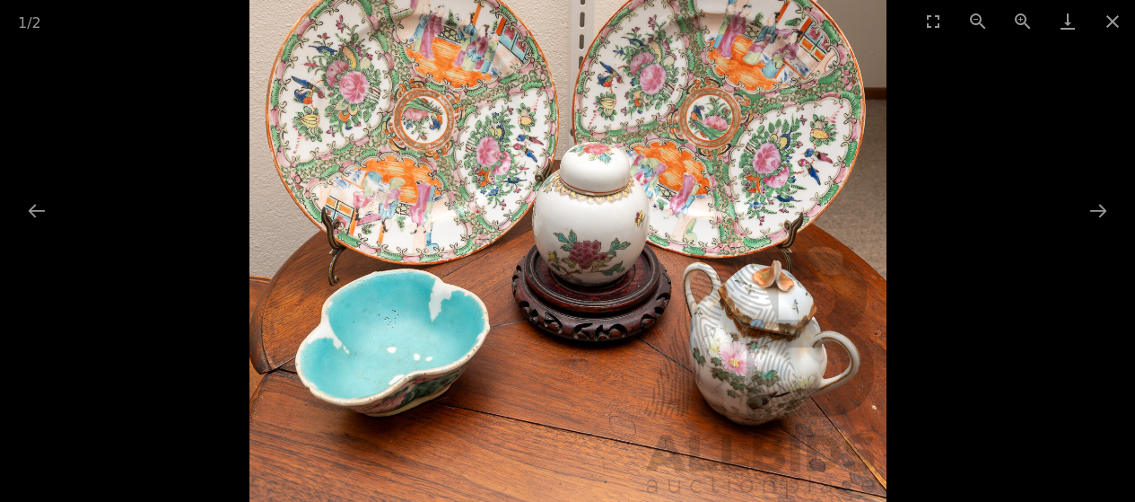
scroll to position [269, 0]
click at [1100, 209] on button "Next slide" at bounding box center [1098, 210] width 38 height 35
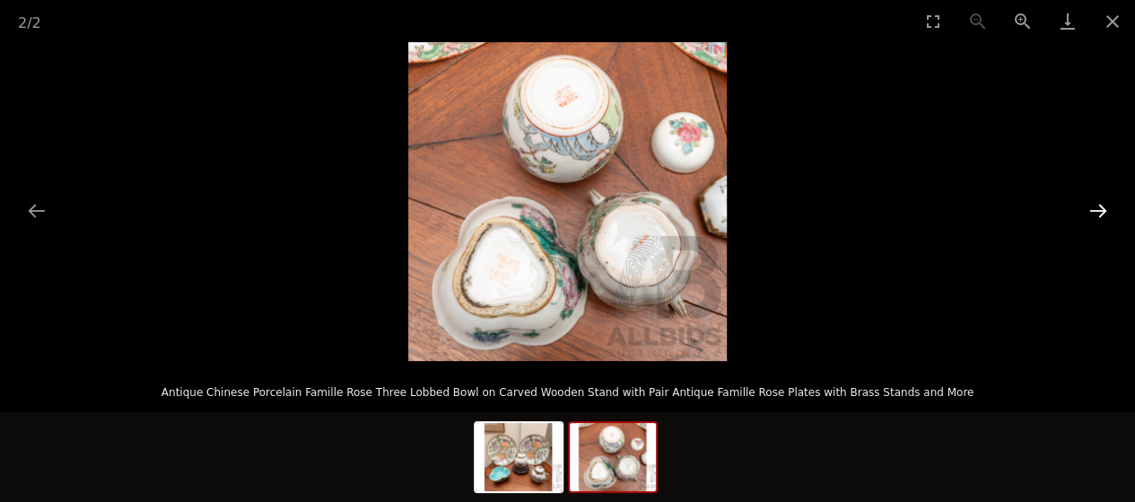
click at [1101, 209] on button "Next slide" at bounding box center [1098, 210] width 38 height 35
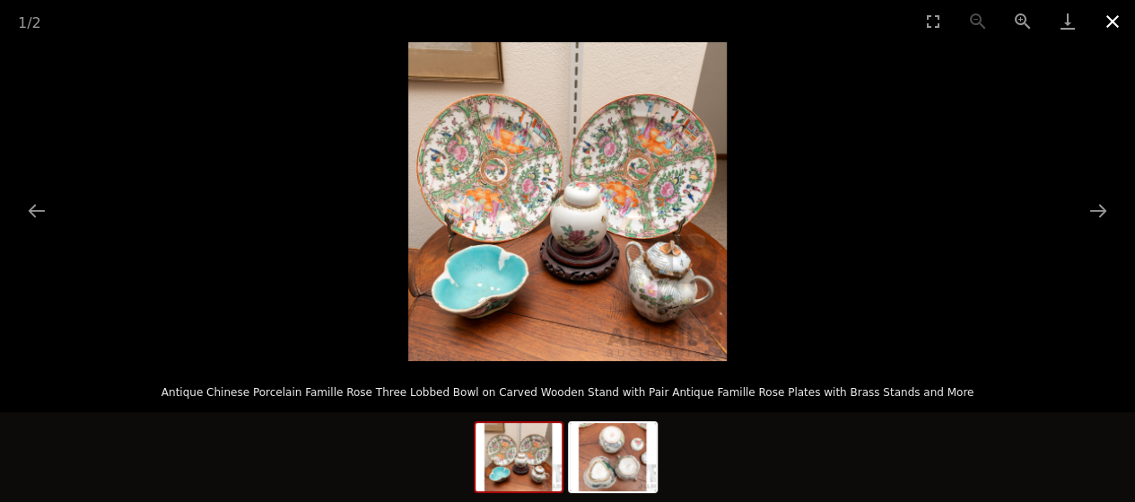
click at [1109, 21] on button "Close gallery" at bounding box center [1112, 21] width 45 height 42
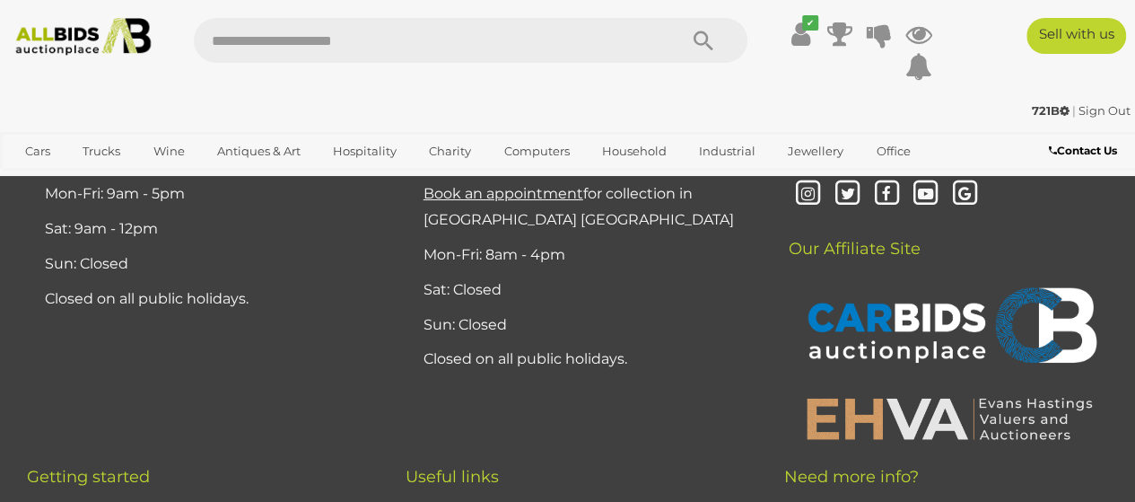
scroll to position [23294, 0]
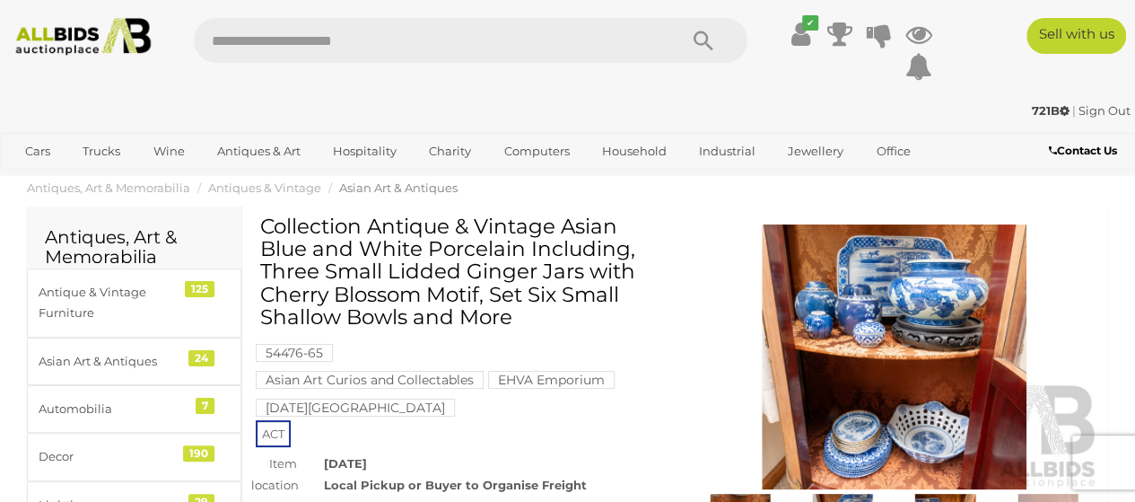
click at [903, 284] on img at bounding box center [894, 356] width 411 height 265
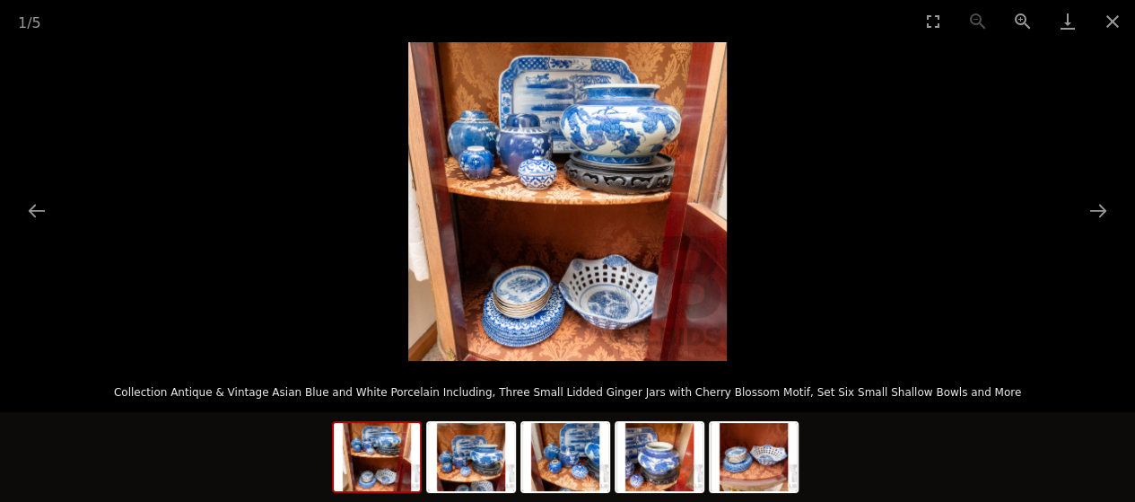
scroll to position [269, 0]
click at [1098, 205] on button "Next slide" at bounding box center [1098, 210] width 38 height 35
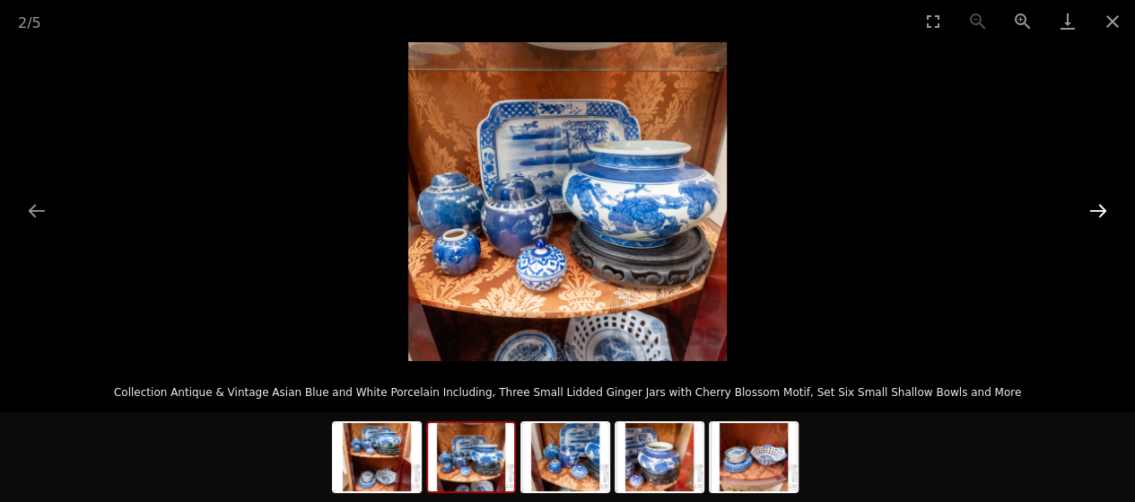
click at [1098, 210] on button "Next slide" at bounding box center [1098, 210] width 38 height 35
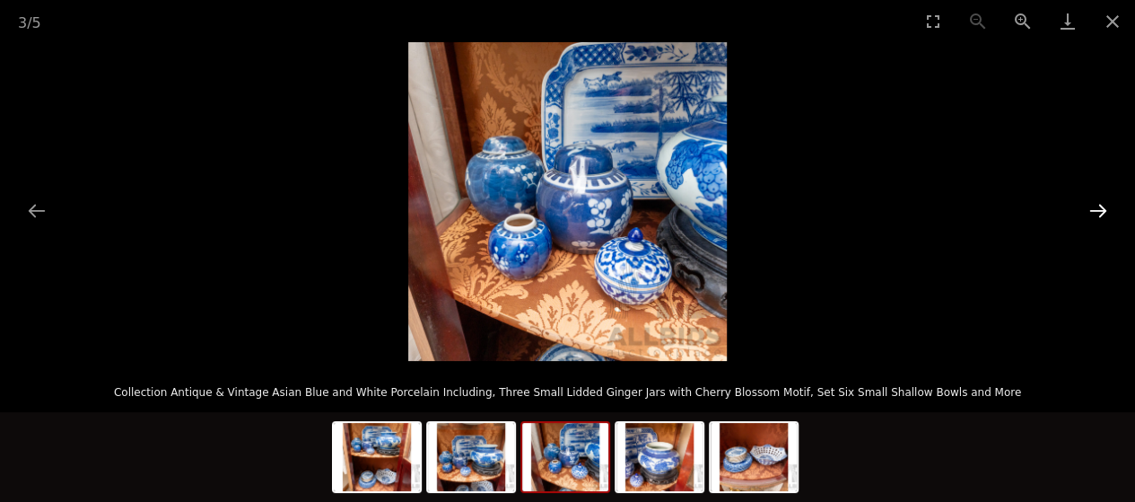
click at [1098, 210] on button "Next slide" at bounding box center [1098, 210] width 38 height 35
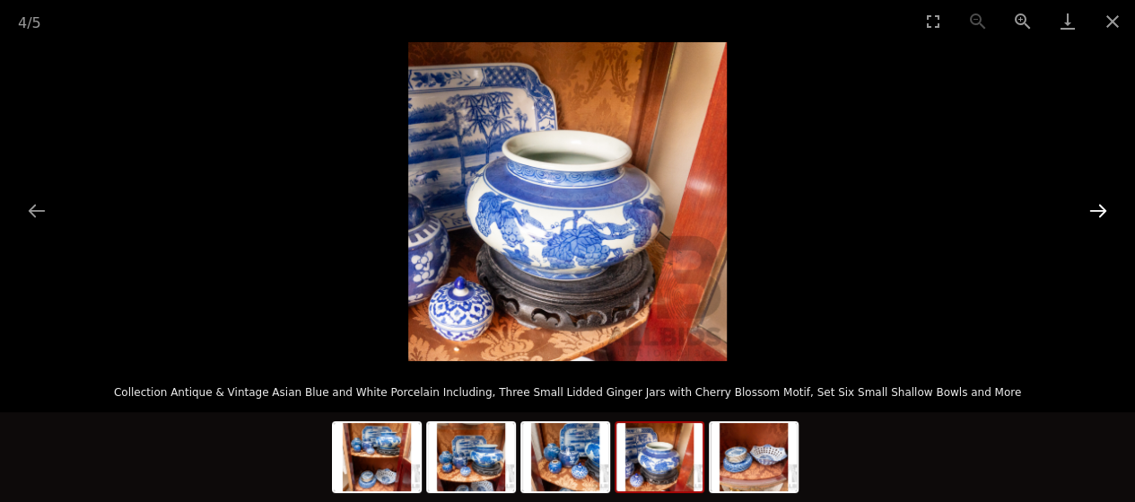
click at [1098, 209] on button "Next slide" at bounding box center [1098, 210] width 38 height 35
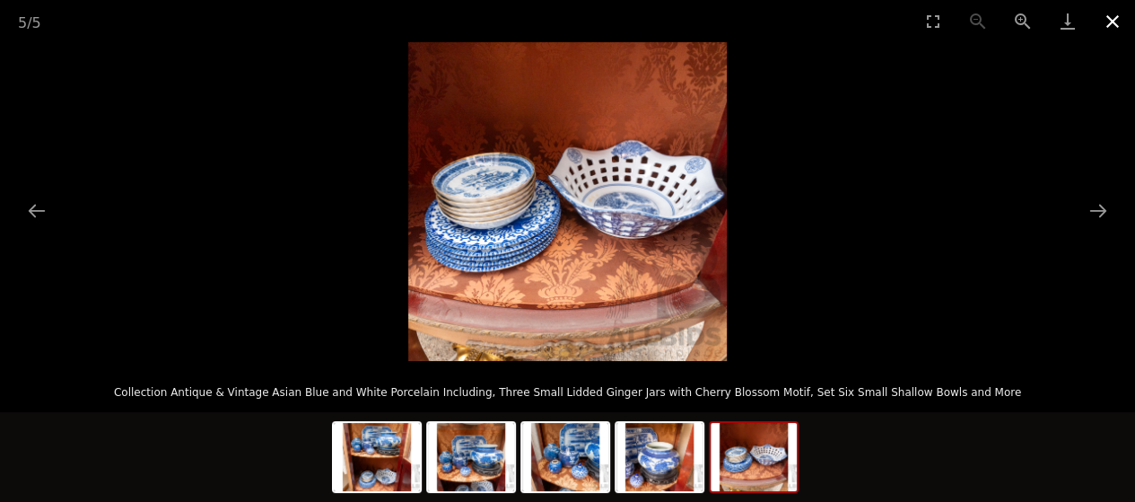
click at [1113, 14] on button "Close gallery" at bounding box center [1112, 21] width 45 height 42
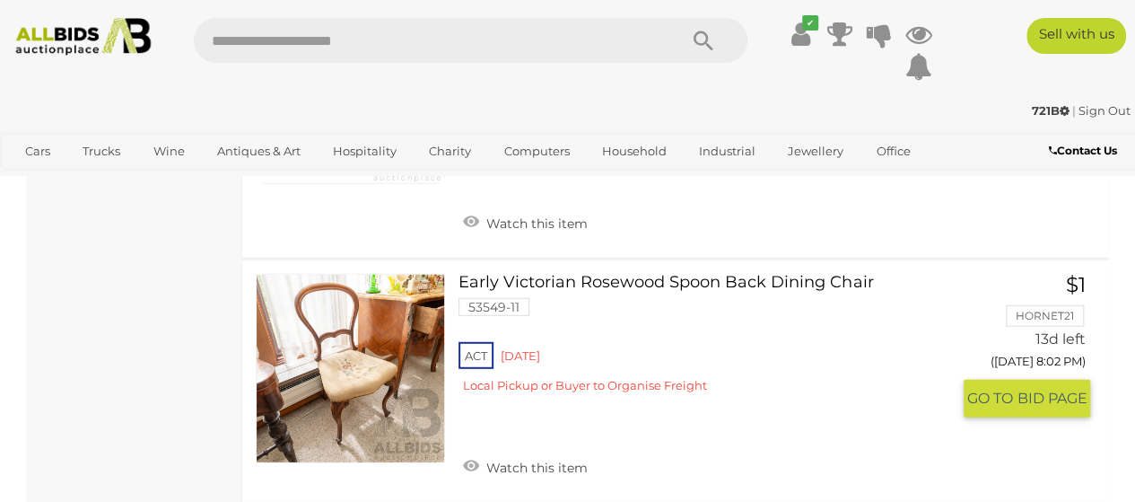
scroll to position [26333, 0]
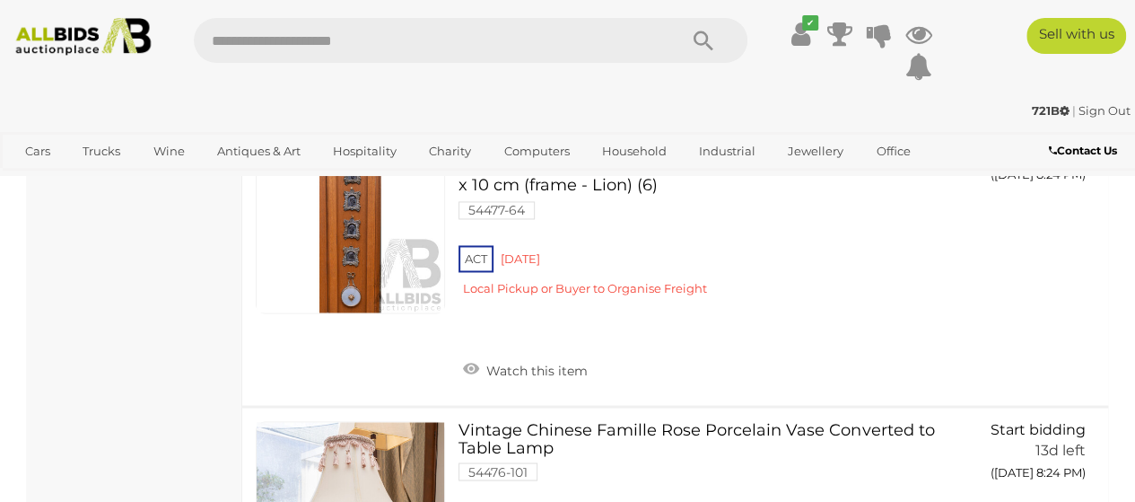
scroll to position [11526, 0]
